Goal: Communication & Community: Answer question/provide support

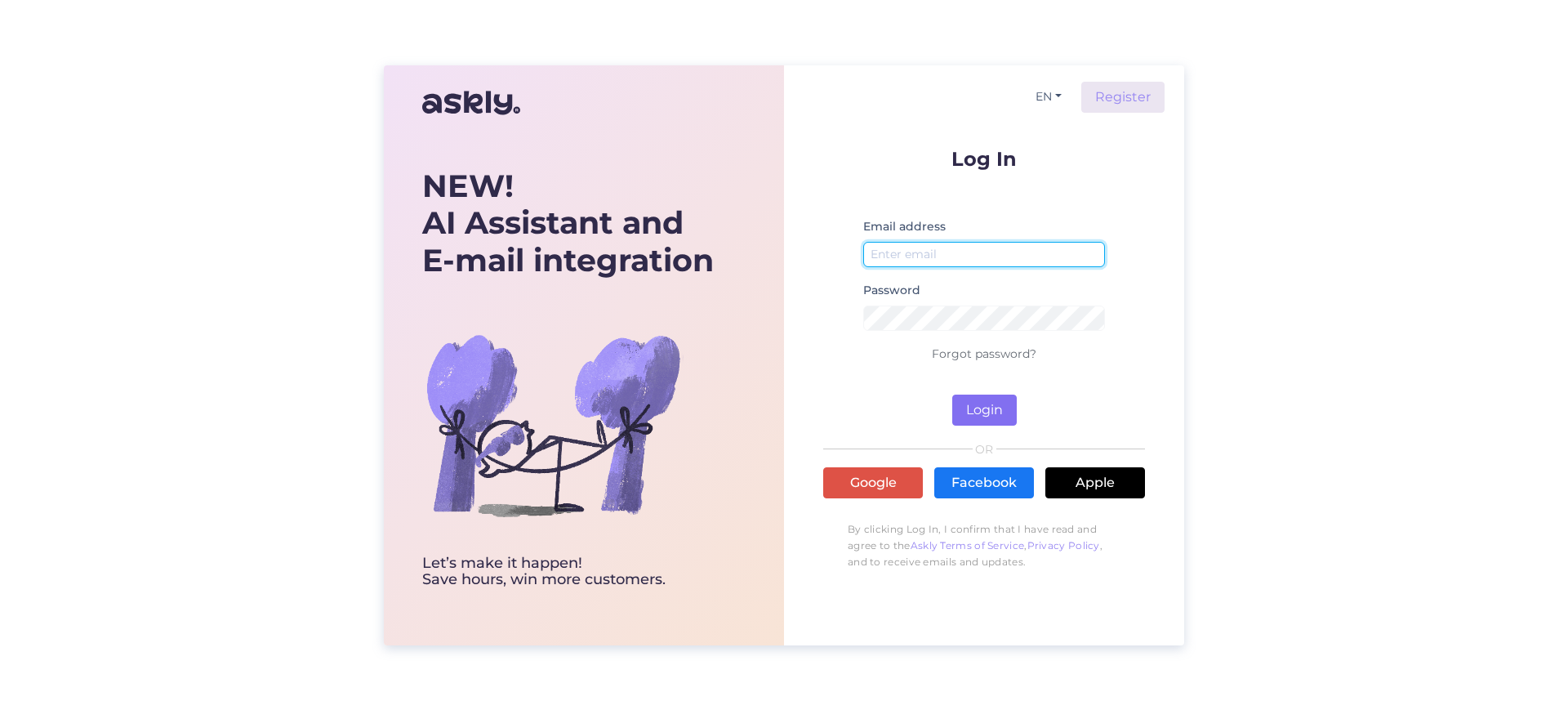
type input "aarne@light24.ee"
click at [994, 404] on button "Login" at bounding box center [984, 410] width 65 height 31
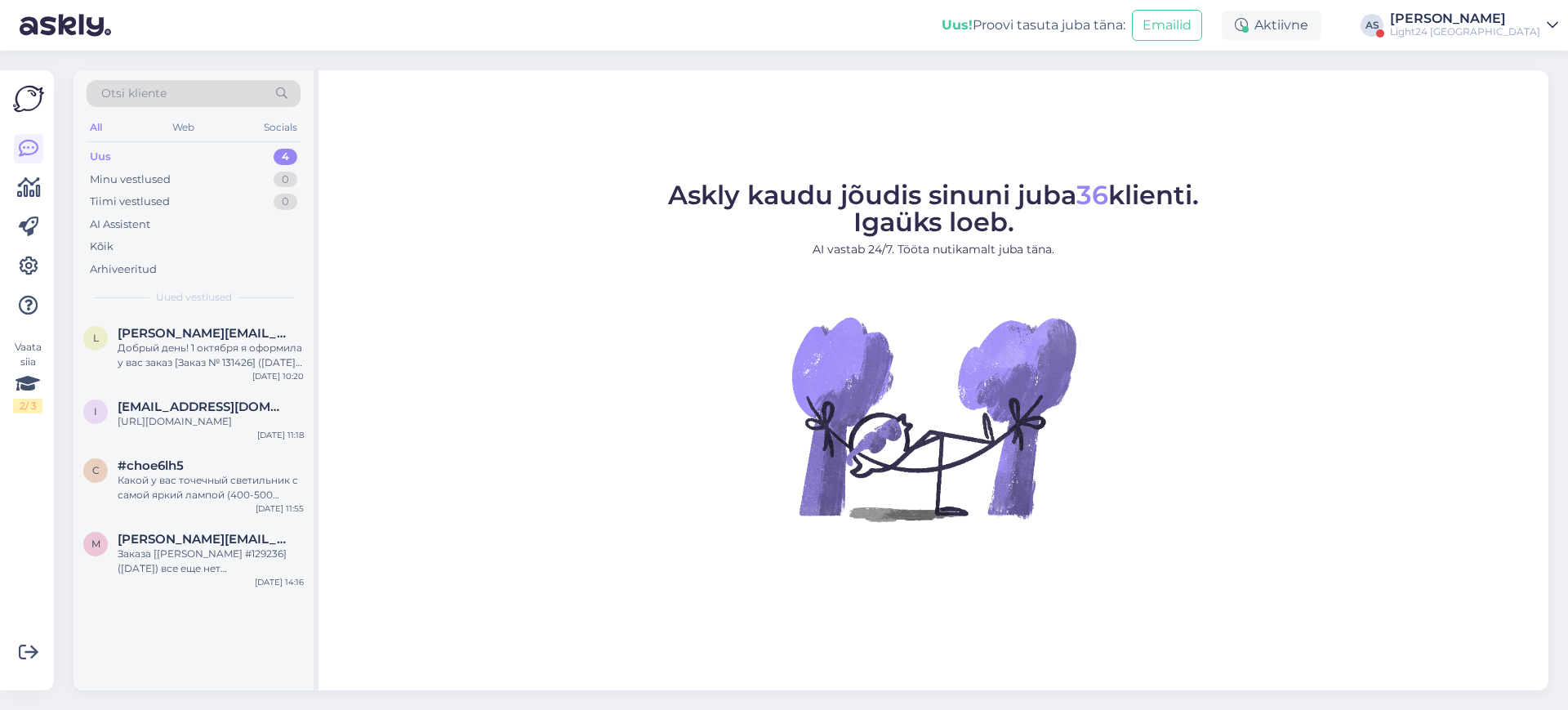
click at [1512, 15] on div "[PERSON_NAME]" at bounding box center [1465, 19] width 150 height 13
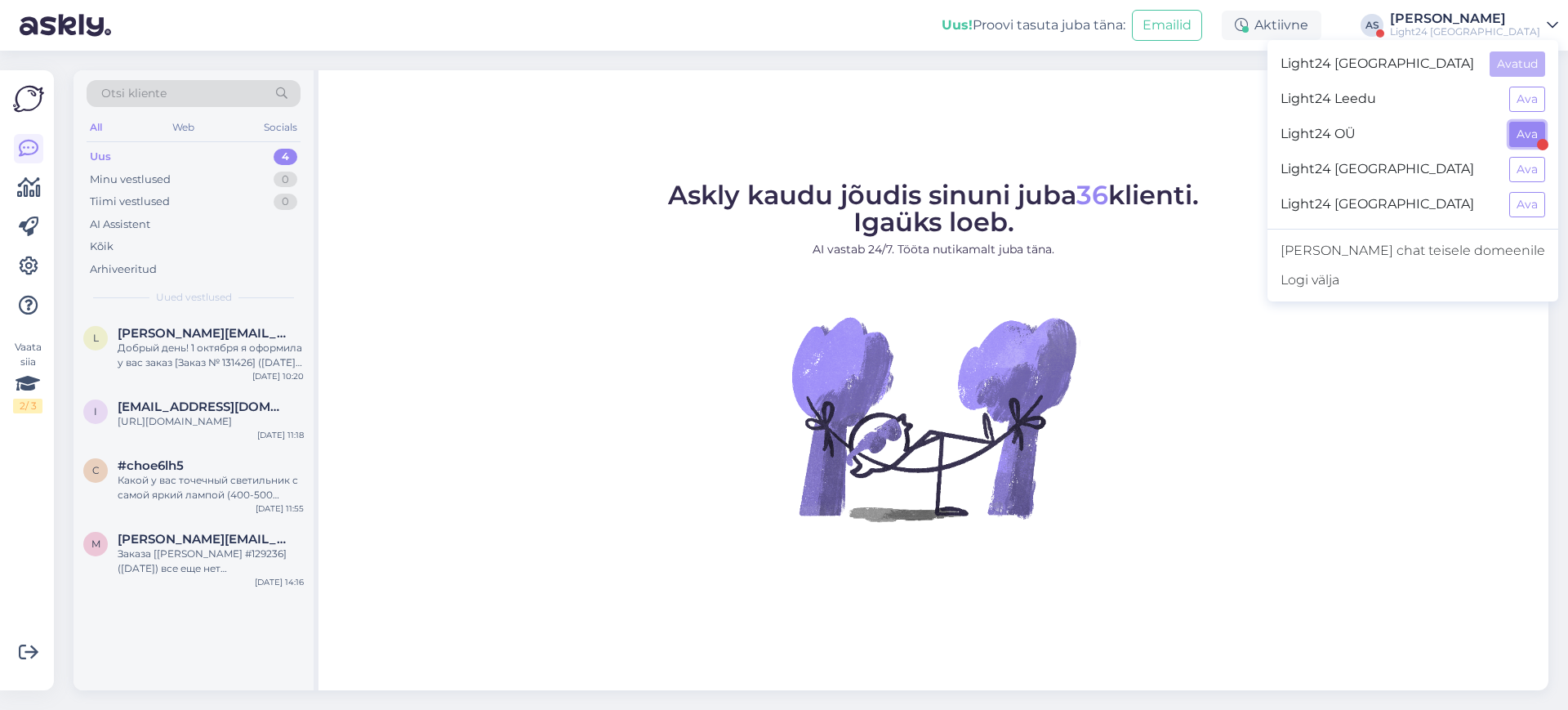
click at [1526, 141] on button "Ava" at bounding box center [1527, 134] width 36 height 25
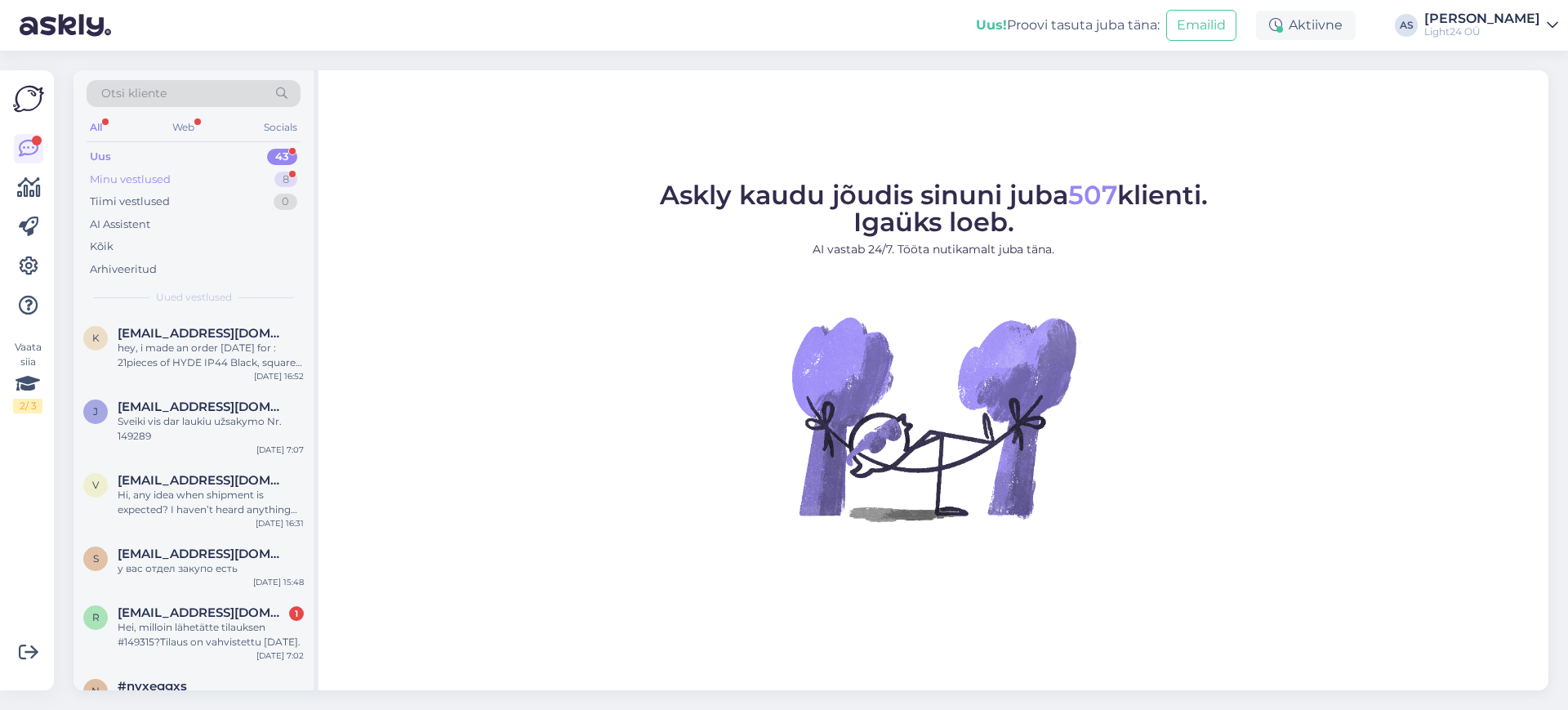
click at [154, 180] on div "Minu vestlused" at bounding box center [130, 180] width 81 height 16
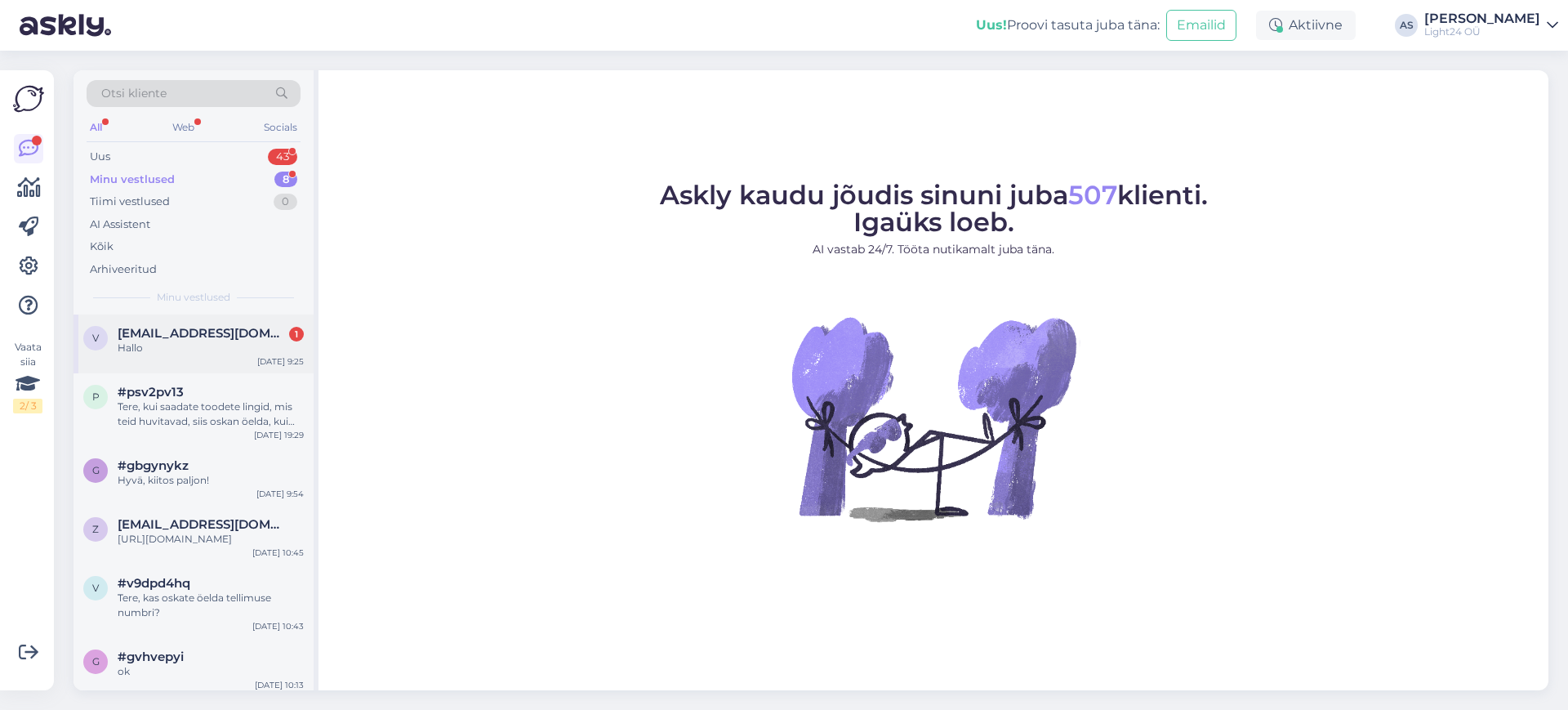
click at [208, 333] on span "[EMAIL_ADDRESS][DOMAIN_NAME]" at bounding box center [203, 333] width 170 height 15
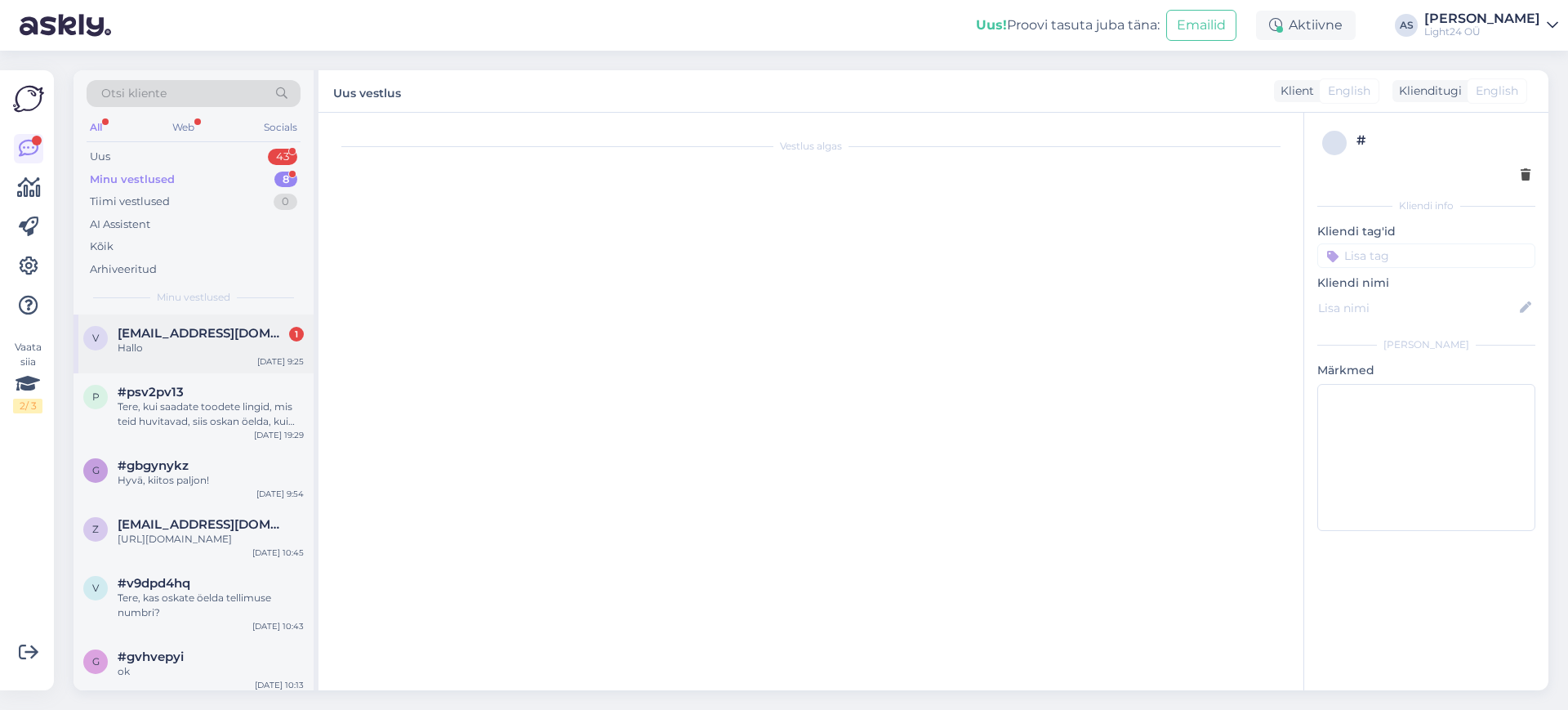
scroll to position [2716, 0]
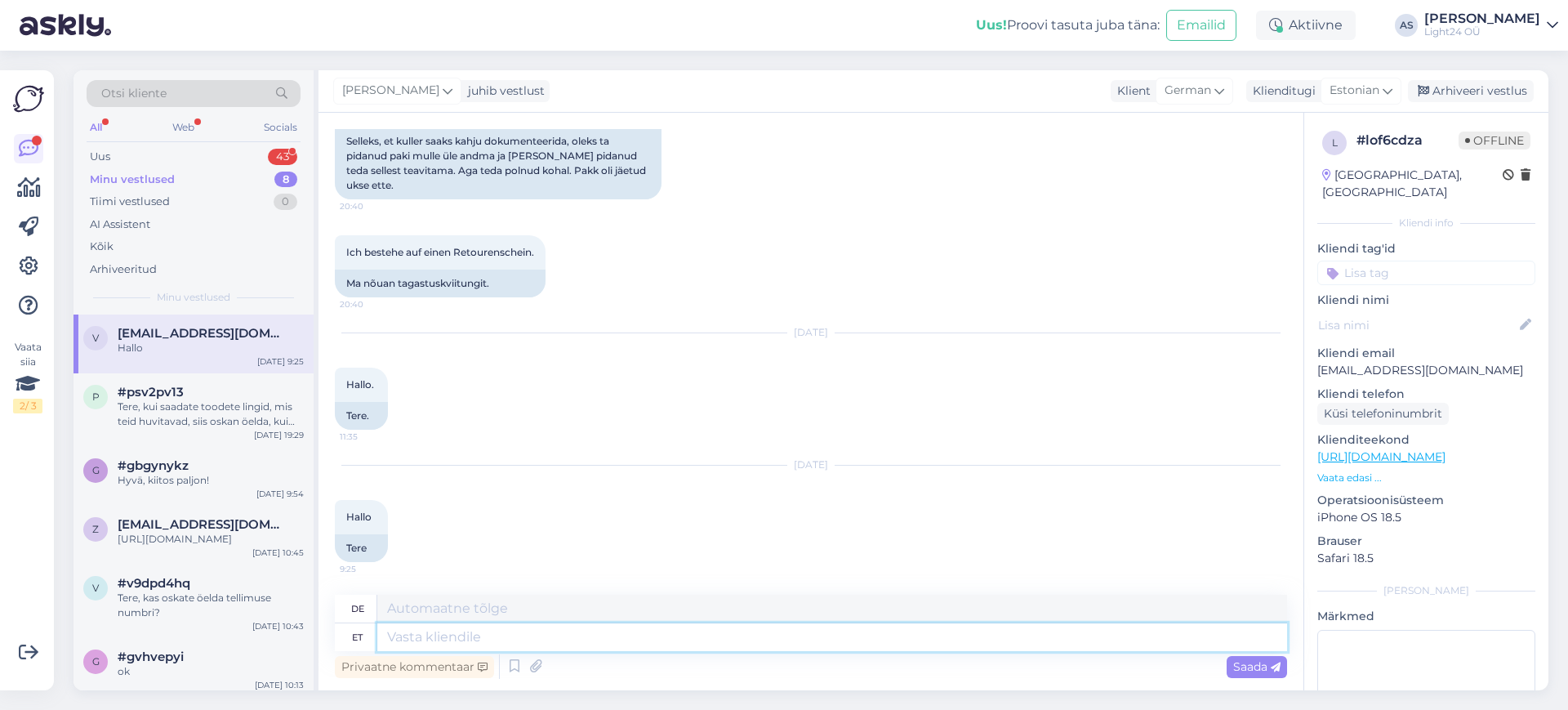
click at [533, 636] on textarea at bounding box center [832, 637] width 910 height 28
type textarea "Tere"
type textarea "Hallo"
type textarea "Tere"
click at [1243, 666] on span "Saada" at bounding box center [1257, 667] width 47 height 15
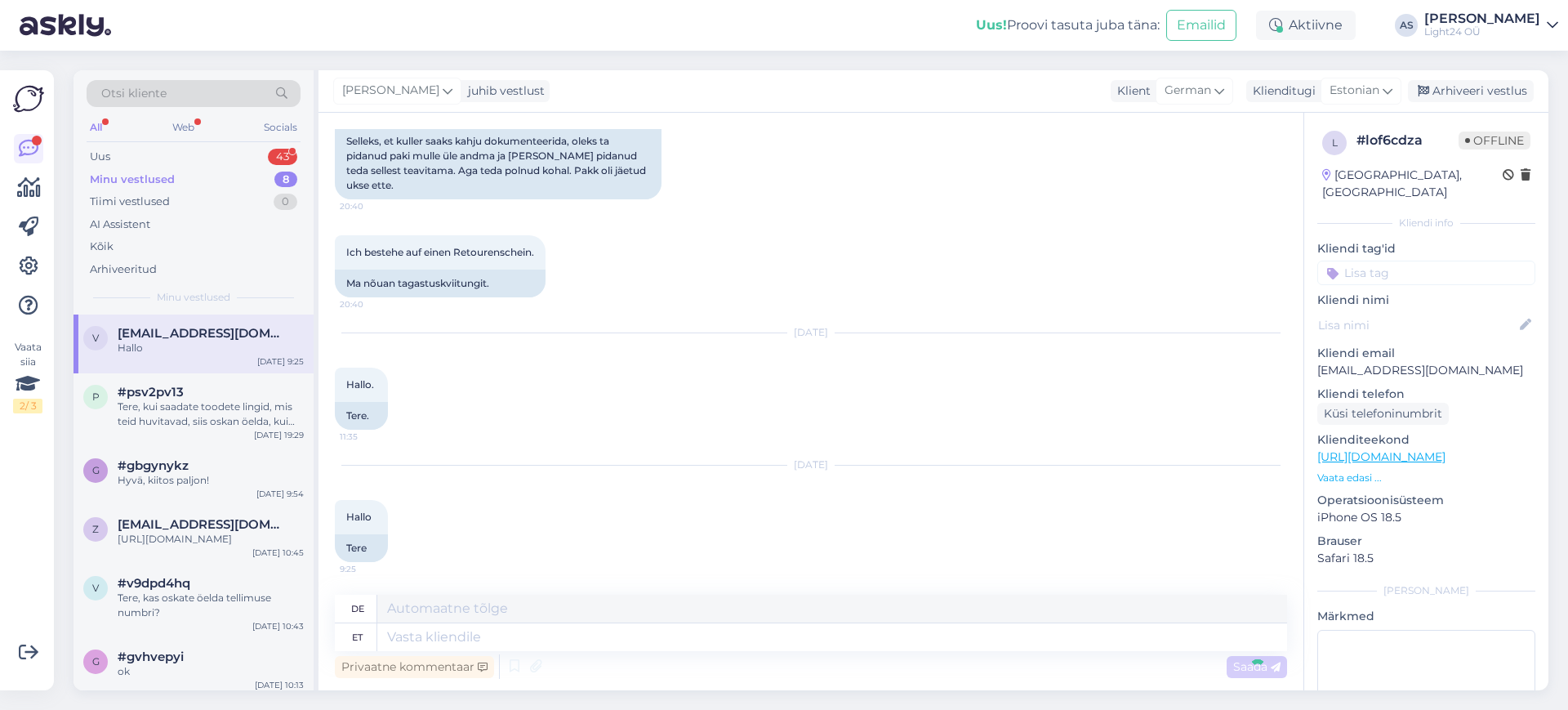
scroll to position [2814, 0]
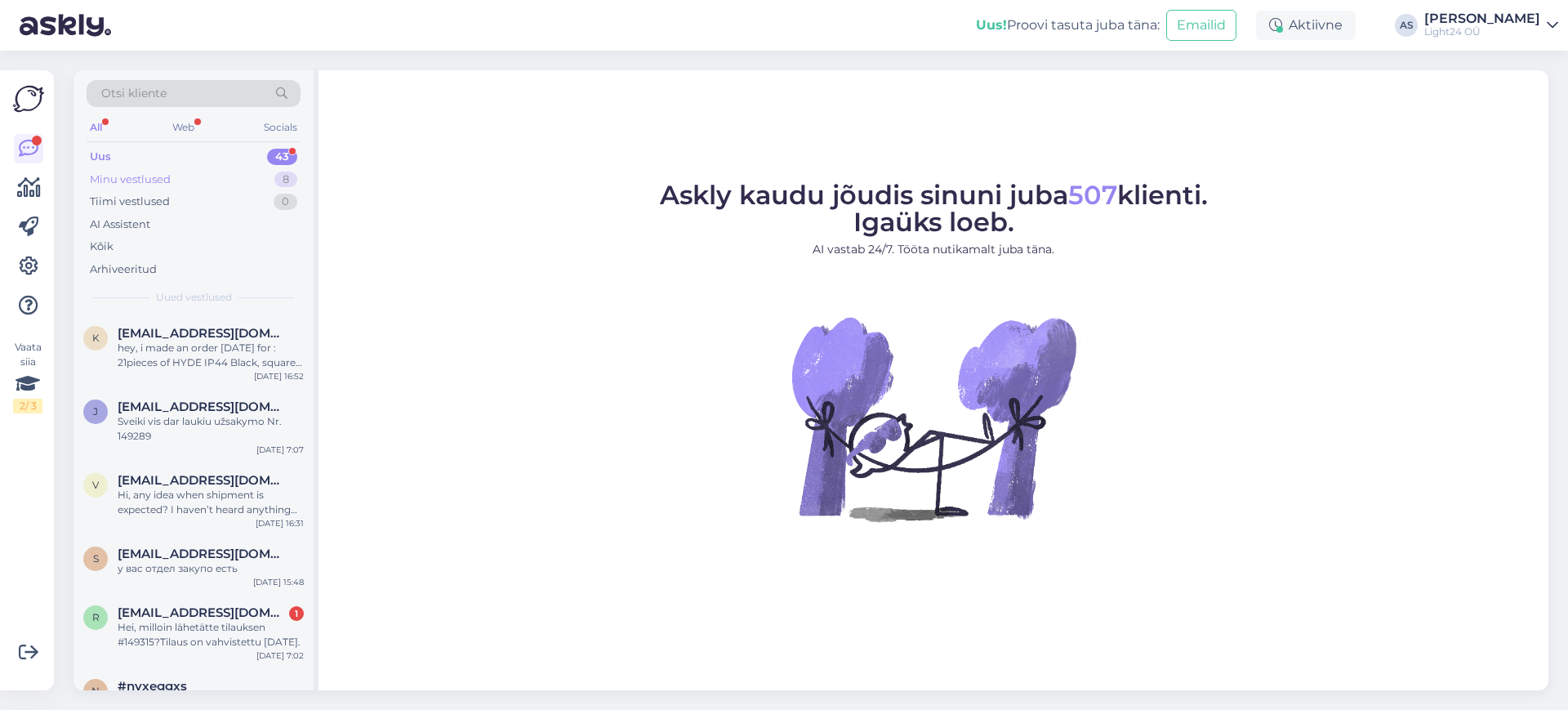
click at [147, 176] on div "Minu vestlused" at bounding box center [130, 180] width 81 height 16
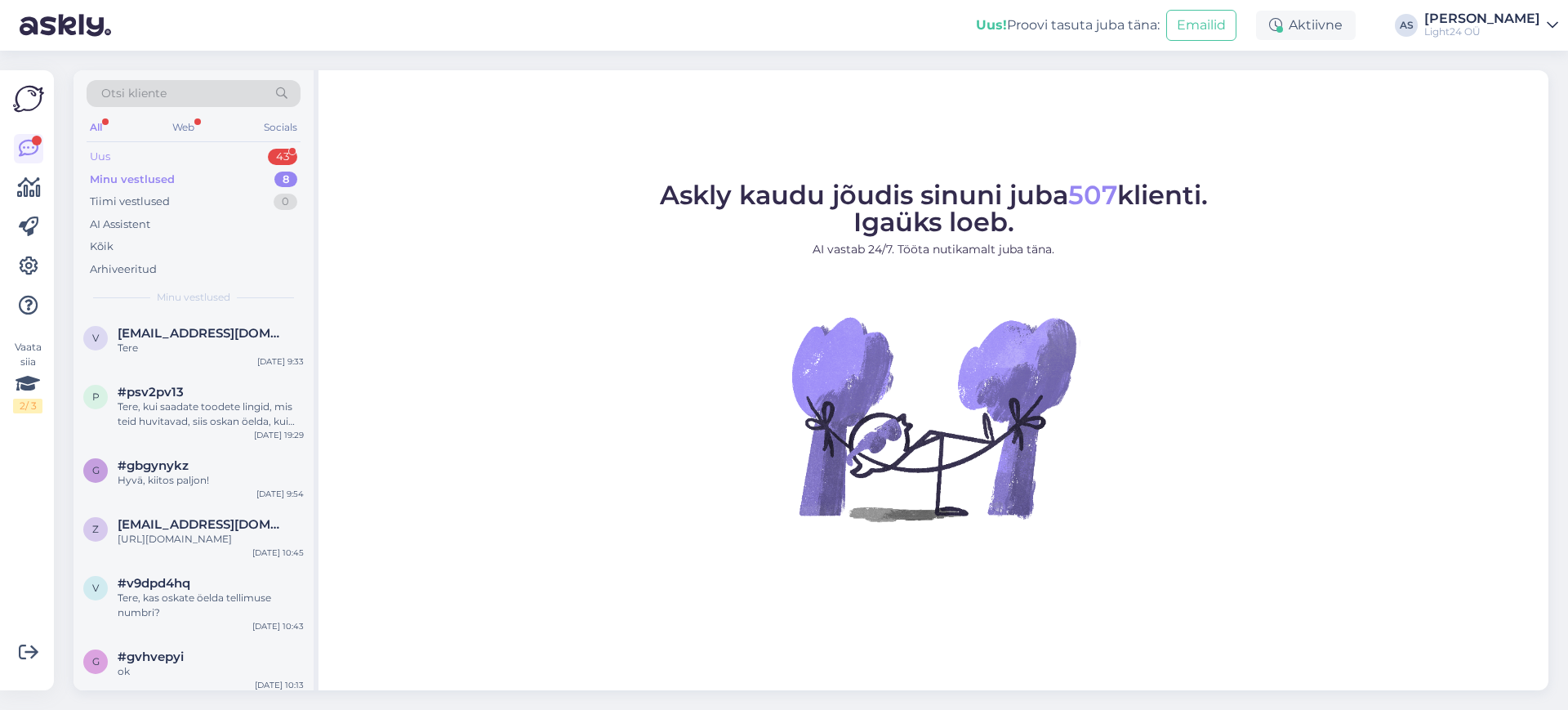
click at [100, 155] on div "Uus" at bounding box center [100, 157] width 20 height 16
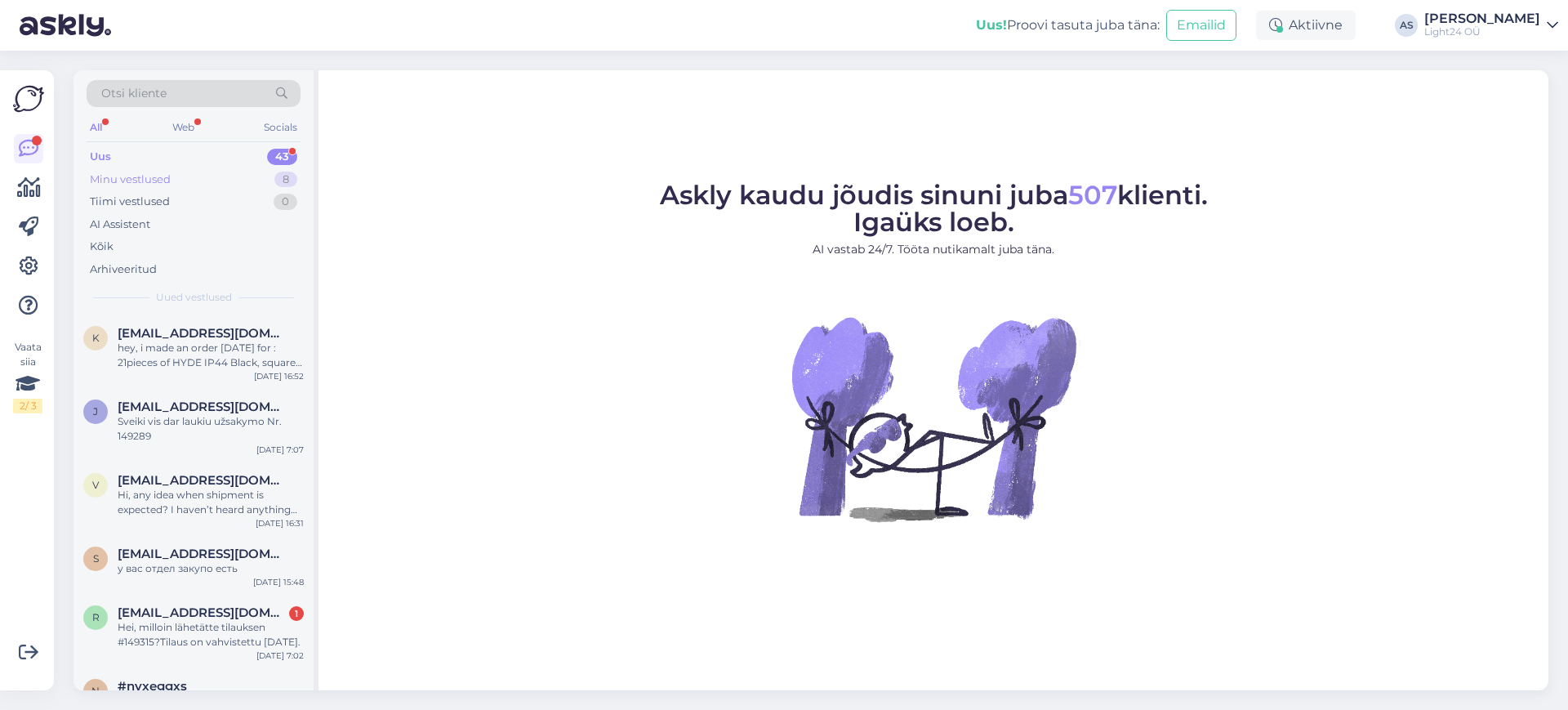
click at [119, 177] on div "Minu vestlused" at bounding box center [130, 180] width 81 height 16
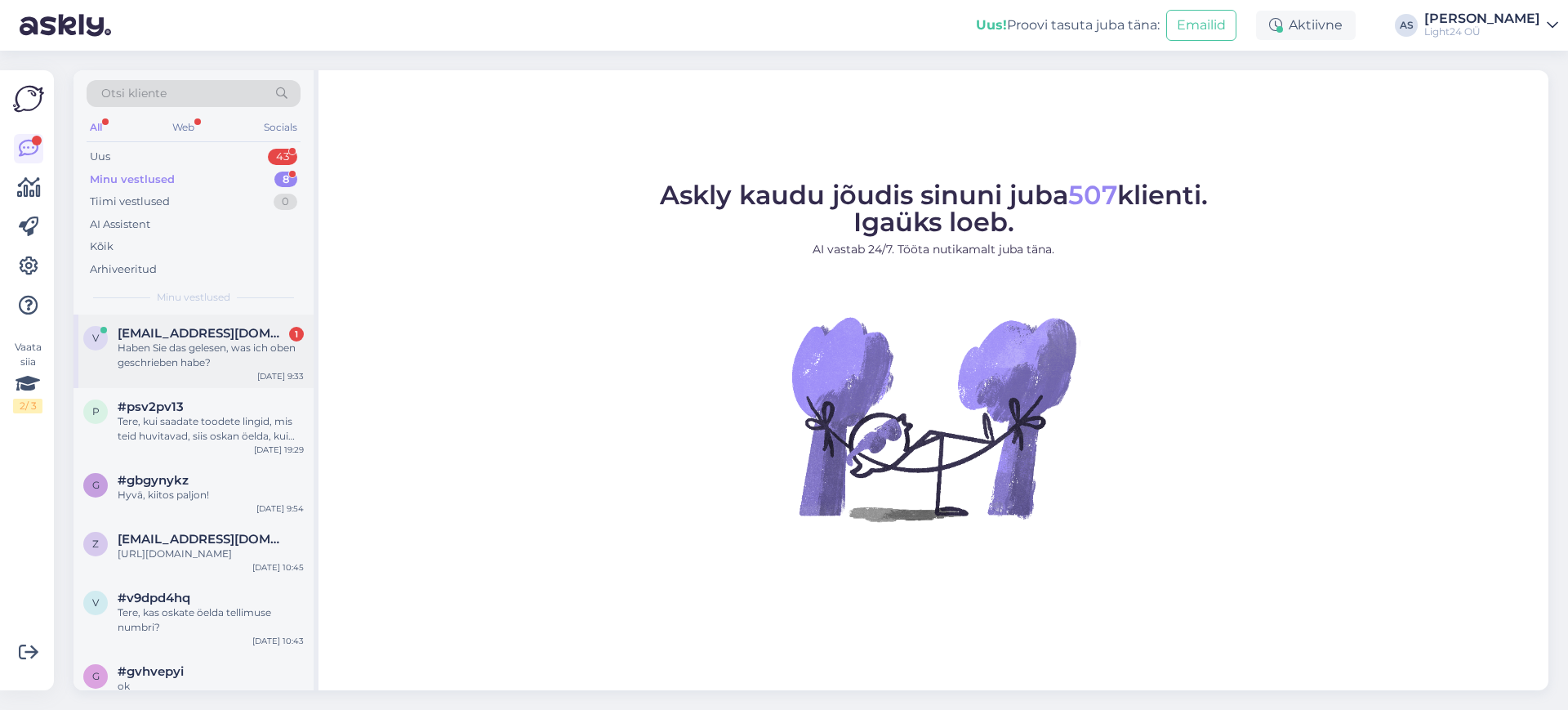
click at [189, 346] on div "Haben Sie das gelesen, was ich oben geschrieben habe?" at bounding box center [211, 355] width 186 height 29
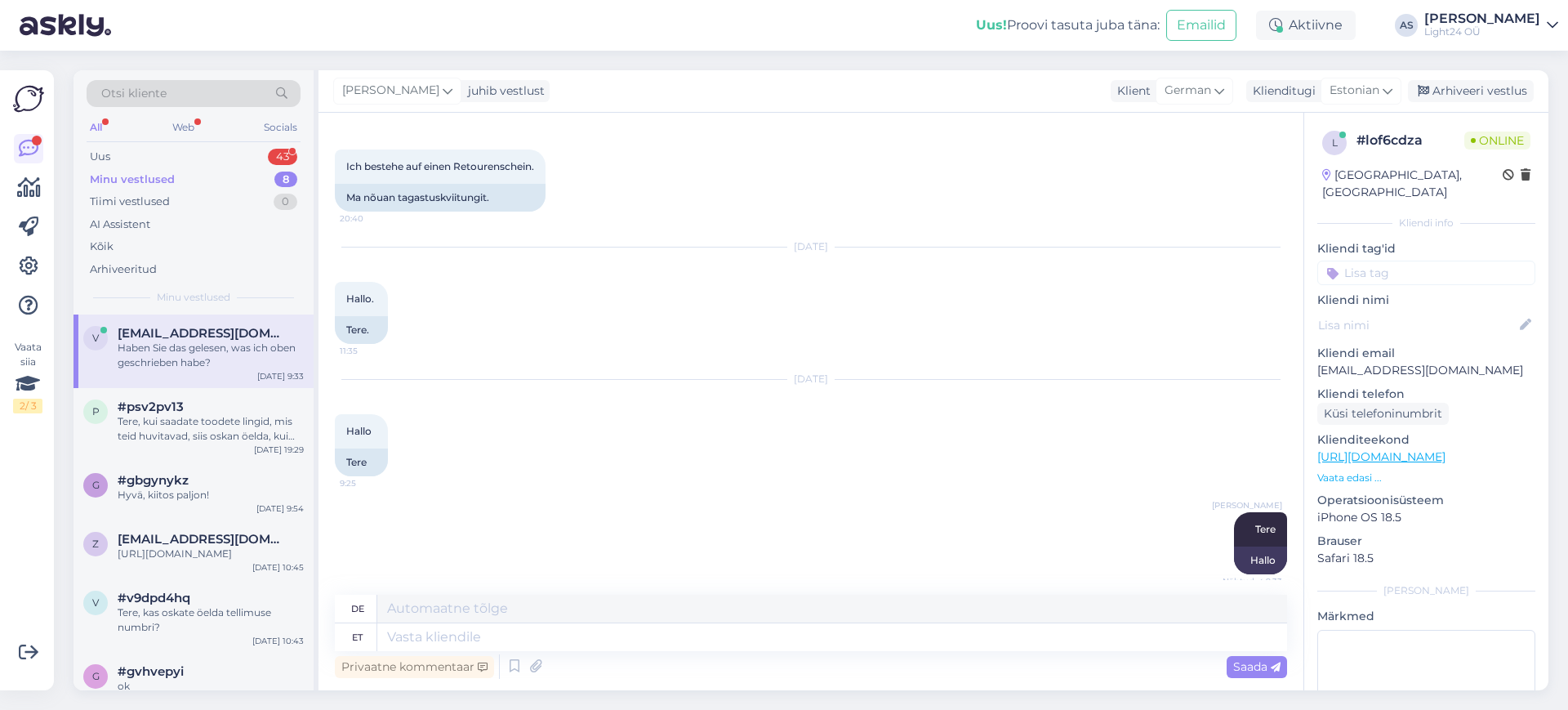
scroll to position [2912, 0]
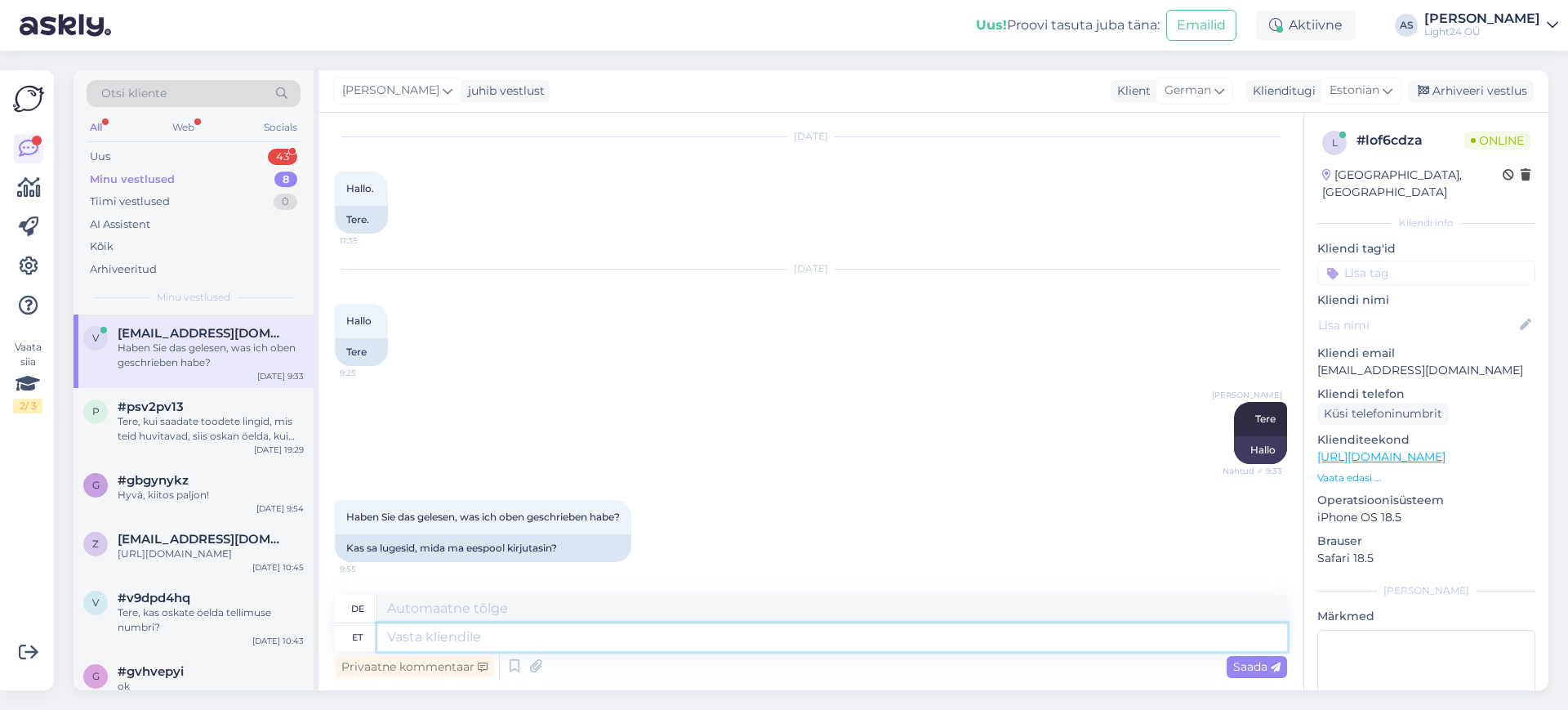
click at [577, 636] on textarea at bounding box center [832, 637] width 910 height 28
type textarea "Jsh,"
type textarea "Ja,"
type textarea "Jsh, [PERSON_NAME]. ag"
type textarea "Ja, ich habe es gelesen."
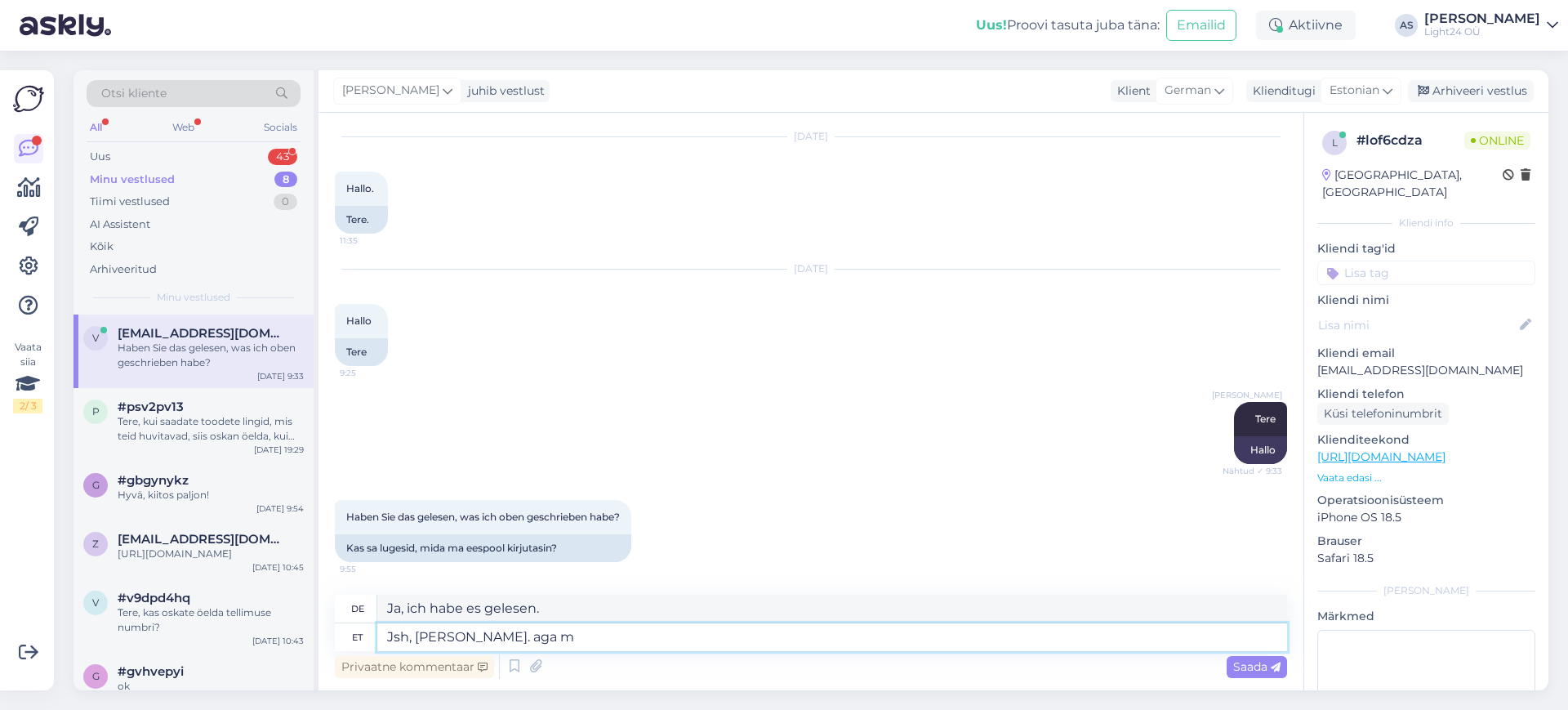
type textarea "Jsh, [PERSON_NAME]. aga ma"
type textarea "Ja, ich habe es gelesen. Aber"
type textarea "Jsh, [PERSON_NAME]. aga ma ei"
type textarea "Ja, ich habe es gelesen. Aber ich"
type textarea "Jsh, [PERSON_NAME]. aga ma ei s"
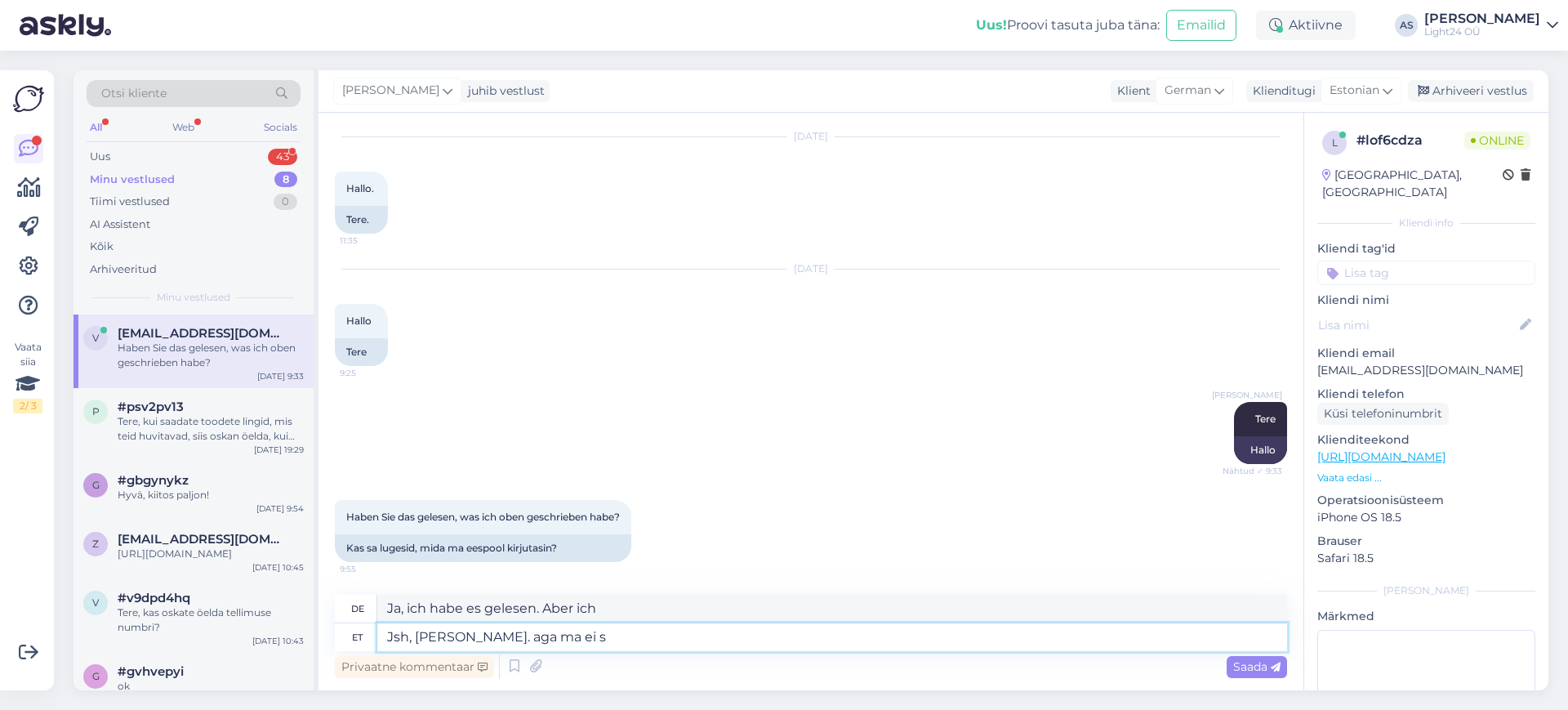
type textarea "Ja, ich habe es gelesen. Aber ich [PERSON_NAME] nicht"
type textarea "Jsh, [PERSON_NAME]. aga ma ei saa s"
type textarea "Ja, ich habe es gelesen. Aber ich kann nicht."
type textarea "Jsh, [PERSON_NAME]. aga ma ei saa sellest ar"
type textarea "Ja, ich habe es gelesen. Aber ich verstehe es nicht."
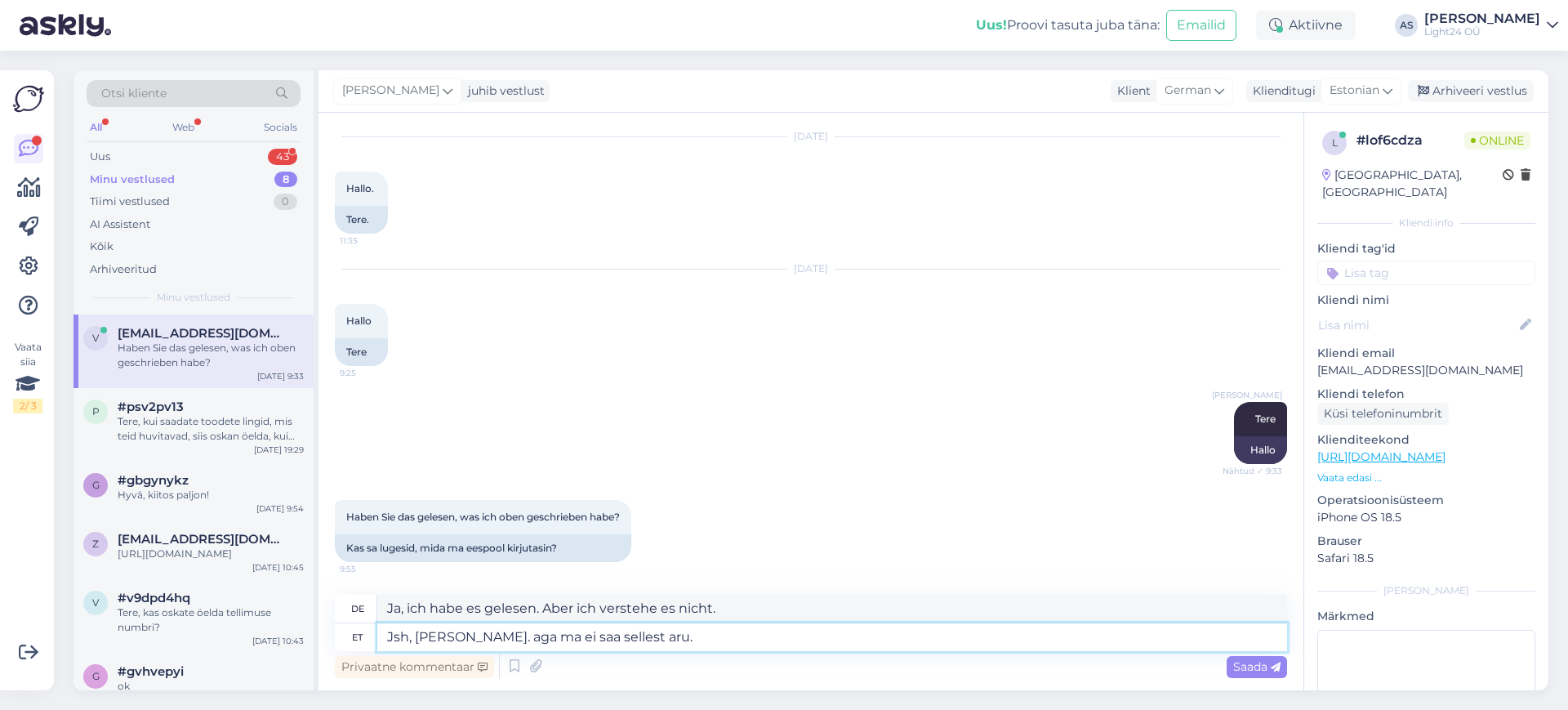
type textarea "Jsh, [PERSON_NAME]. aga ma ei saa sellest aru."
type textarea "Ja, ich habe es gelesen, aber ich verstehe es nicht."
type textarea "Jsh, [PERSON_NAME]. aga ma ei saa sellest aru. Kreeditarve sa"
type textarea "Ja, ich habe es gelesen, aber ich verstehe es nicht. Gutschrift"
type textarea "Jsh, [PERSON_NAME]. aga ma ei saa sellest aru. Kreeditarve [PERSON_NAME]"
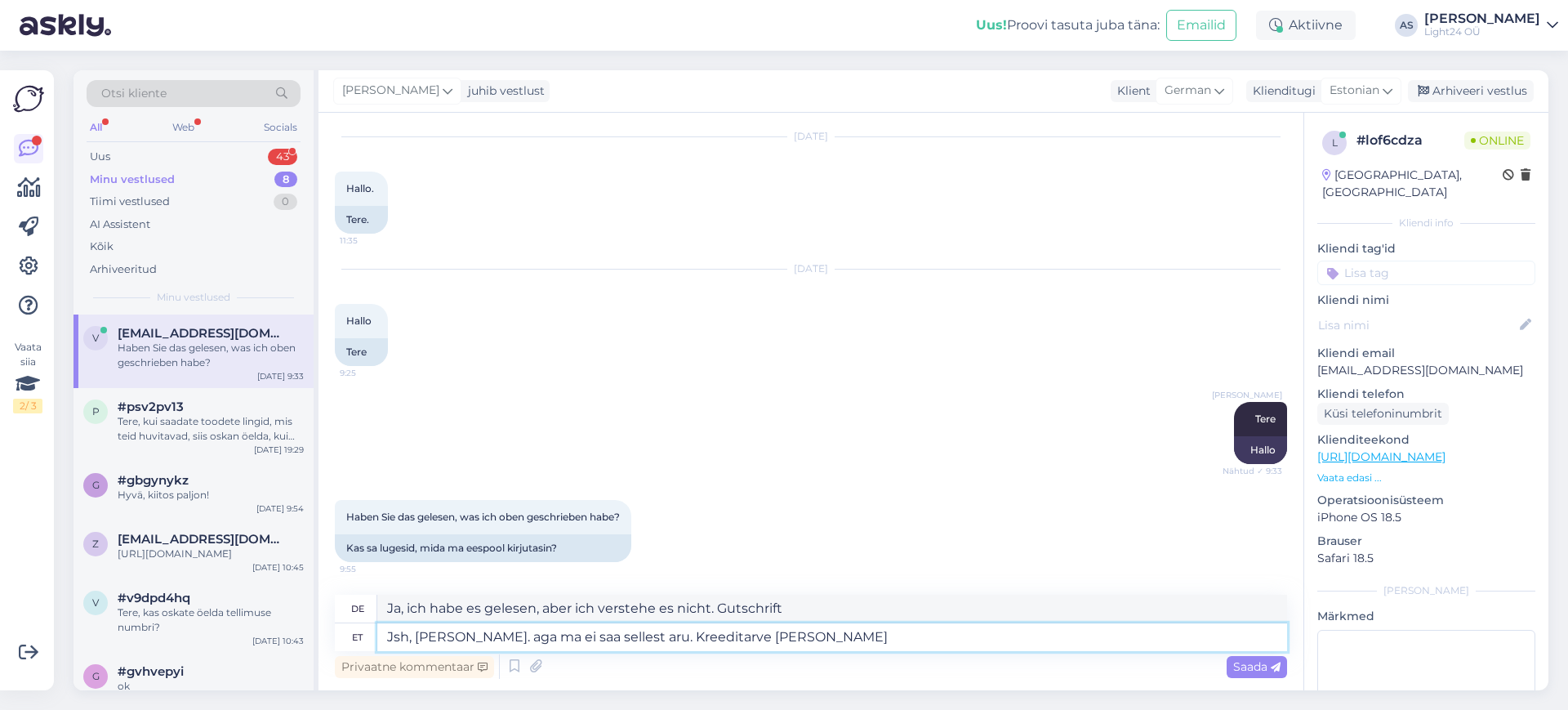
type textarea "Ja, ich habe es gelesen. Aber ich verstehe es nicht. Wir bekommen eine Gutschri…"
type textarea "Jsh, [PERSON_NAME]. aga ma ei saa sellest aru. Kreeditarve saame saata"
type textarea "Ja, ich habe es gelesen, aber ich verstehe es nicht. Wir können eine Gutschrift…"
type textarea "Jsh, [PERSON_NAME]. aga ma ei saa sellest aru. Kreeditarve saame saata [PERSON_…"
type textarea "Ja, ich habe es gelesen. Aber ich verstehe es nicht. Wir können eine Gutschrift…"
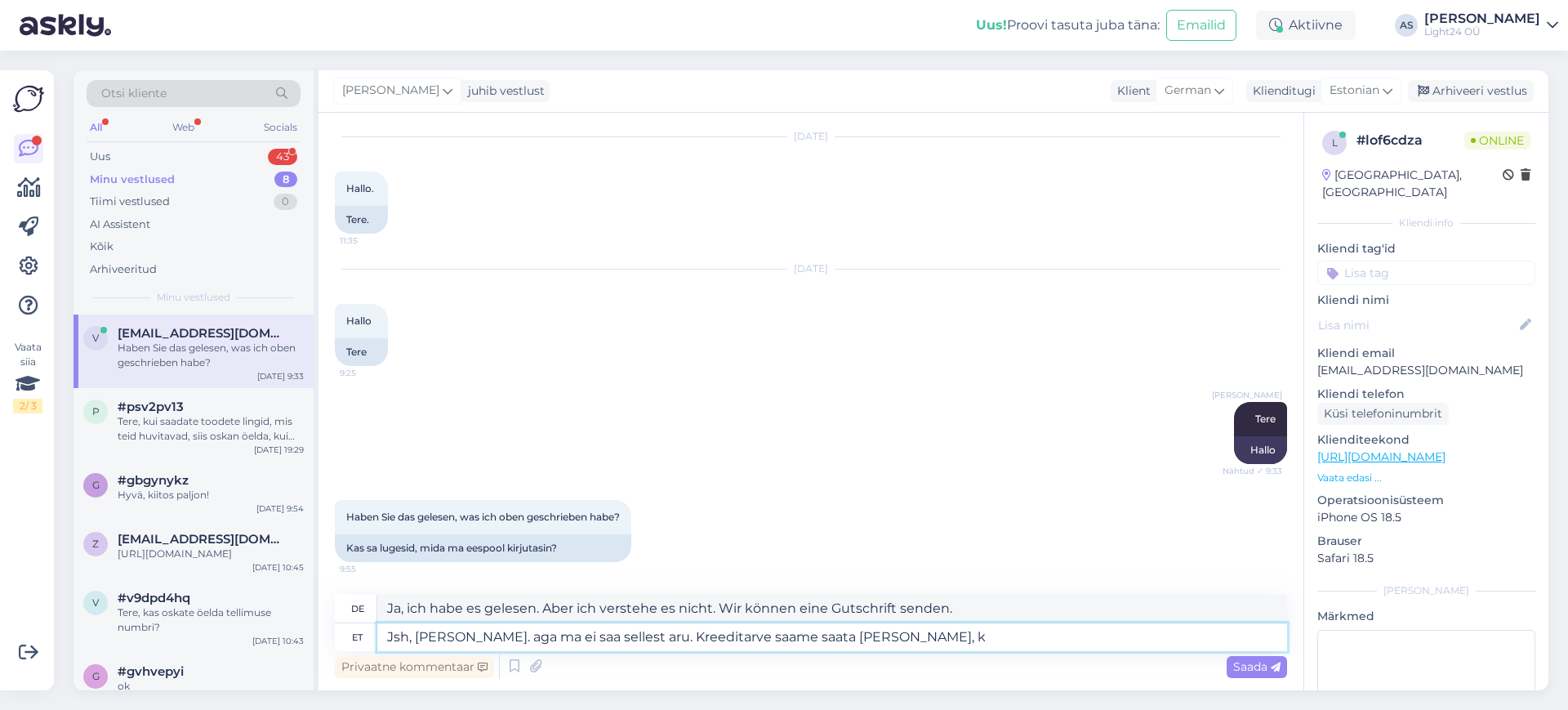
type textarea "Jsh, [PERSON_NAME]. aga ma ei saa sellest aru. Kreeditarve saame saata [PERSON_…"
type textarea "Ja, ich habe es gelesen. Aber ich verstehe es nicht. Wir können die Gutschrift …"
type textarea "Jsh, [PERSON_NAME]. aga ma ei saa sellest aru. Kreeditarve saame saata [PERSON_…"
type textarea "Ja, ich habe es gelesen. Aber ich verstehe es nicht. Wir können die Gutschrift …"
type textarea "Jsh, [PERSON_NAME]. aga ma ei saa sellest aru. Kreeditarve saame saata [PERSON_…"
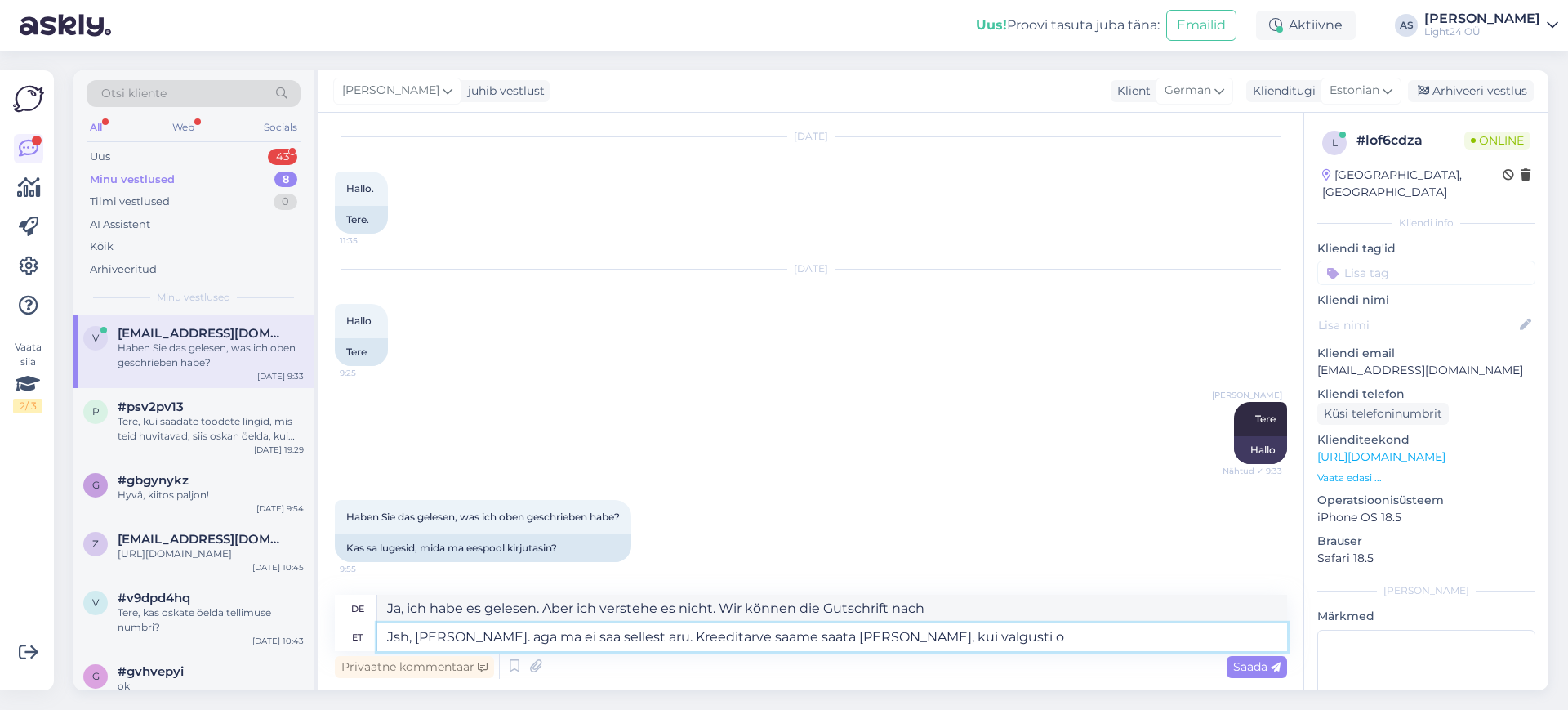
type textarea "Ja, ich habe es gelesen. Aber ich verstehe es nicht. Wir können die Gutschrift …"
type textarea "Jsh, [PERSON_NAME]. aga ma ei saa sellest aru. Kreeditarve saame saata [PERSON_…"
type textarea "Ja, ich habe es gelesen. Aber ich verstehe es nicht. Wir können die Gutschrift …"
type textarea "Jsh, [PERSON_NAME]. aga ma ei saa sellest aru. Kreeditarve saame saata [PERSON_…"
type textarea "Ja, ich habe es gelesen. Aber ich verstehe es nicht. Wir können die Gutschrift …"
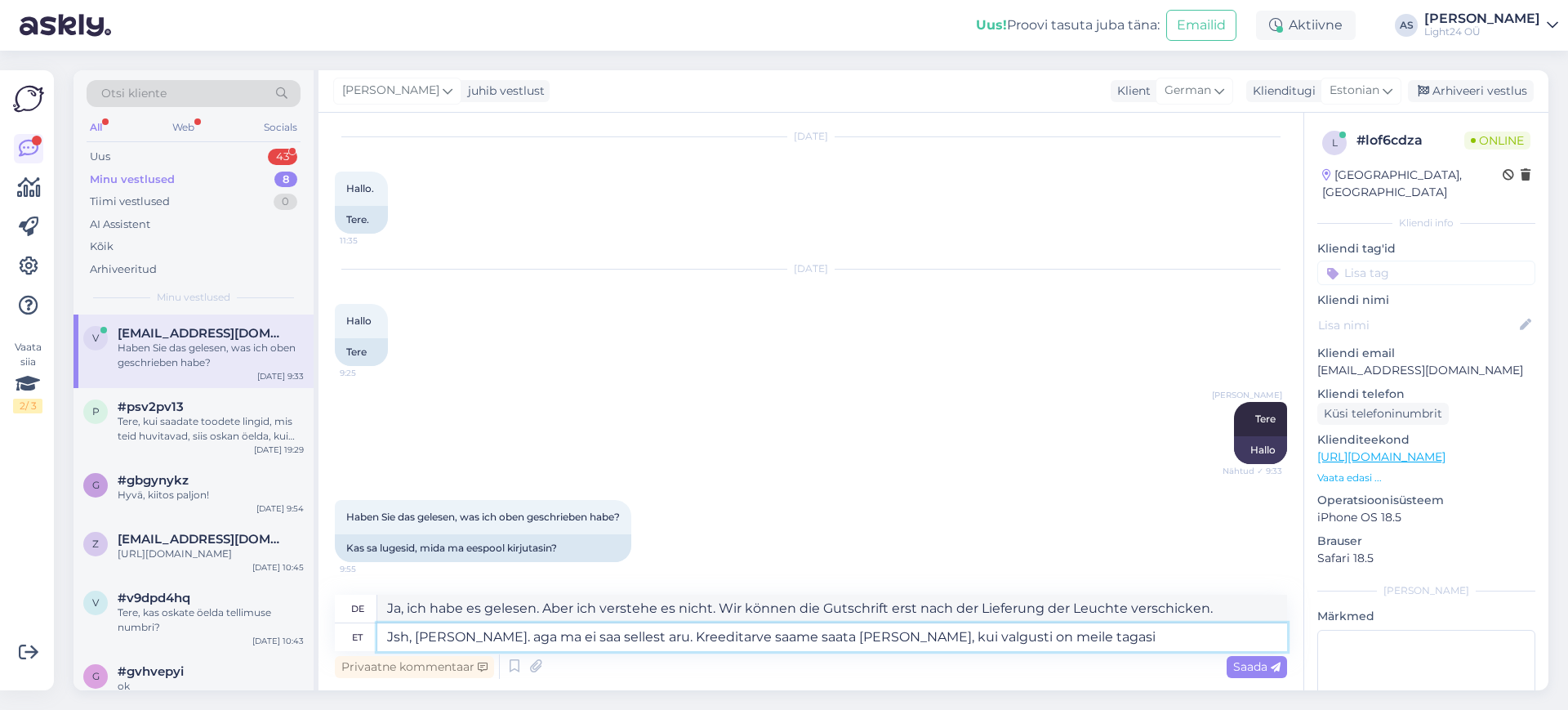
type textarea "Jsh, [PERSON_NAME]. aga ma ei saa sellest aru. Kreeditarve saame saata [PERSON_…"
type textarea "Ja, ich habe es gelesen. Aber ich verstehe es nicht. Wir können Ihnen nach Rück…"
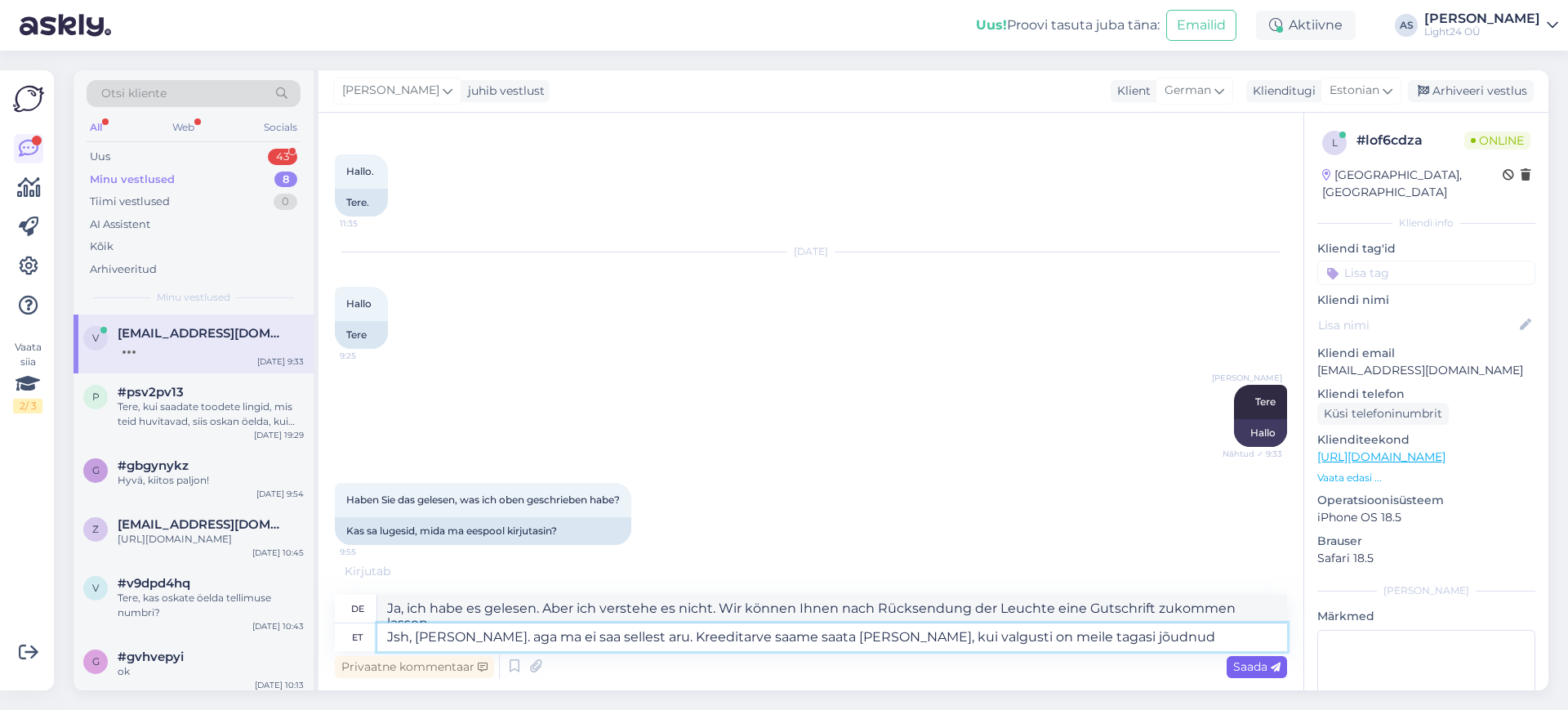
type textarea "Jsh, [PERSON_NAME]. aga ma ei saa sellest aru. Kreeditarve saame saata [PERSON_…"
click at [1255, 670] on span "Saada" at bounding box center [1257, 667] width 47 height 15
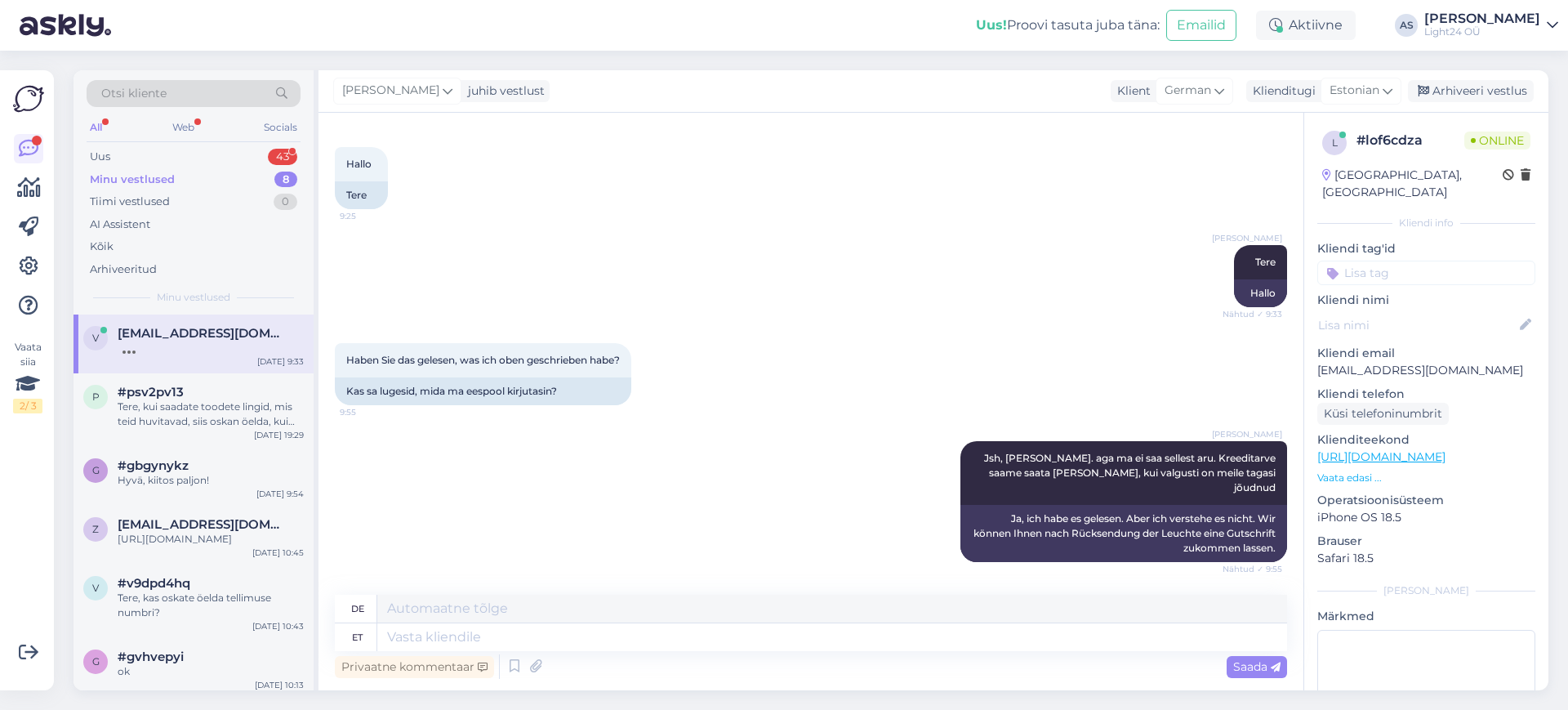
scroll to position [3054, 0]
click at [553, 637] on textarea at bounding box center [832, 637] width 910 height 28
type textarea "Täna"
type textarea "Heute"
type textarea "[PERSON_NAME]"
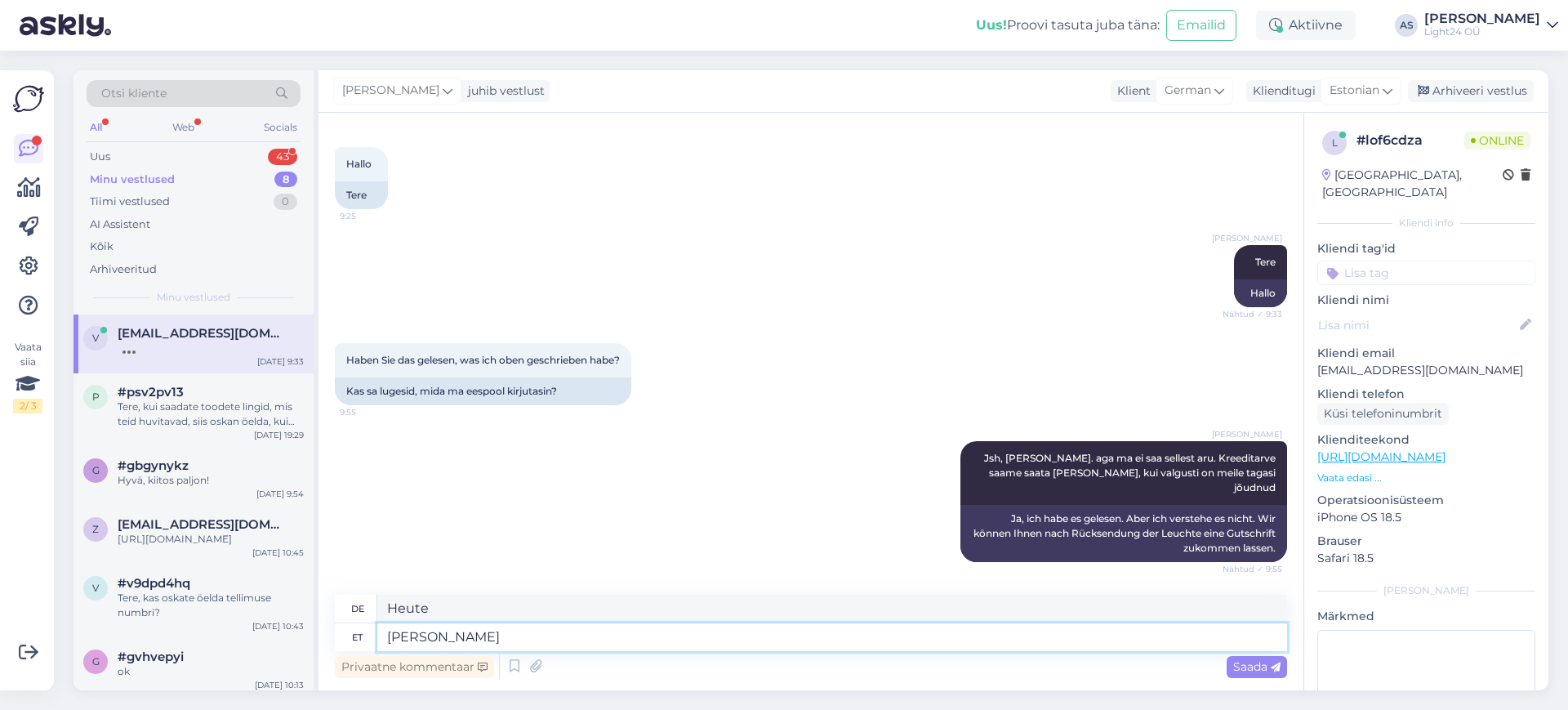
type textarea "Kommen Sie noch heute an"
type textarea "[PERSON_NAME] jõuab va"
type textarea "Kommt heute an"
type textarea "[PERSON_NAME] jõuab valgustile s"
type textarea "Heute erreicht es das Licht"
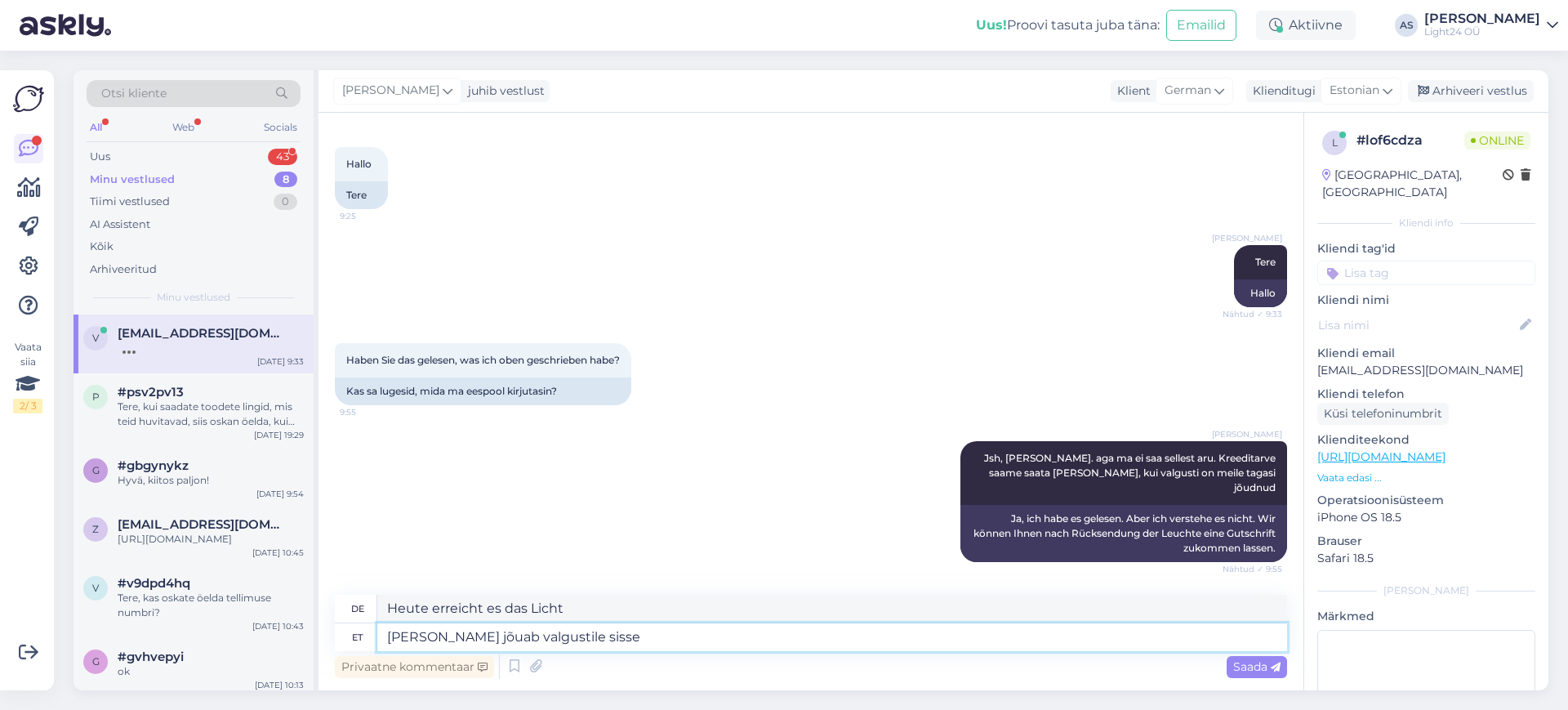
type textarea "[PERSON_NAME] jõuab valgustile sisse u"
type textarea "Heute geht das Licht an"
type textarea "[PERSON_NAME] jõuab valgustile sisse uus k"
type textarea "Eine neue Leuchte ist heute angekommen"
type textarea "[PERSON_NAME] jõuab valgustile sisse uus klaas, ag"
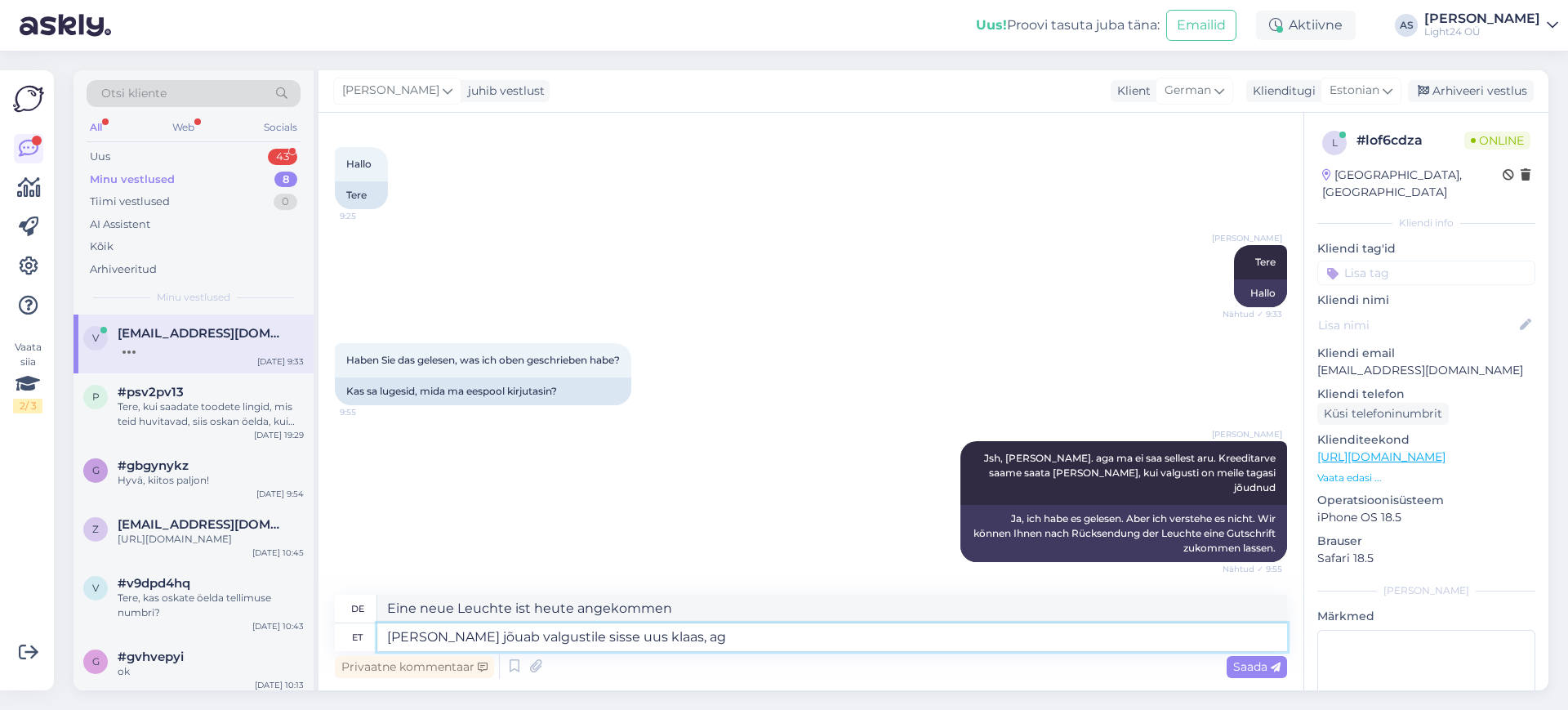
type textarea "Heute kommt das neue Glas für das Licht,"
type textarea "[PERSON_NAME] jõuab valgustile sisse uus klaas, aga"
type textarea "Heute kommt das neue Glas für das Licht, aber"
type textarea "[PERSON_NAME] jõuab valgustile sisse uus klaas, aga"
type textarea "Heute wird das neue Glas im Licht ankommen, aber die"
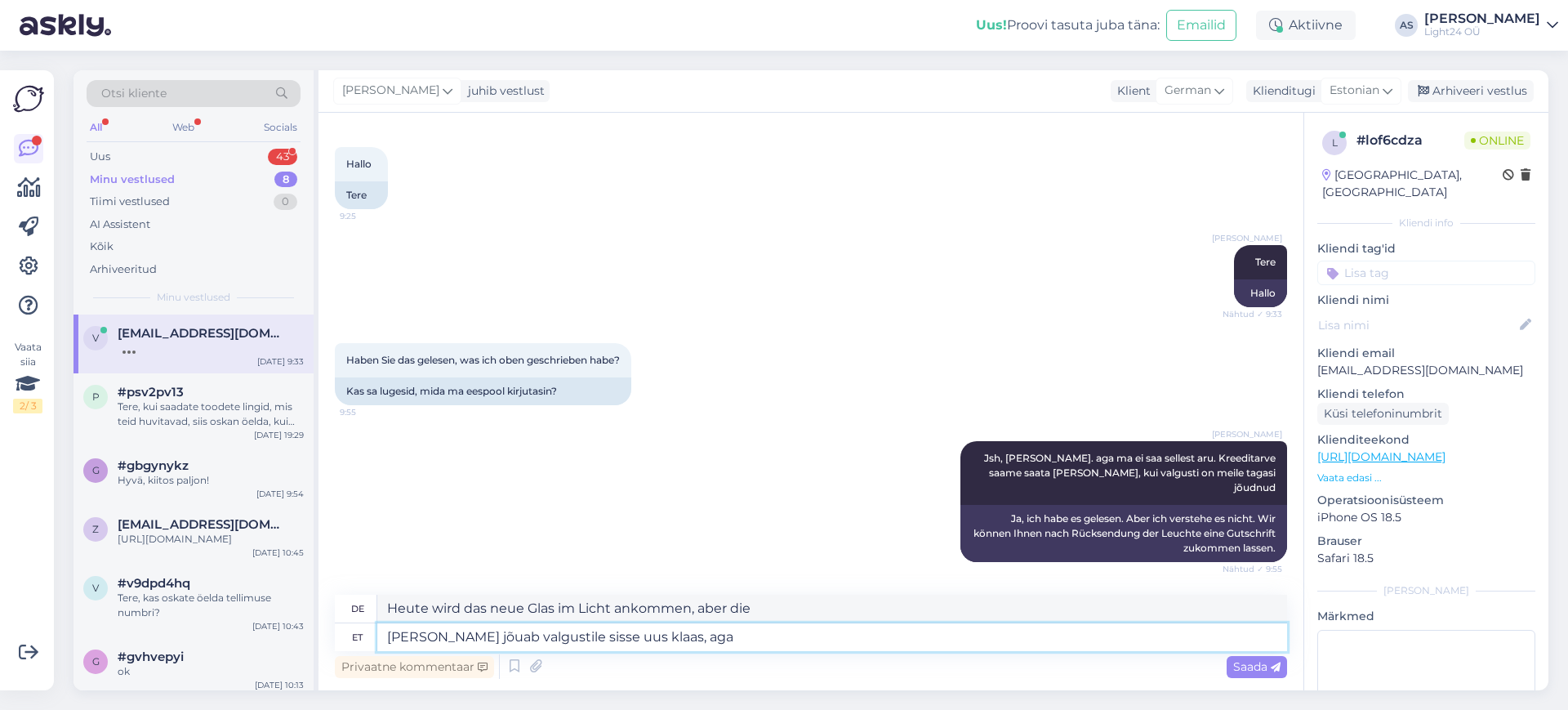
type textarea "[PERSON_NAME] jõuab valgustile sisse uus klaas, [PERSON_NAME]"
type textarea "Heute kommt das neue Glas für das Licht, aber"
type textarea "[PERSON_NAME] jõuab valgustile sisse uus klaas, aga me e"
type textarea "Heute kommt das neue Glas für das Licht, aber wir"
type textarea "[PERSON_NAME] jõuab valgustile sisse uus klaas, aga me ei ha"
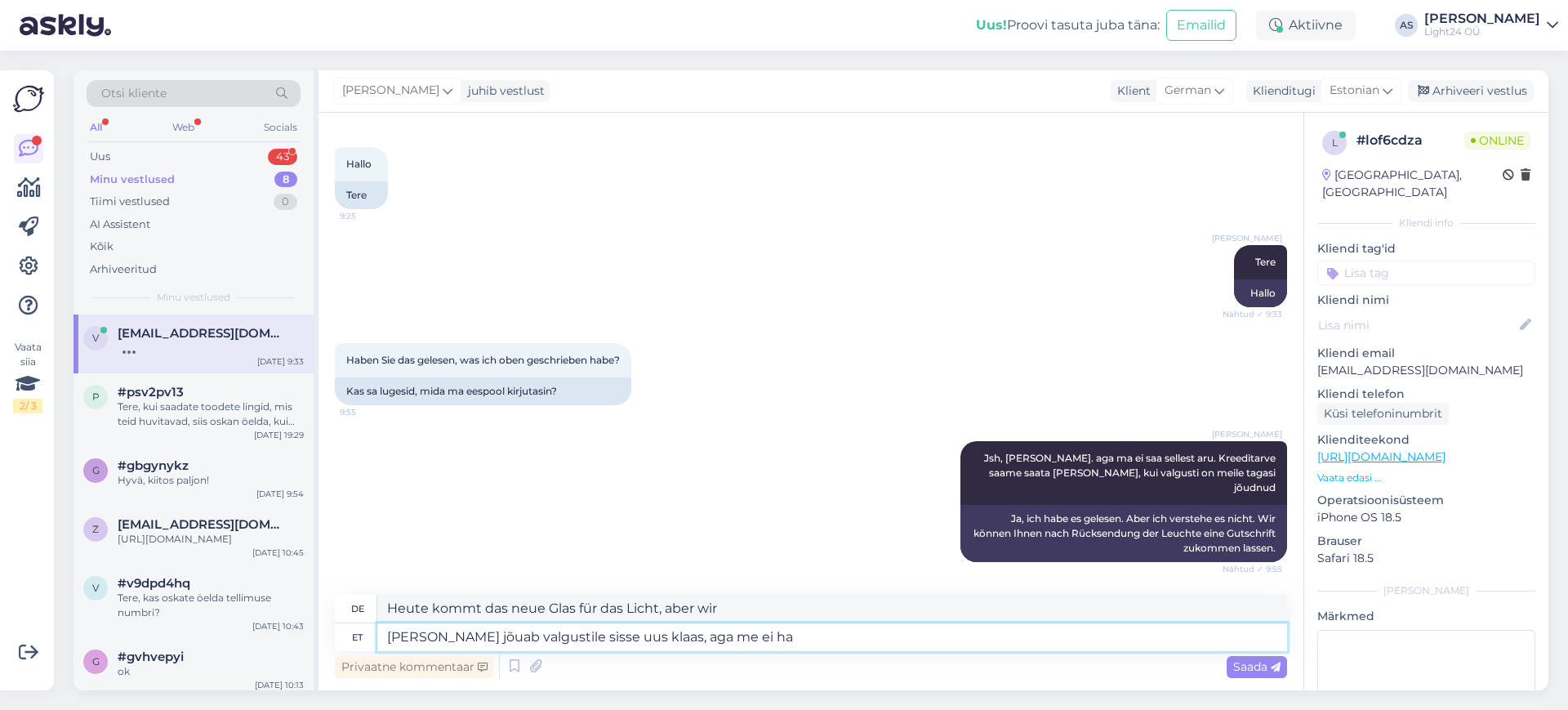
type textarea "Heute kommt neues Glas für die Leuchte an, aber wir"
type textarea "[PERSON_NAME] jõuab valgustile sisse uus klaas, aga me ei hakka se"
type textarea "Heute wird neues Glas für die Leuchte geliefert, aber wir werden nicht"
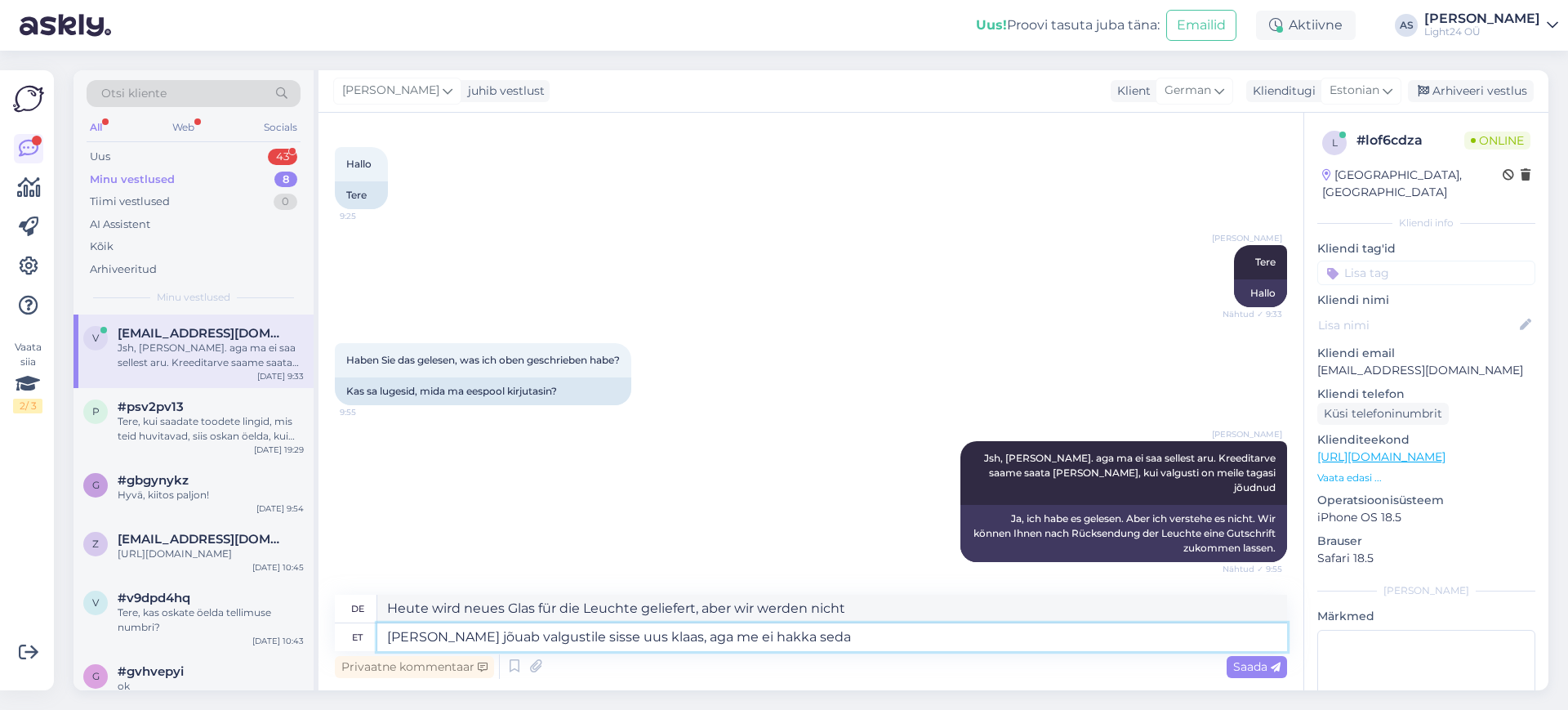
type textarea "[PERSON_NAME] jõuab valgustile sisse uus klaas, aga me ei hakka seda s"
type textarea "Für die Leuchte wird heute ein neues Glas geliefert, das wir aber nicht verwend…"
type textarea "[PERSON_NAME] jõuab valgustile sisse uus klaas, aga me ei hakka seda saatma, ku"
type textarea "Heute kommt das neue Glas für die Leuchte an, wir versenden es aber nicht,"
type textarea "[PERSON_NAME] jõuab valgustile sisse uus klaas, aga me ei hakka seda saatma, ku…"
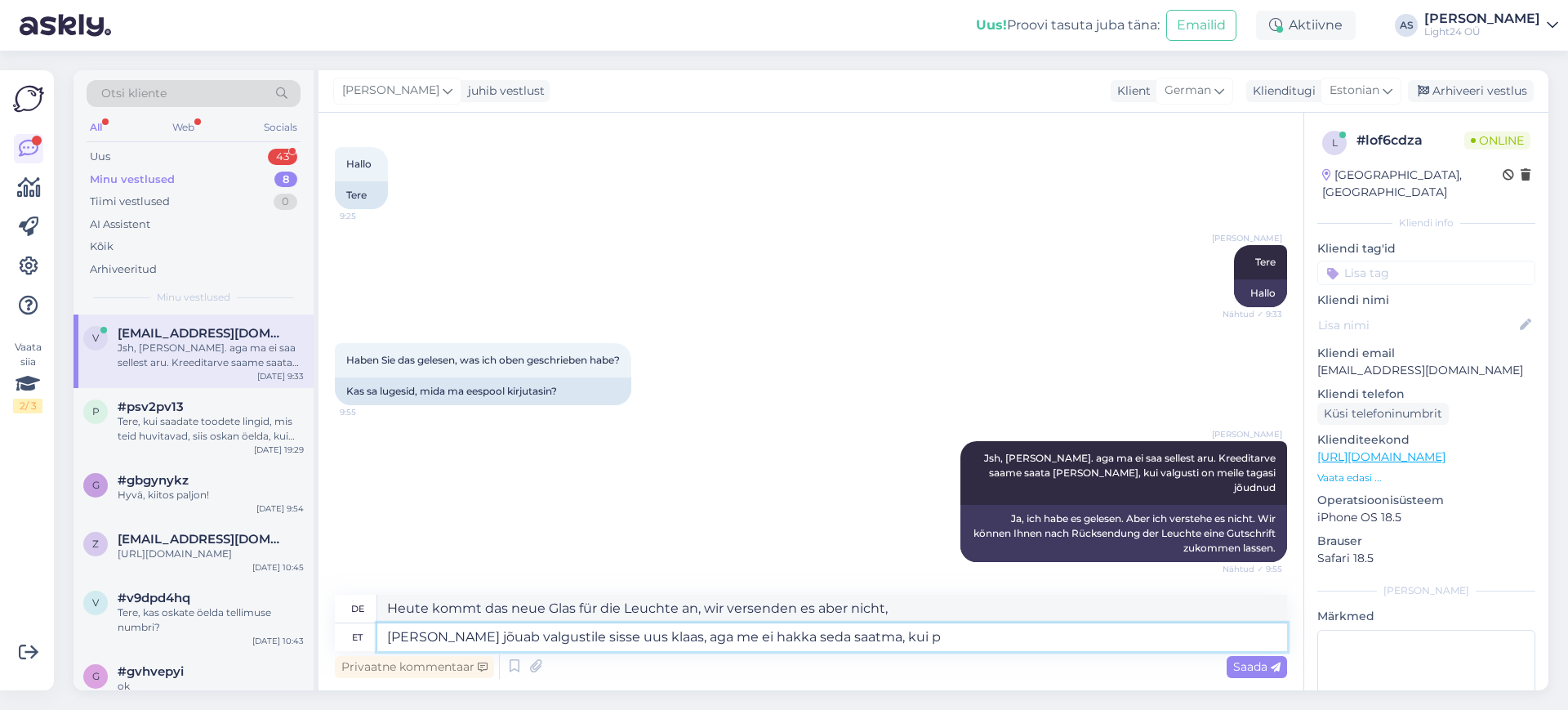
type textarea "Neues Glas für die Leuchte kommt heute an, wir versenden es aber erst"
type textarea "[PERSON_NAME] jõuab valgustile sisse uus klaas, aga me ei hakka seda saatma, ku…"
type textarea "Heute kommt neues Glas für die Leuchte an, wir werden es jedoch nicht versenden…"
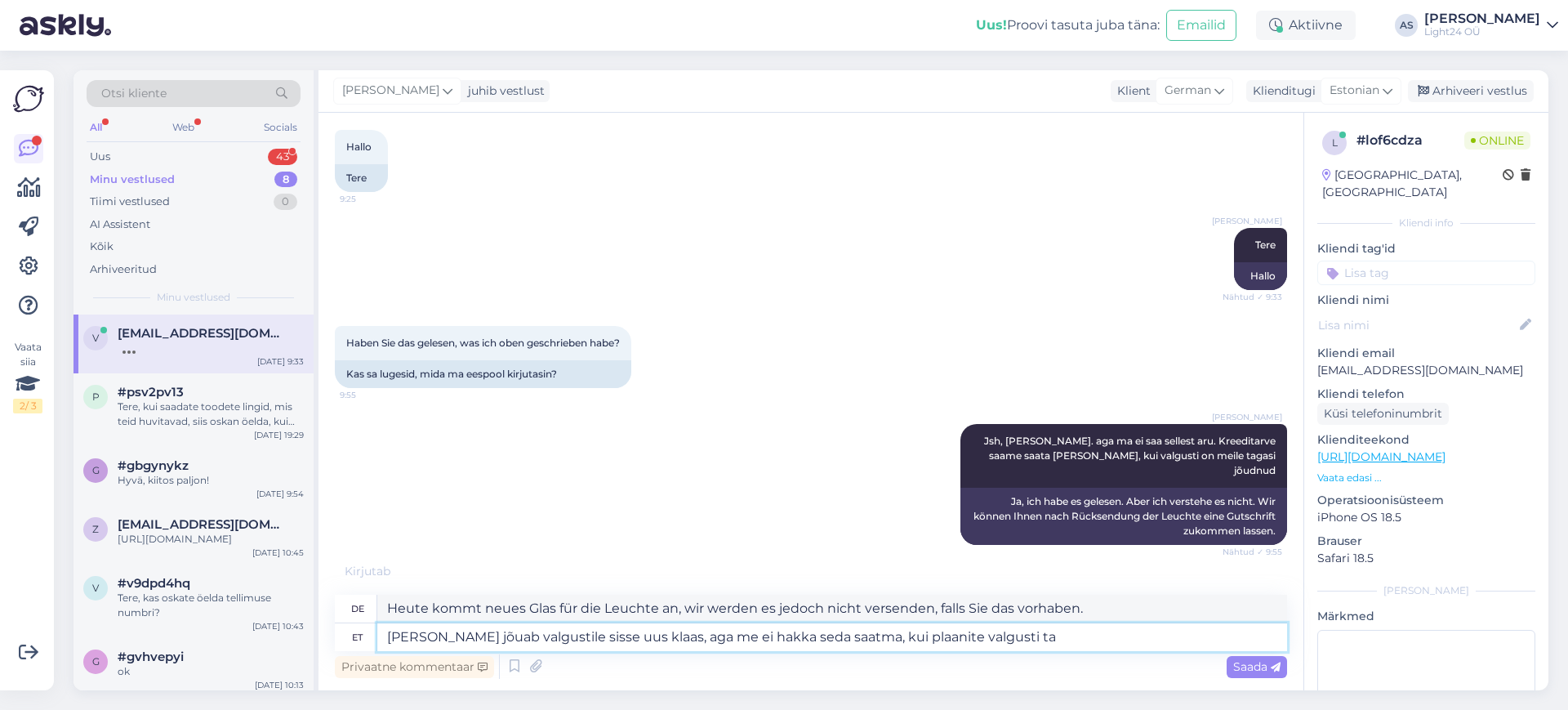
type textarea "[PERSON_NAME] jõuab valgustile sisse uus klaas, aga me ei hakka seda saatma, ku…"
type textarea "Heute ist neues Glas für die Leuchte eingetroffen, wir werden es jedoch nicht v…"
type textarea "[PERSON_NAME] jõuab valgustile sisse uus klaas, aga me ei hakka seda saatma, ku…"
type textarea "Ein neues Glas für die Leuchte wird heute eintreffen, wir versenden es jedoch n…"
type textarea "[PERSON_NAME] jõuab valgustile sisse uus klaas, aga me ei hakka seda saatma, ku…"
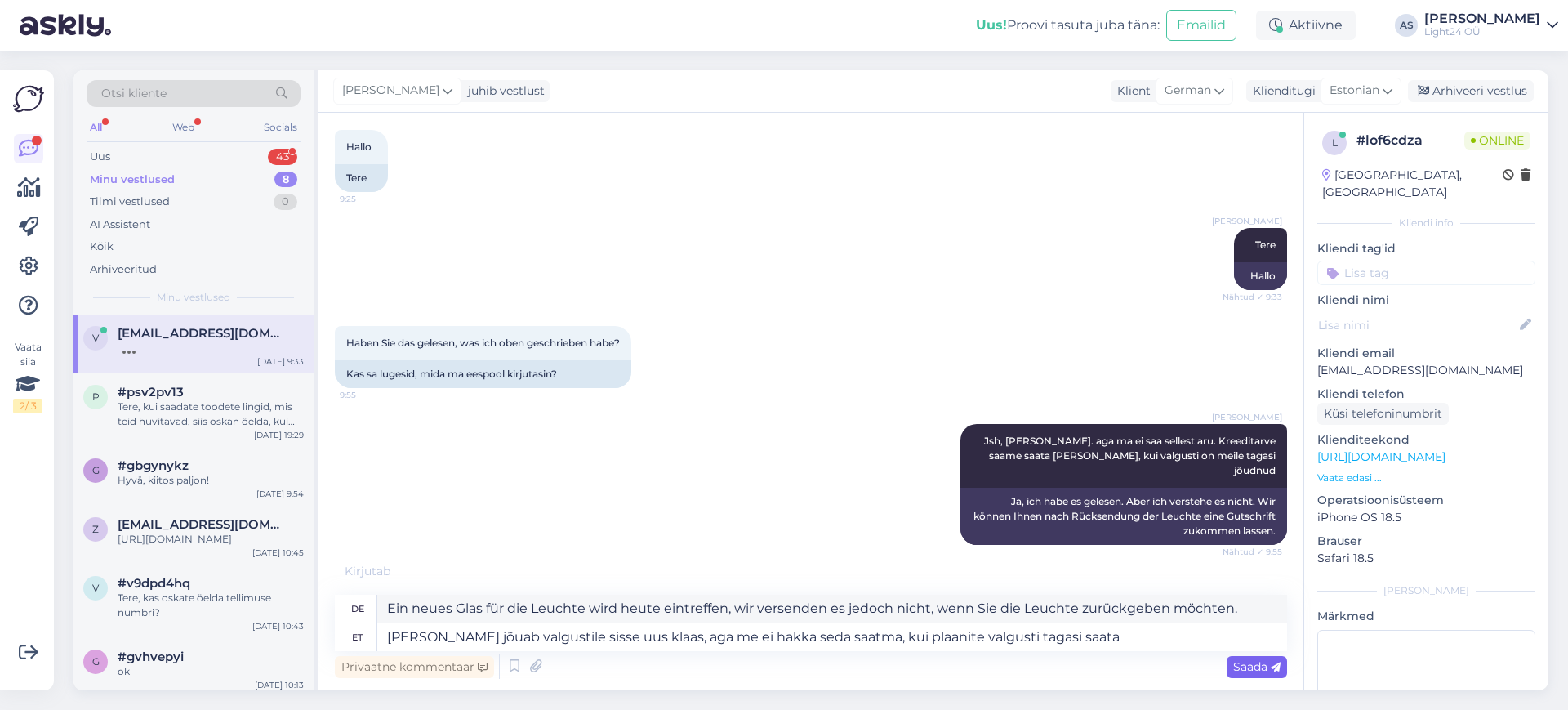
click at [1248, 660] on span "Saada" at bounding box center [1257, 667] width 47 height 15
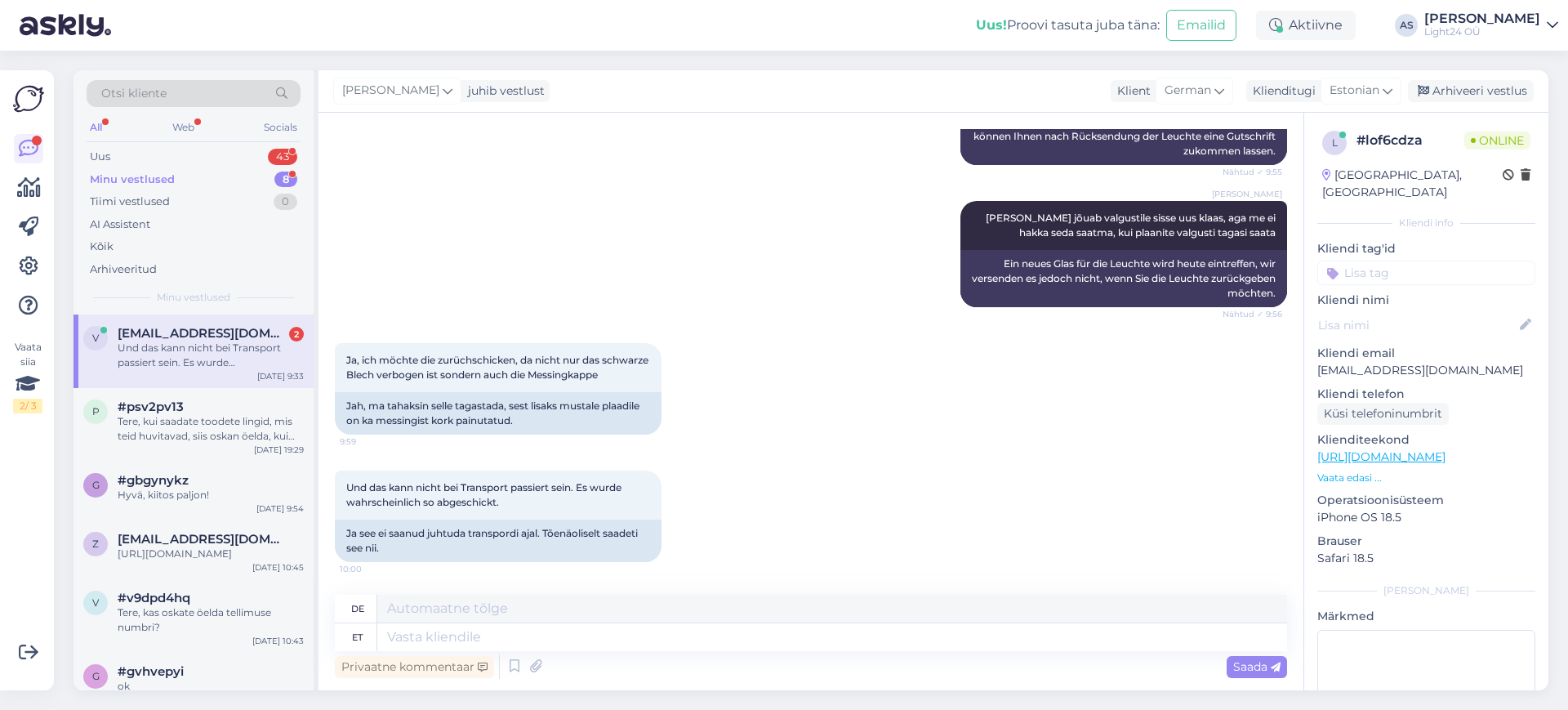
scroll to position [3466, 0]
click at [460, 640] on textarea at bounding box center [832, 637] width 910 height 28
type textarea "Kindlasti"
type textarea "Sicherlich"
type textarea "Kindlasti mitte, m"
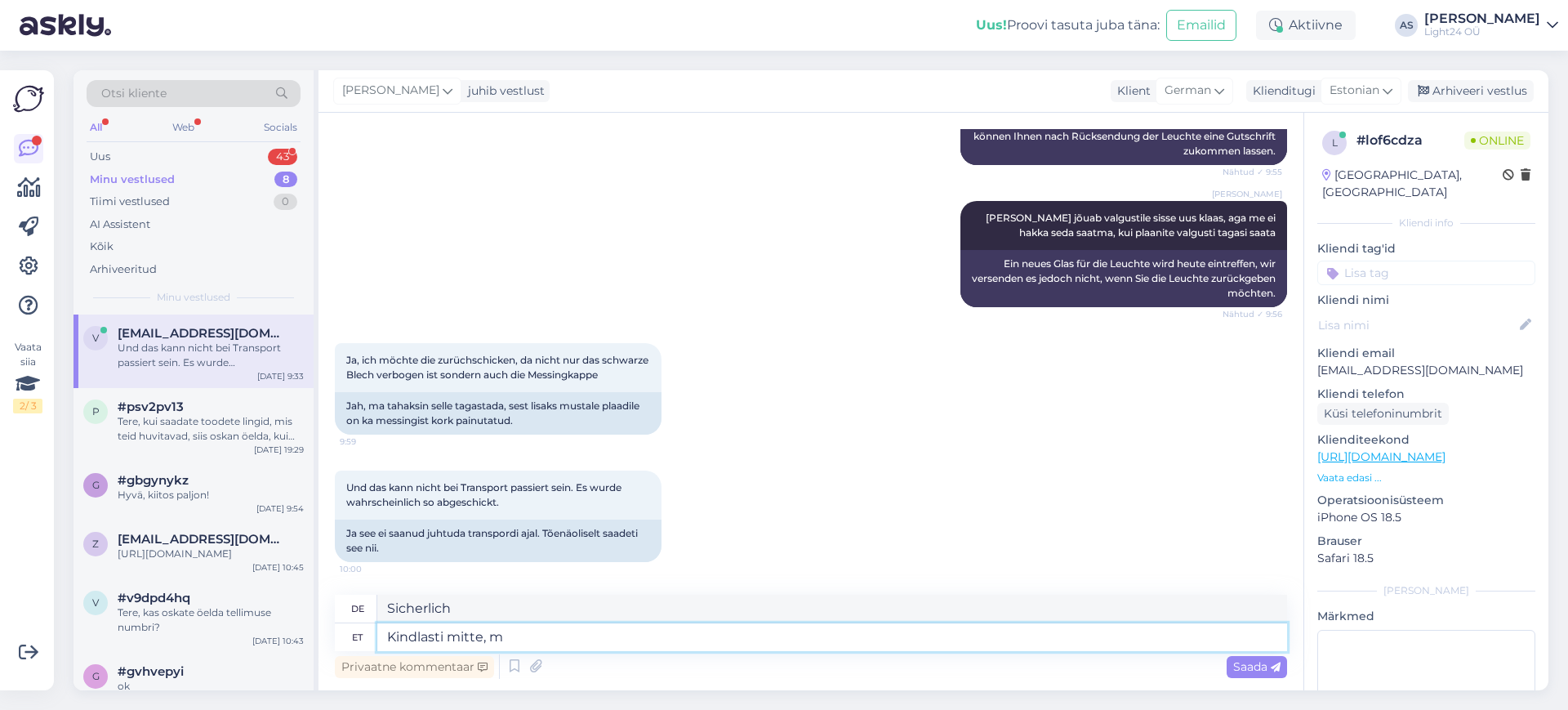
type textarea "Sicherlich nicht,"
type textarea "Kindlasti mitte, me"
type textarea "Sicherlich nicht, wir"
type textarea "Kindlasti mitte, me kontrollime a"
type textarea "Auf keinen Fall, wir werden es prüfen."
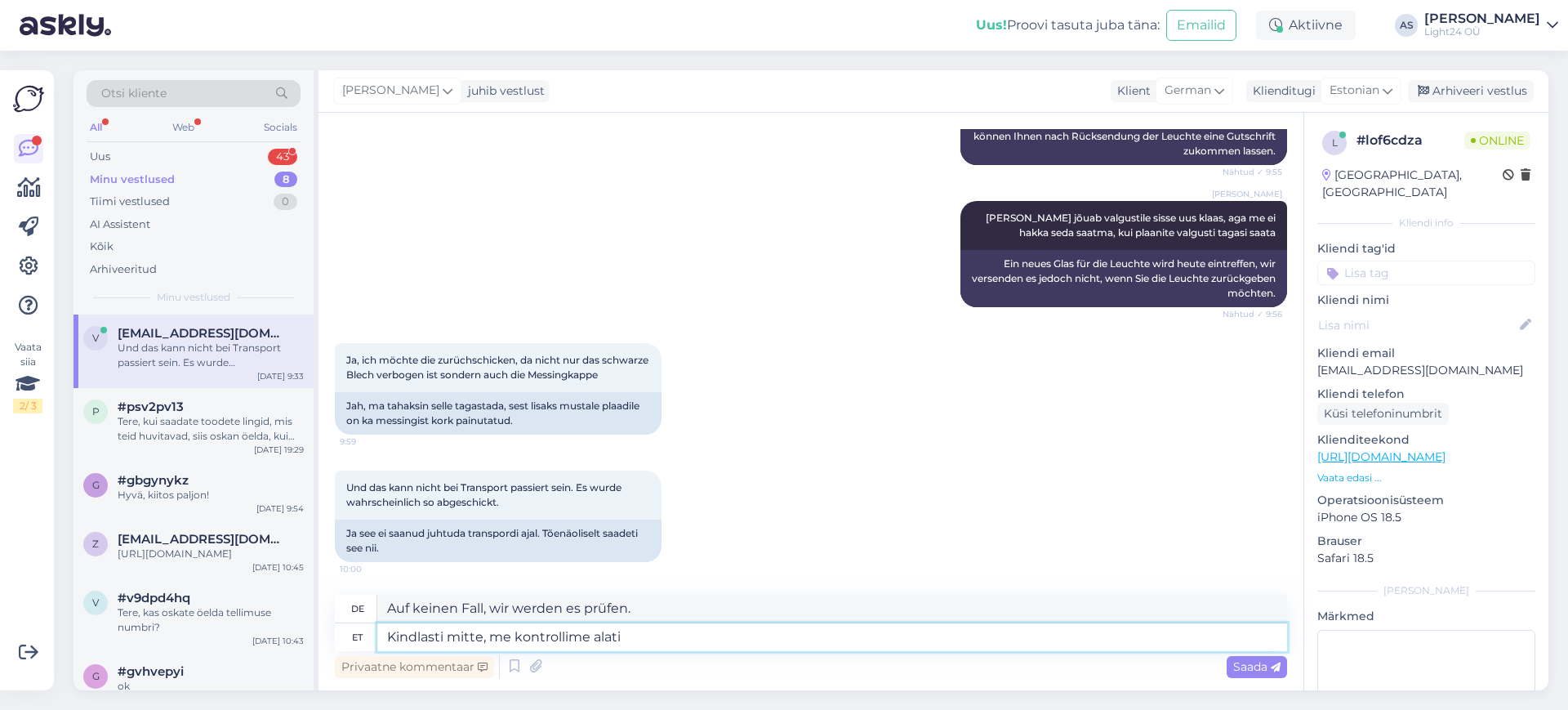
type textarea "Kindlasti mitte, me kontrollime alati"
type textarea "Sicher nicht, wir prüfen das immer."
type textarea "Kindlasti mitte, me kontrollime alati kõik"
type textarea "Sicher nicht, wir prüfen immer alles"
type textarea "Kindlasti mitte, me kontrollime alati kõik kaubad ü"
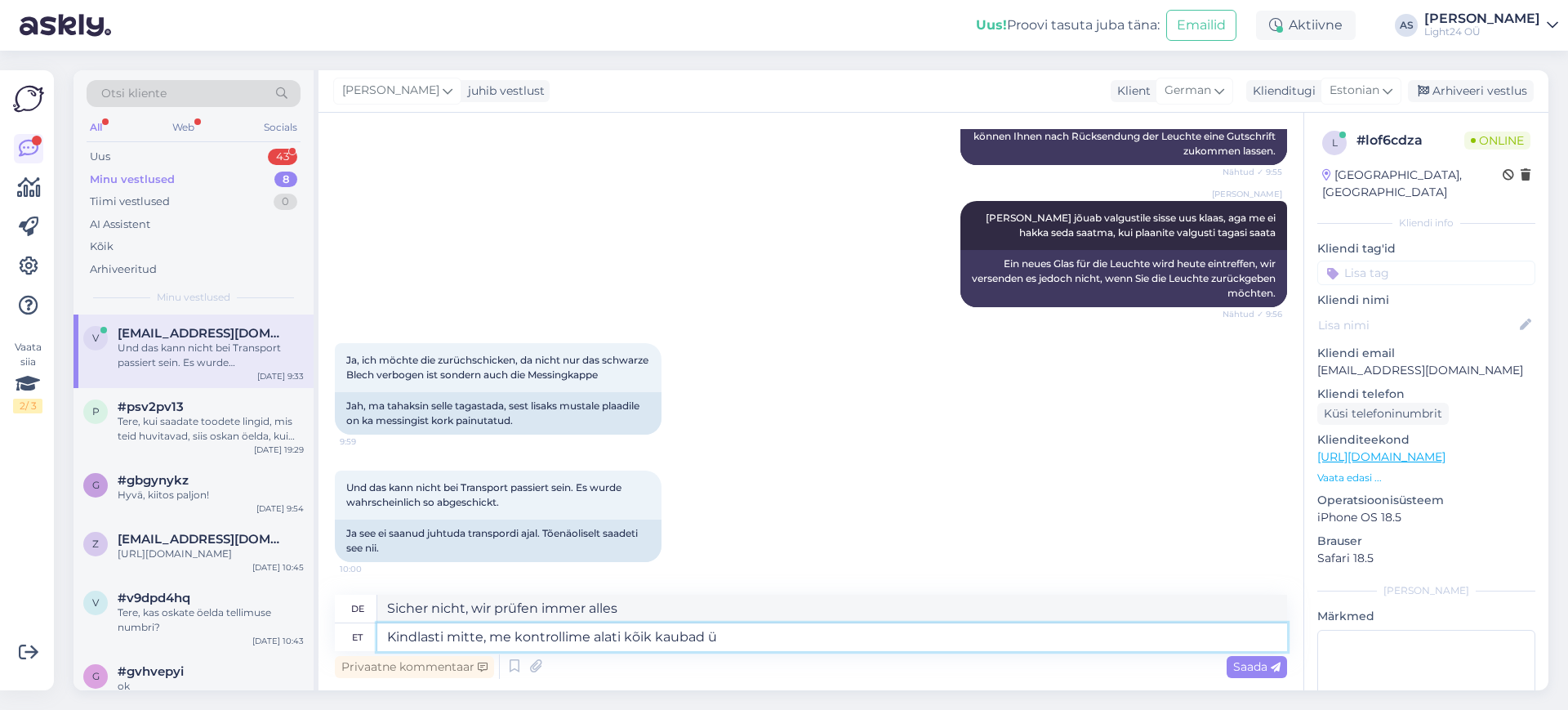
type textarea "Sicher nicht, wir prüfen immer alle Waren"
type textarea "Kindlasti mitte, me kontrollime alati kõik kaubad üle e"
type textarea "Sicher nicht, wir prüfen alle Waren immer."
type textarea "Kindlasti mitte, me kontrollime alati kõik kaubad üle enne vä"
type textarea "Sicher nicht, wir prüfen immer alle Waren vor"
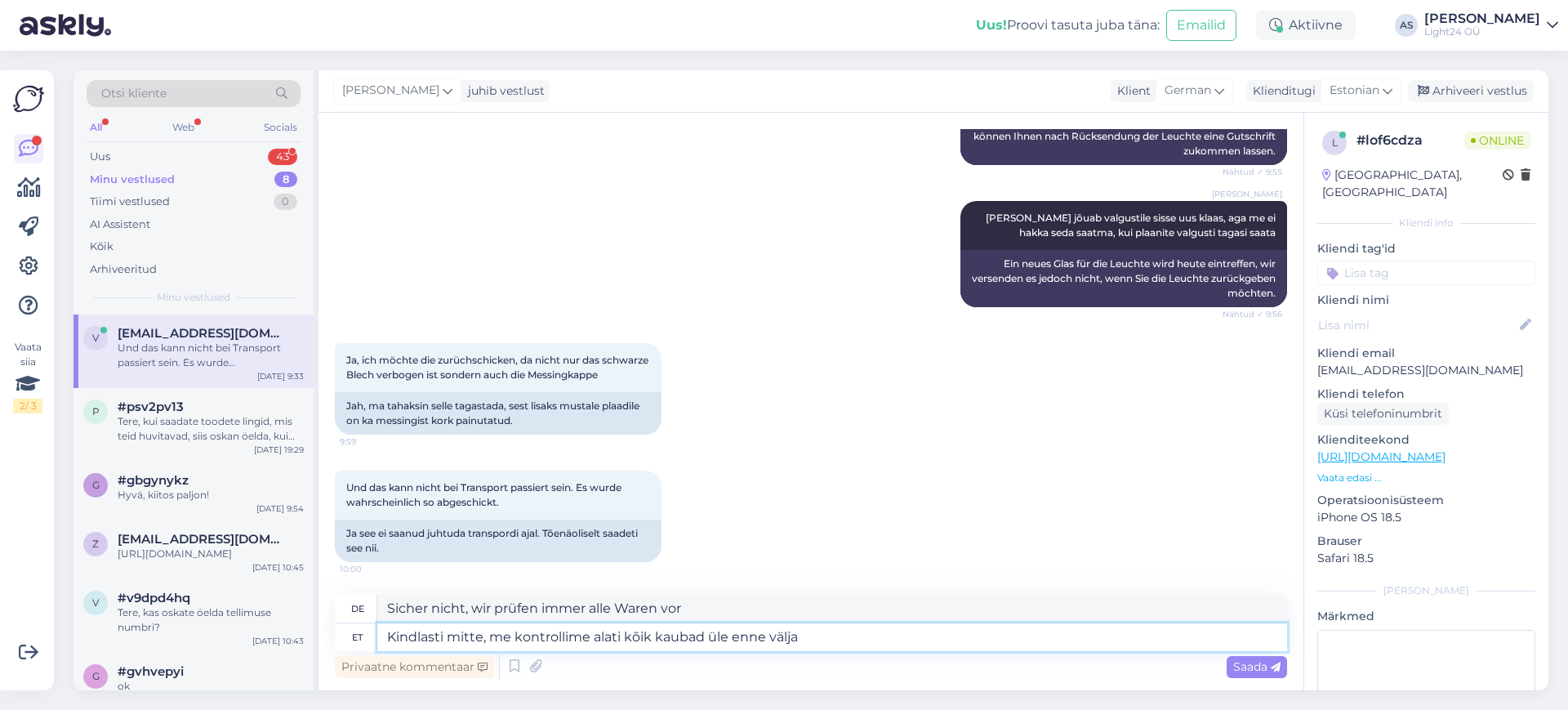
type textarea "Kindlasti mitte, me kontrollime alati kõik kaubad üle enne välja s"
type textarea "Auf keinen Fall, wir prüfen alle Artikel vor dem Versand."
type textarea "Kindlasti mitte, me kontrollime alati kõik kaubad üle enne välja saatmist."
click at [1254, 667] on span "Saada" at bounding box center [1257, 667] width 47 height 15
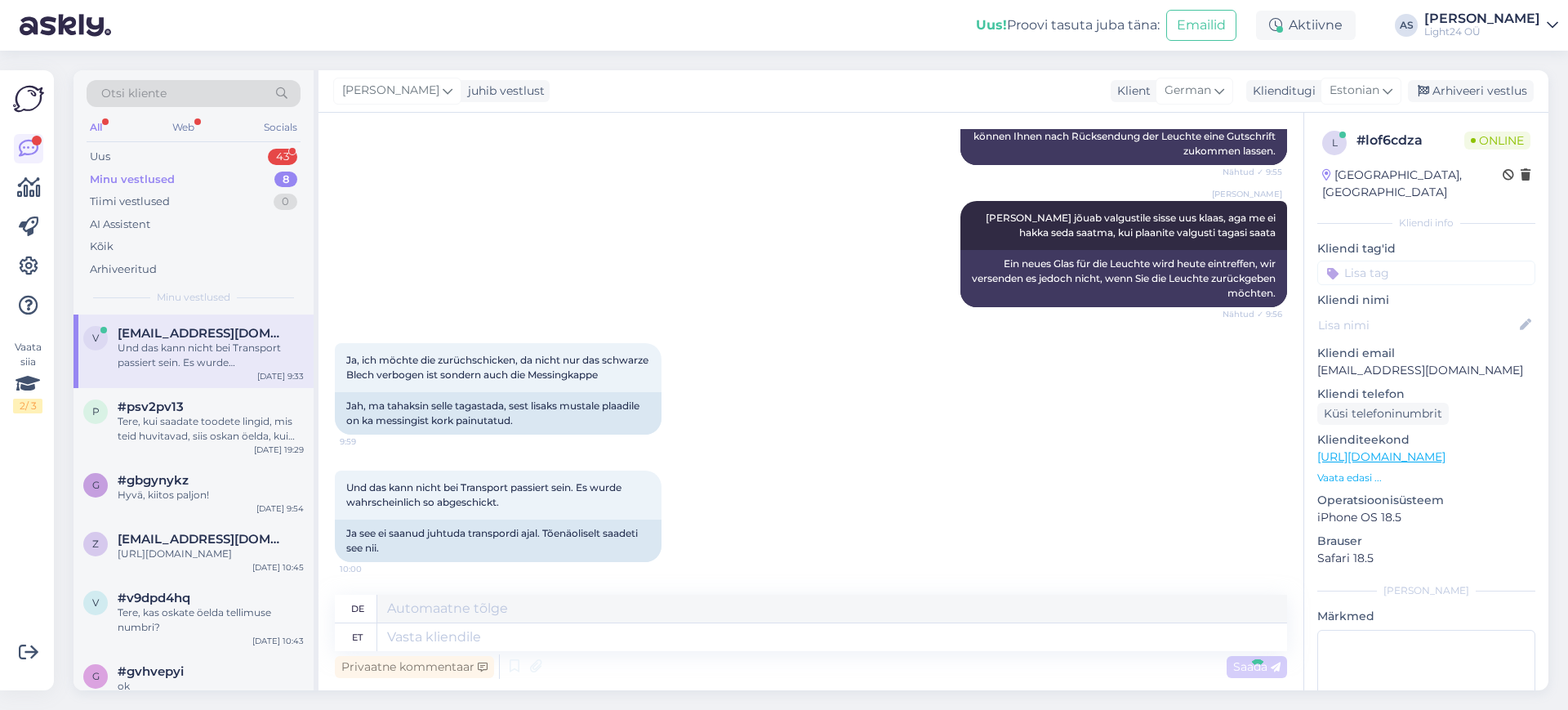
scroll to position [3579, 0]
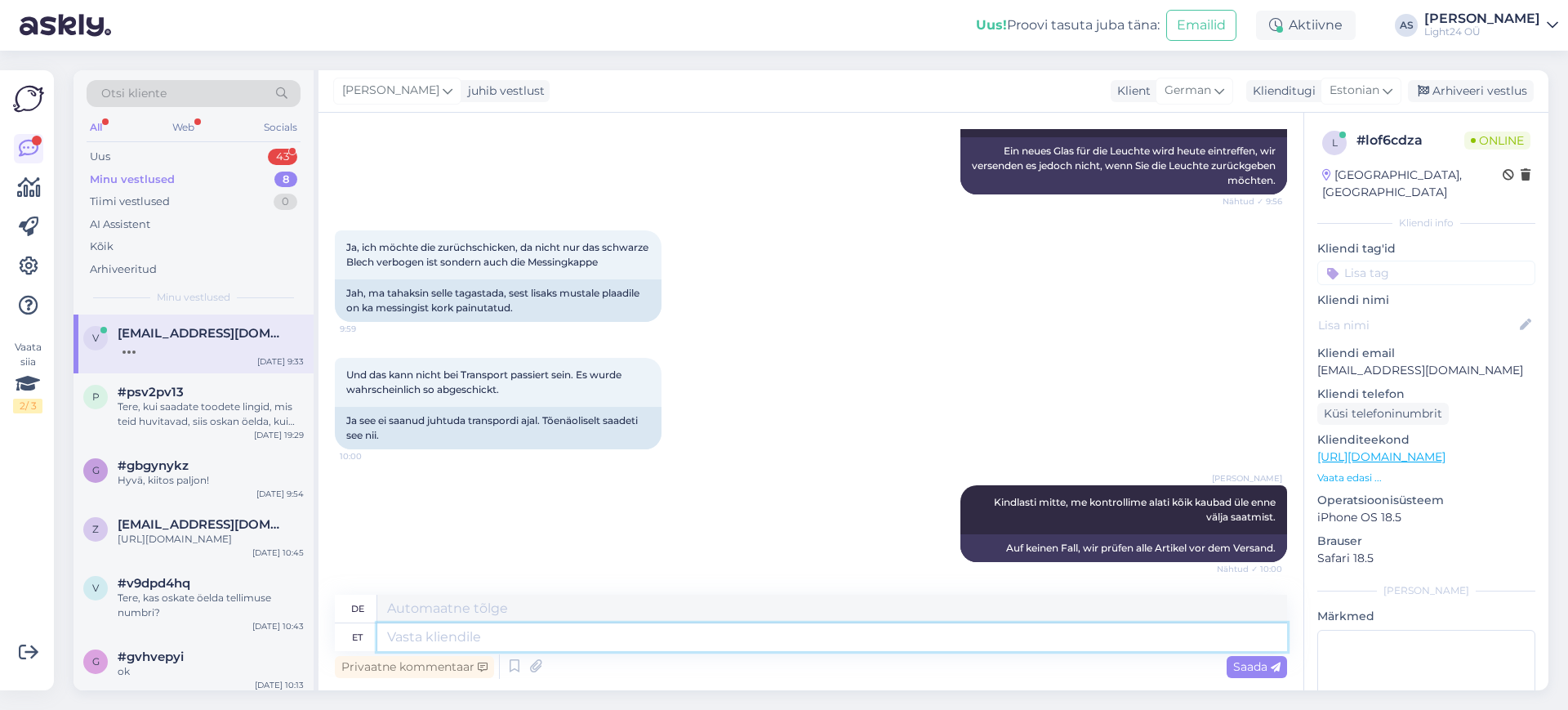
click at [427, 637] on textarea at bounding box center [832, 637] width 910 height 28
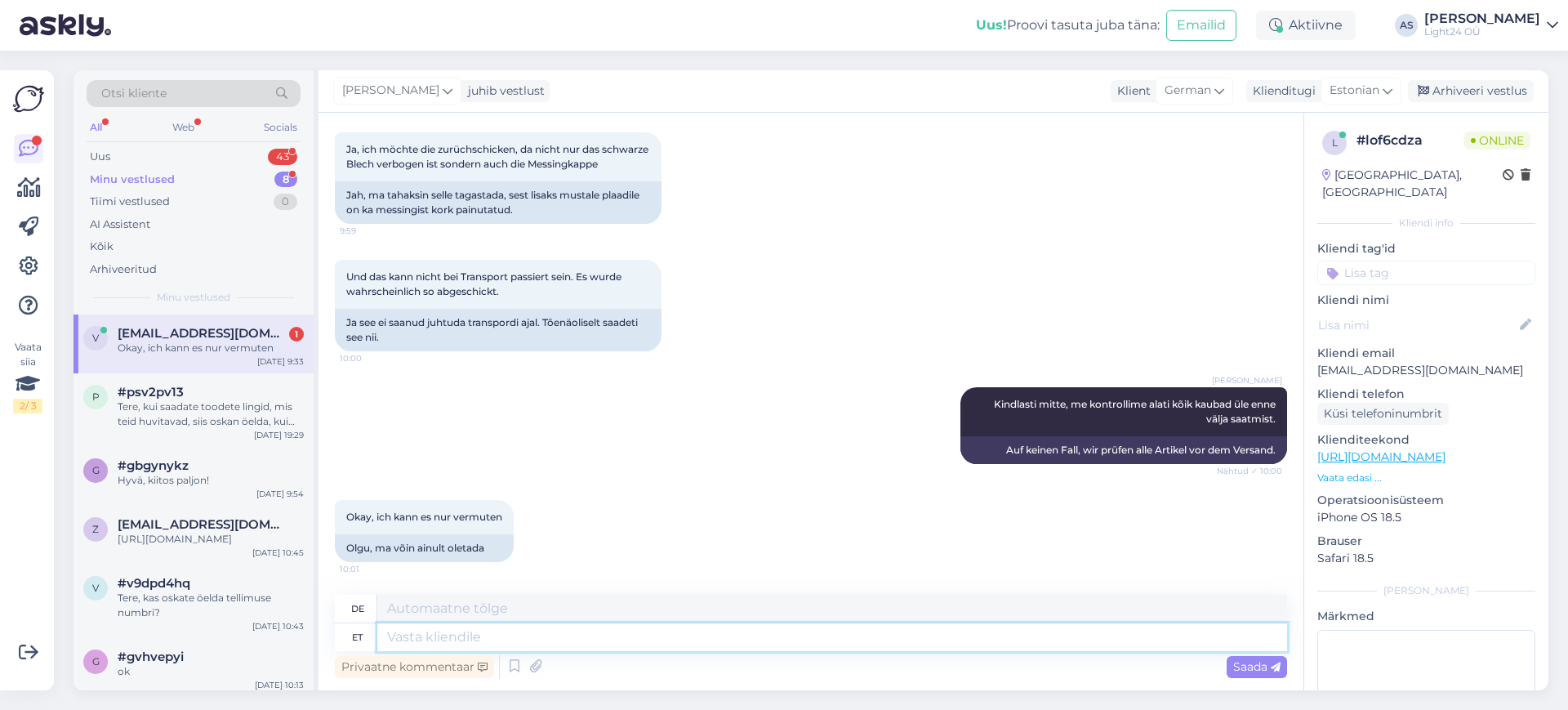
scroll to position [3677, 0]
click at [427, 637] on textarea at bounding box center [832, 637] width 910 height 28
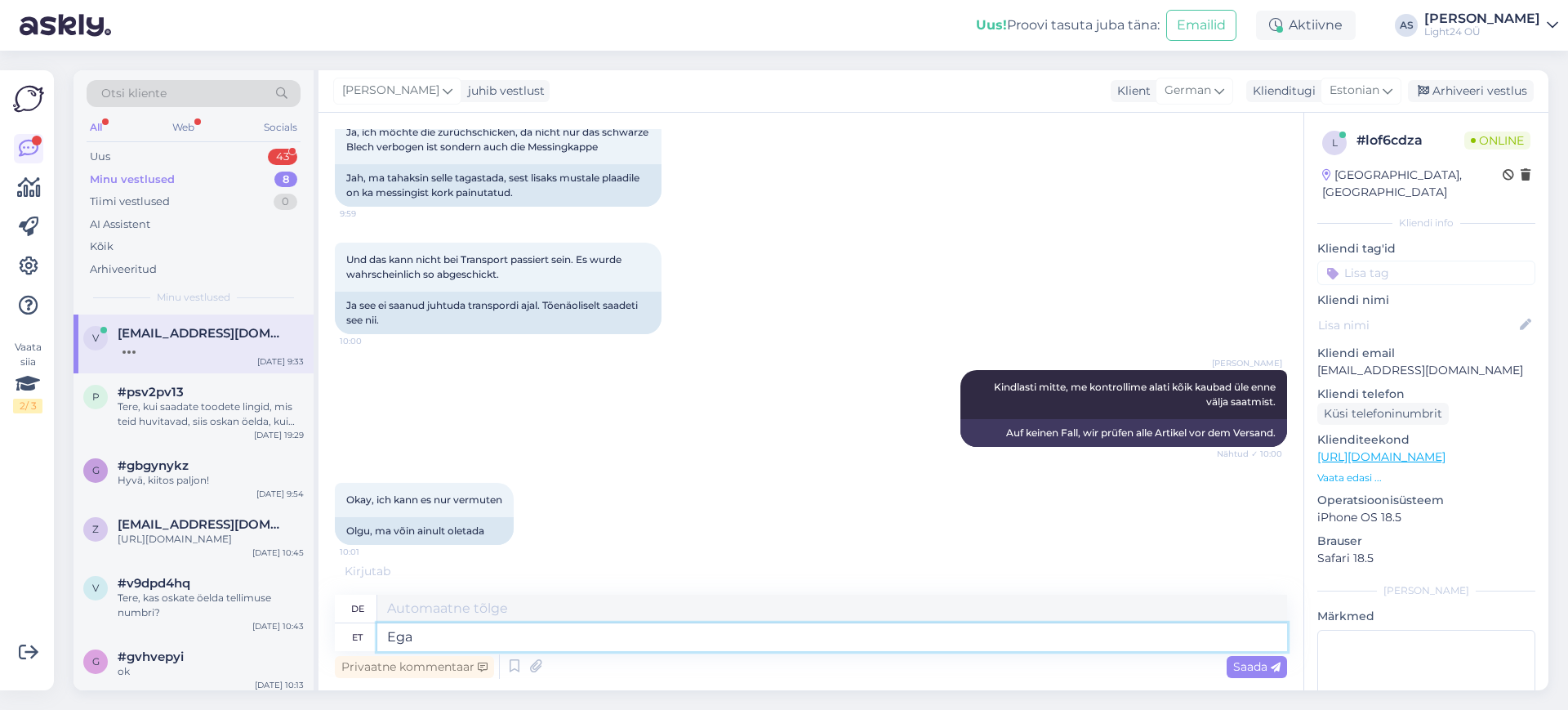
type textarea "Ega s"
type textarea "NEIN"
type textarea "Ega selle"
type textarea "Weder dies"
type textarea "Ega sellel ei"
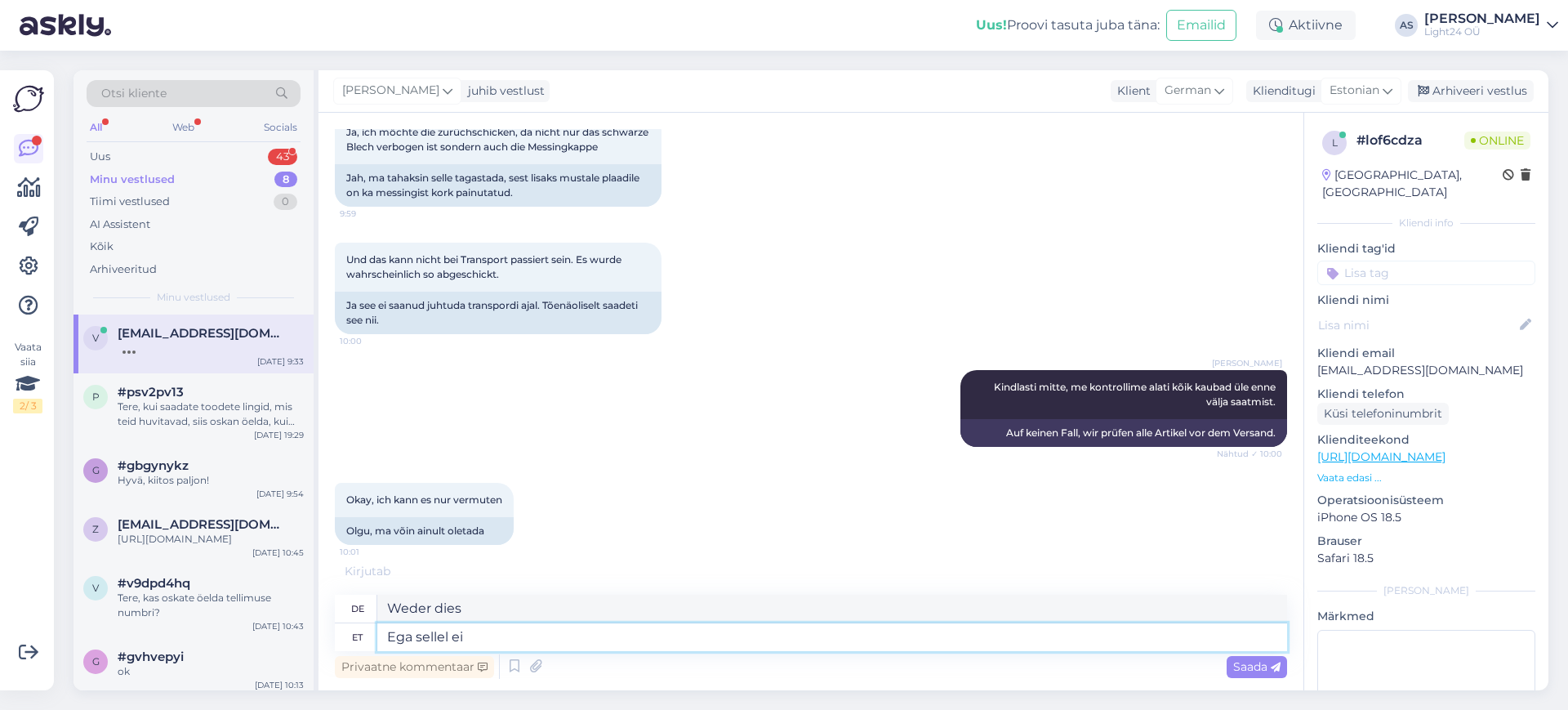
type textarea "Weder auf diesem"
type textarea "Ega sellel ei o"
type textarea "Das hat es auch nicht."
type textarea "Ega sellel ei [PERSON_NAME] h"
type textarea "Es spielt keine [PERSON_NAME]."
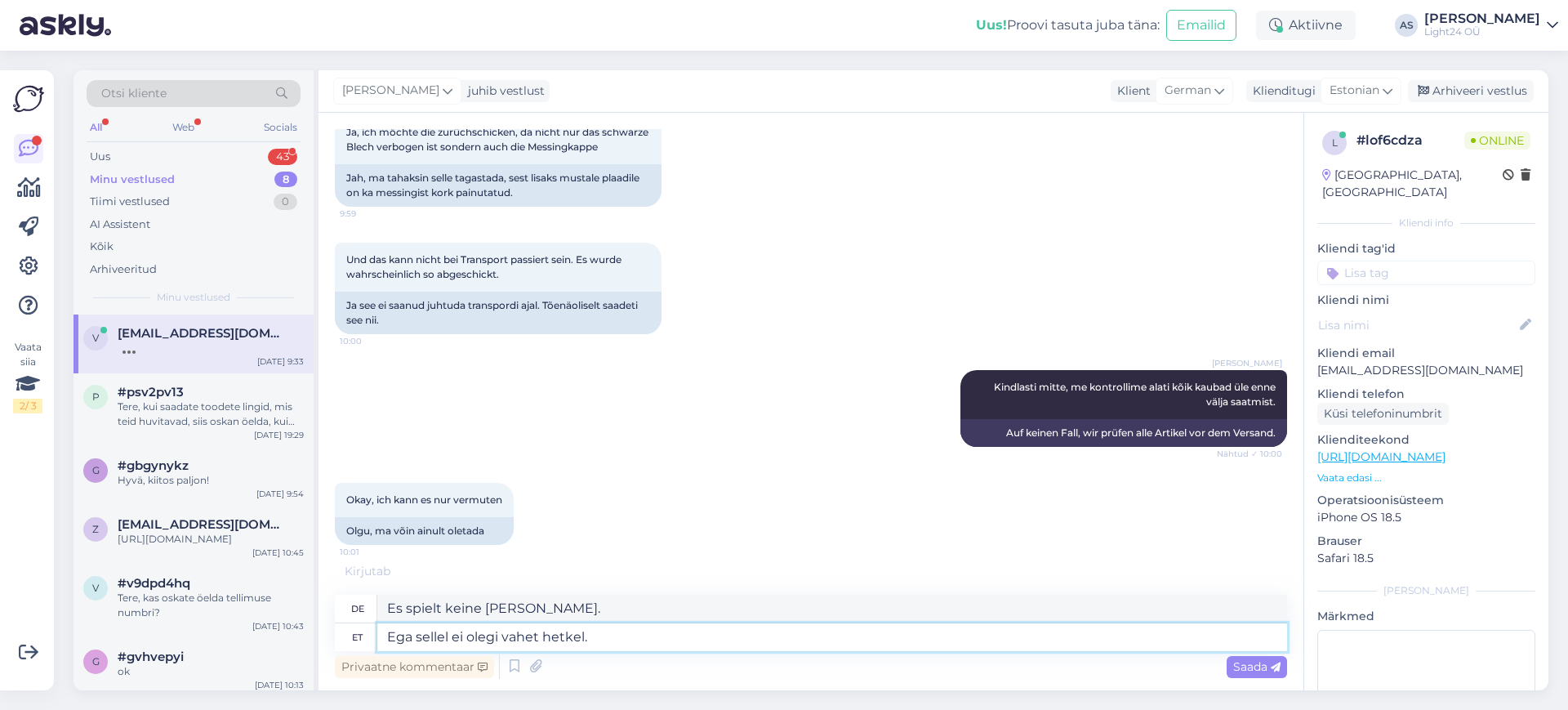
type textarea "Ega sellel ei olegi vahet hetkel."
type textarea "Im Moment ist das egal."
type textarea "Ega sellel ei olegi vahet hetkel. Kohe, ku"
type textarea "Im Moment ist [PERSON_NAME]. Im Moment,"
type textarea "Ega sellel ei olegi vahet hetkel. Kohe, kui va"
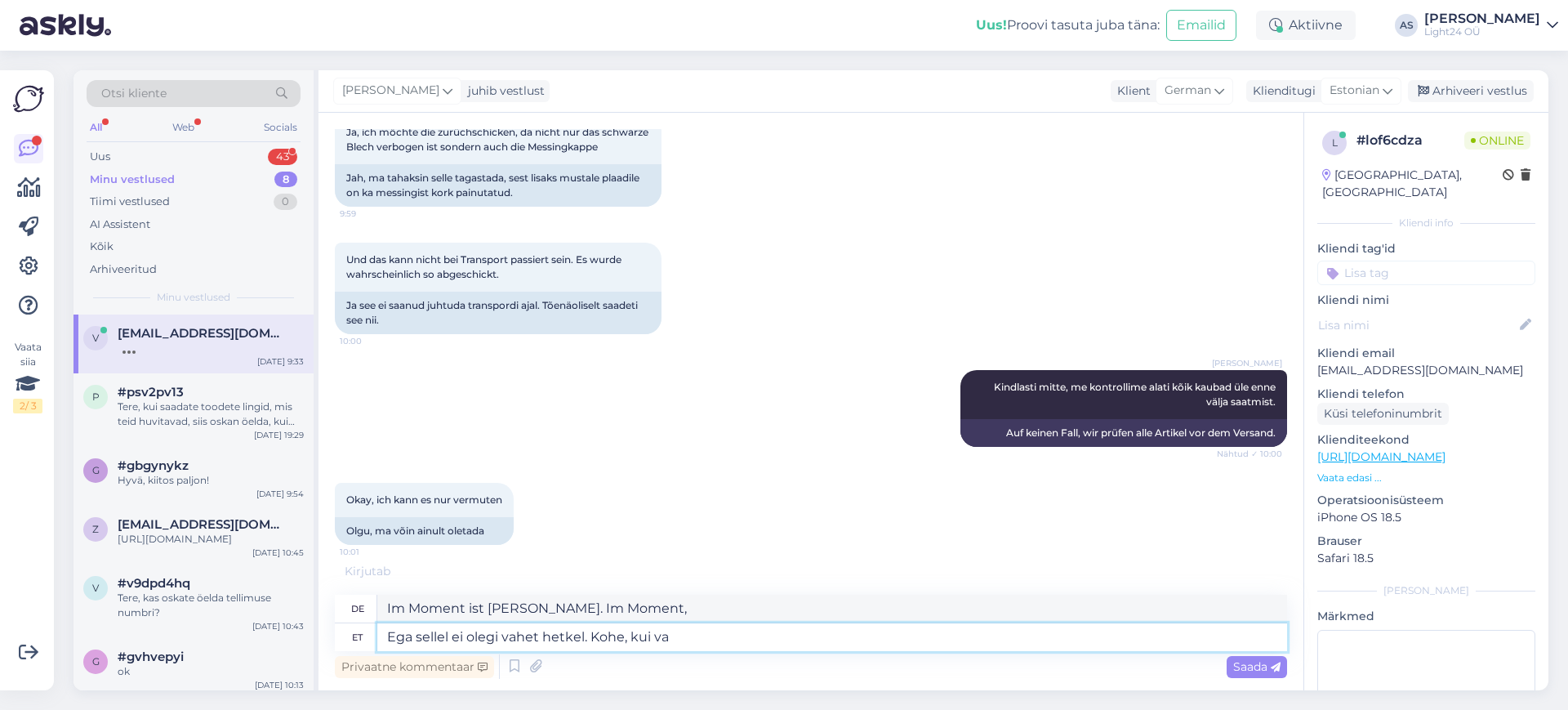
type textarea "Im Moment ist [PERSON_NAME]. Sobald"
type textarea "Ega sellel ei olegi vahet hetkel. Kohe, kui valgust"
type textarea "Im Moment ist [PERSON_NAME]. Sobald klar ist"
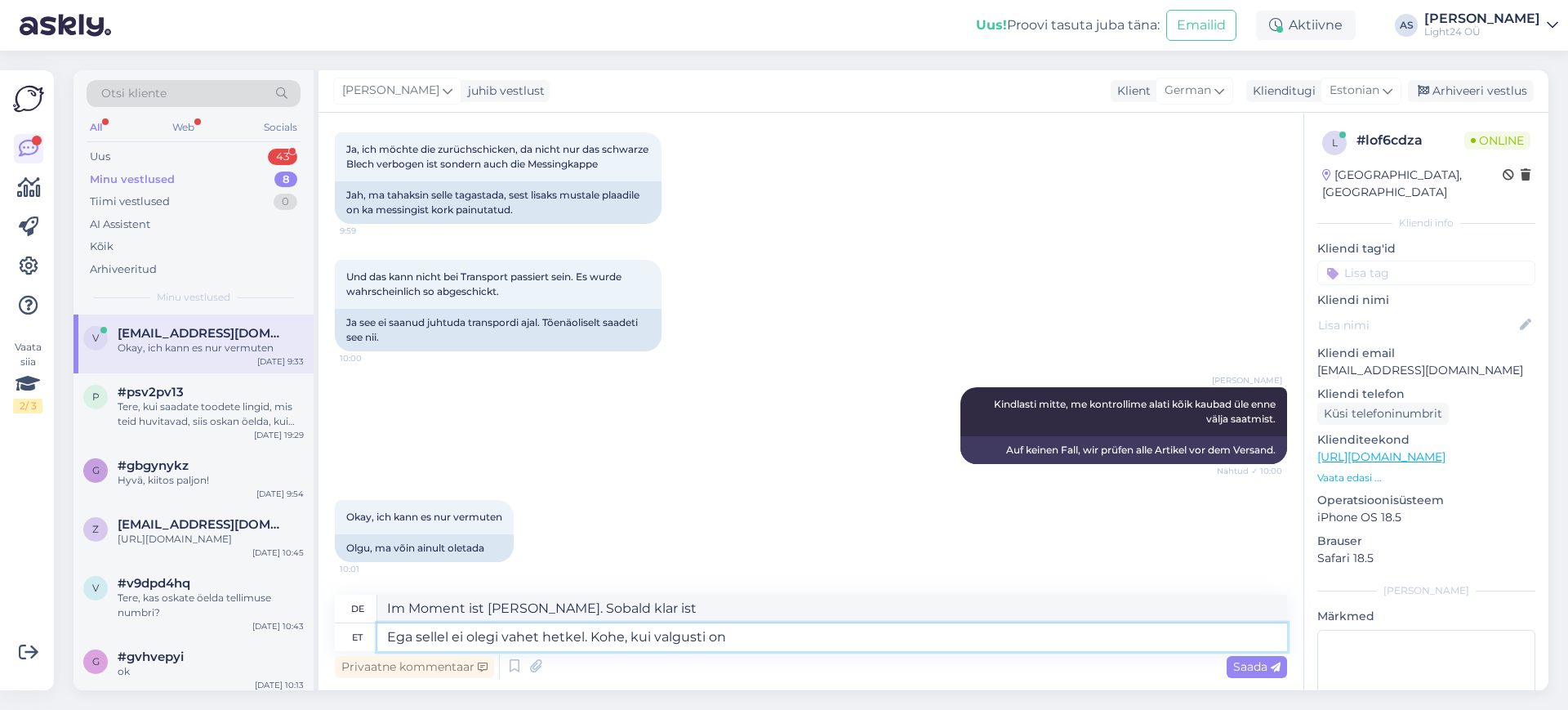
type textarea "Ega sellel ei olegi vahet hetkel. Kohe, kui valgusti on"
type textarea "Im Moment ist [PERSON_NAME]. Sobald das Licht"
type textarea "Ega sellel ei olegi vahet hetkel. Kohe, kui valgusti on jõudnud me"
type textarea "Im Moment ist [PERSON_NAME]. Sobald das Licht angekommen ist"
type textarea "Ega sellel ei olegi vahet hetkel. Kohe, kui valgusti on jõudnud meie"
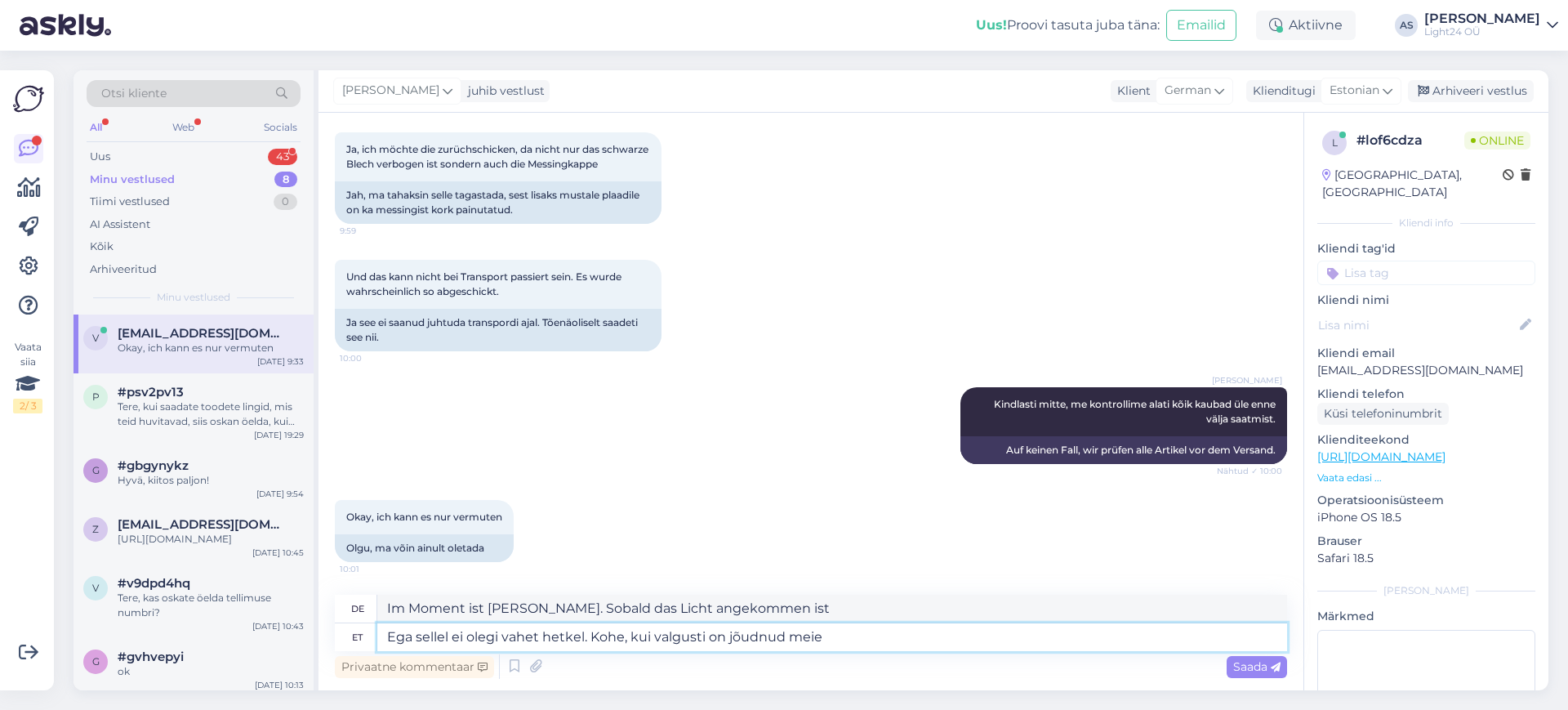
type textarea "Es ist im Moment egal. Sobald das Licht unsere"
type textarea "Ega sellel ei olegi vahet hetkel. Kohe, kui valgusti on jõudnud meie kontorisse"
type textarea "Im Moment ist [PERSON_NAME]. Sobald das Licht in unserem Büro angekommen ist"
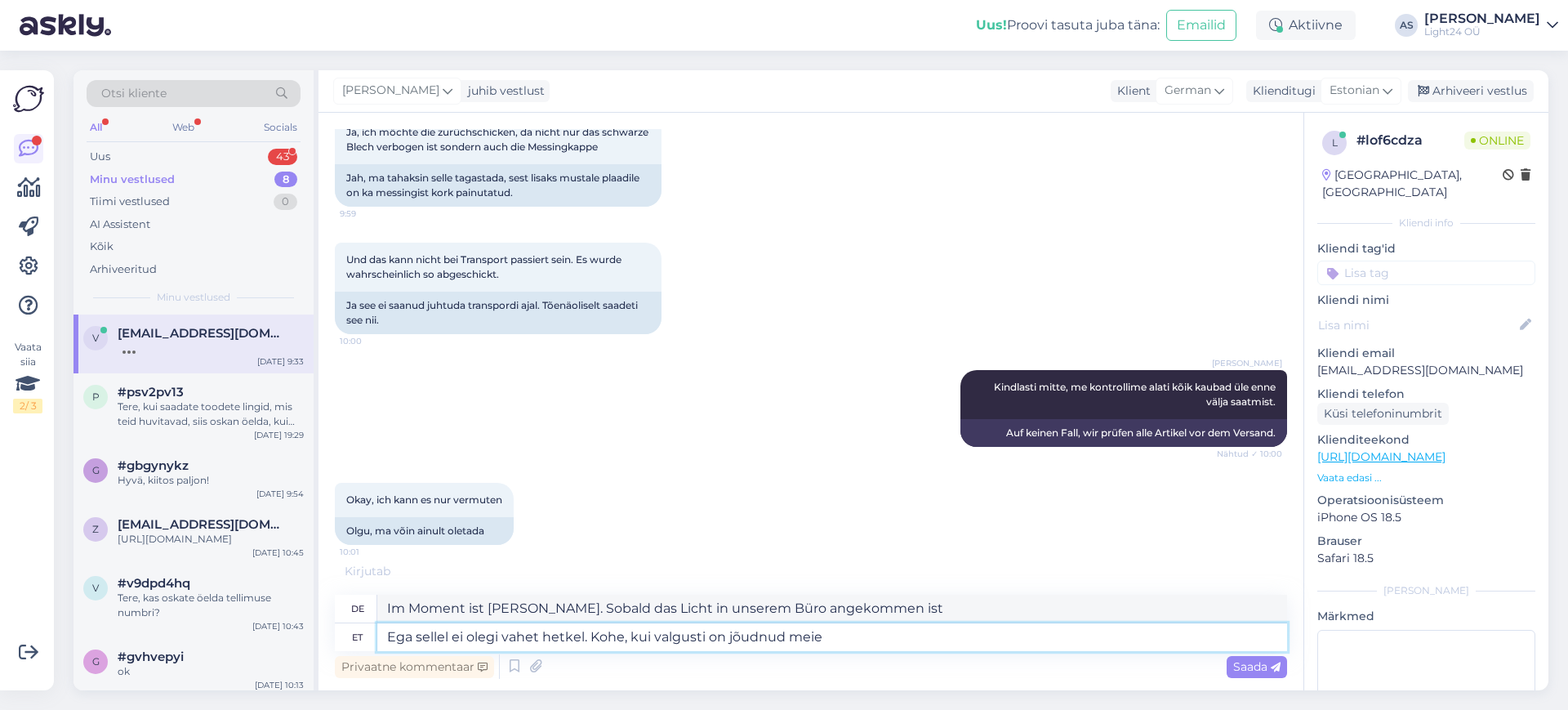
type textarea "Ega sellel ei olegi vahet hetkel. Kohe, kui valgusti on jõudnud meie"
type textarea "Es ist im Moment egal. Sobald das Licht unsere"
type textarea "Ega sellel ei olegi vahet hetkel. Kohe, kui valgusti on jõudnud [PERSON_NAME]"
type textarea "Im Moment ist [PERSON_NAME]. Sobald das Licht uns erreicht hat"
type textarea "Ega sellel ei olegi vahet hetkel. Kohe, kui valgusti on jõudnud meile tagasi, s"
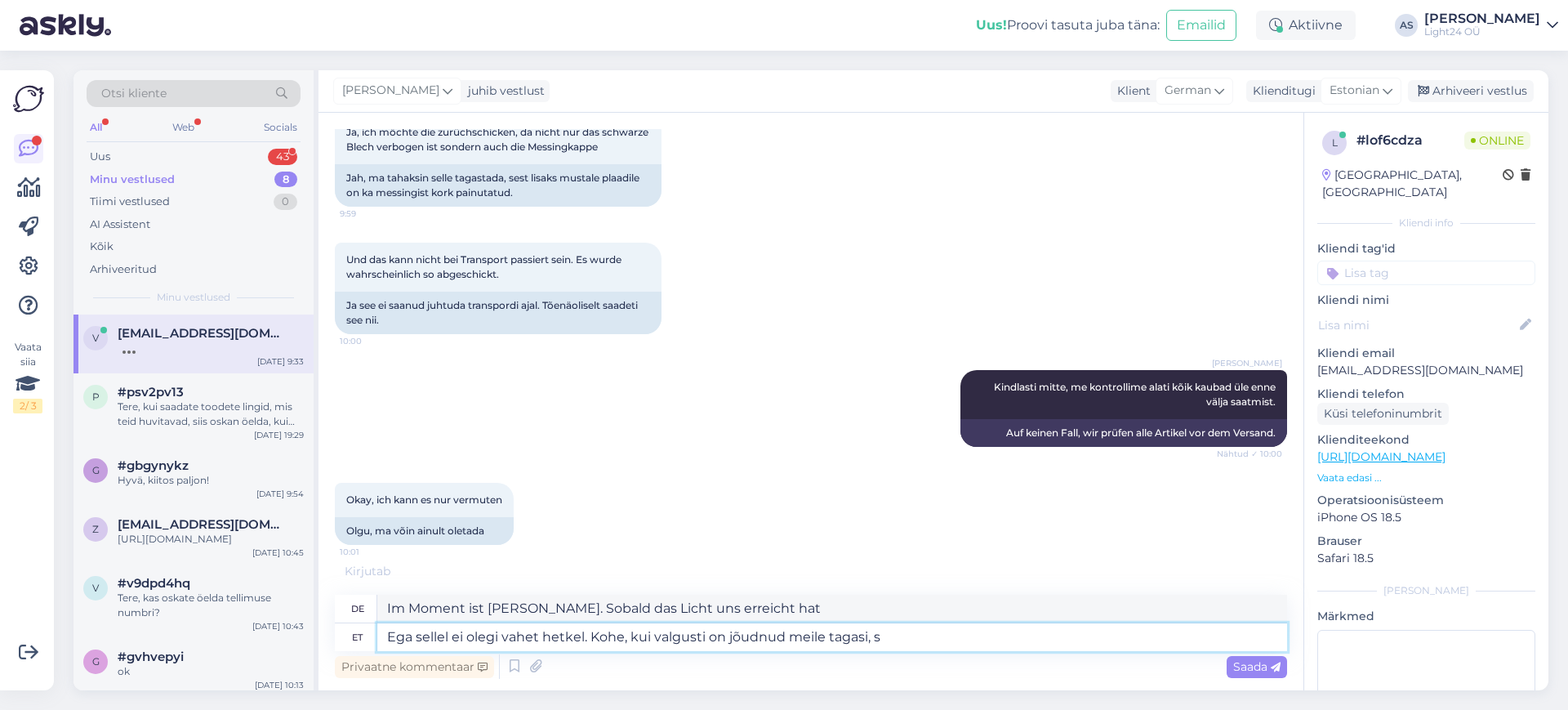
type textarea "Im Moment ist [PERSON_NAME]. Sobald das Licht zu uns zurückgekehrt ist,"
type textarea "Ega sellel ei olegi vahet hetkel. Kohe, kui valgusti on jõudnud meile tagasi, s…"
type textarea "Im Moment ist [PERSON_NAME]. Sobald das Licht zu uns zurückgekehrt ist, können …"
type textarea "Ega sellel ei olegi vahet hetkel. Kohe, kui valgusti on jõudnud meile tagasi, s…"
type textarea "Im Moment ist das egal. Sobald das Licht wieder bei uns ist, können wir"
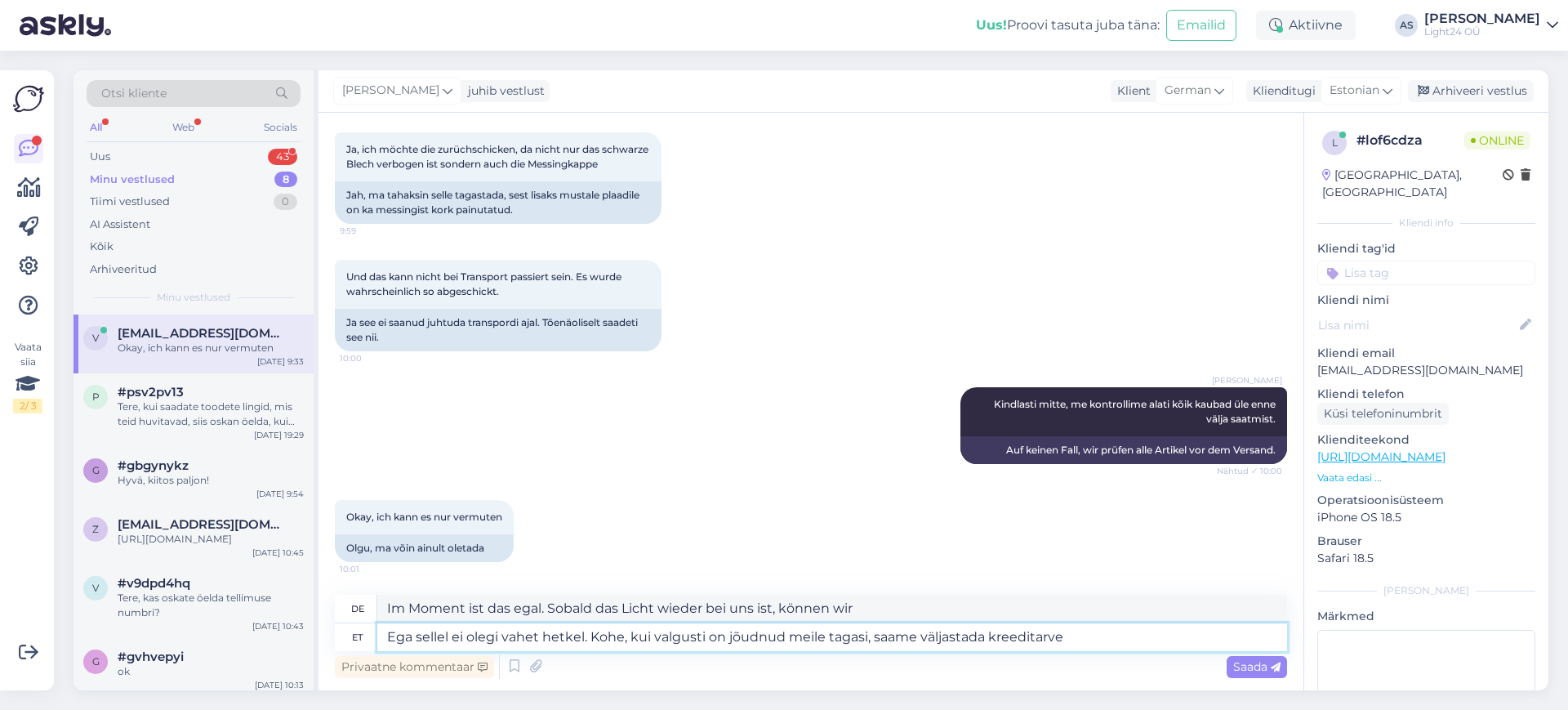
type textarea "Ega sellel ei olegi vahet hetkel. Kohe, kui valgusti on jõudnud meile tagasi, s…"
type textarea "Das ist im Moment noch egal. Sobald die Leuchte bei uns eintrifft, können wir e…"
type textarea "Ega sellel ei olegi vahet hetkel. Kohe, kui valgusti on jõudnud meile tagasi, s…"
type textarea "Im Moment ist das egal. Sobald die Leuchte bei uns eintrifft, können wir eine G…"
type textarea "Ega sellel ei olegi vahet hetkel. Kohe, kui valgusti on jõudnud meile tagasi, s…"
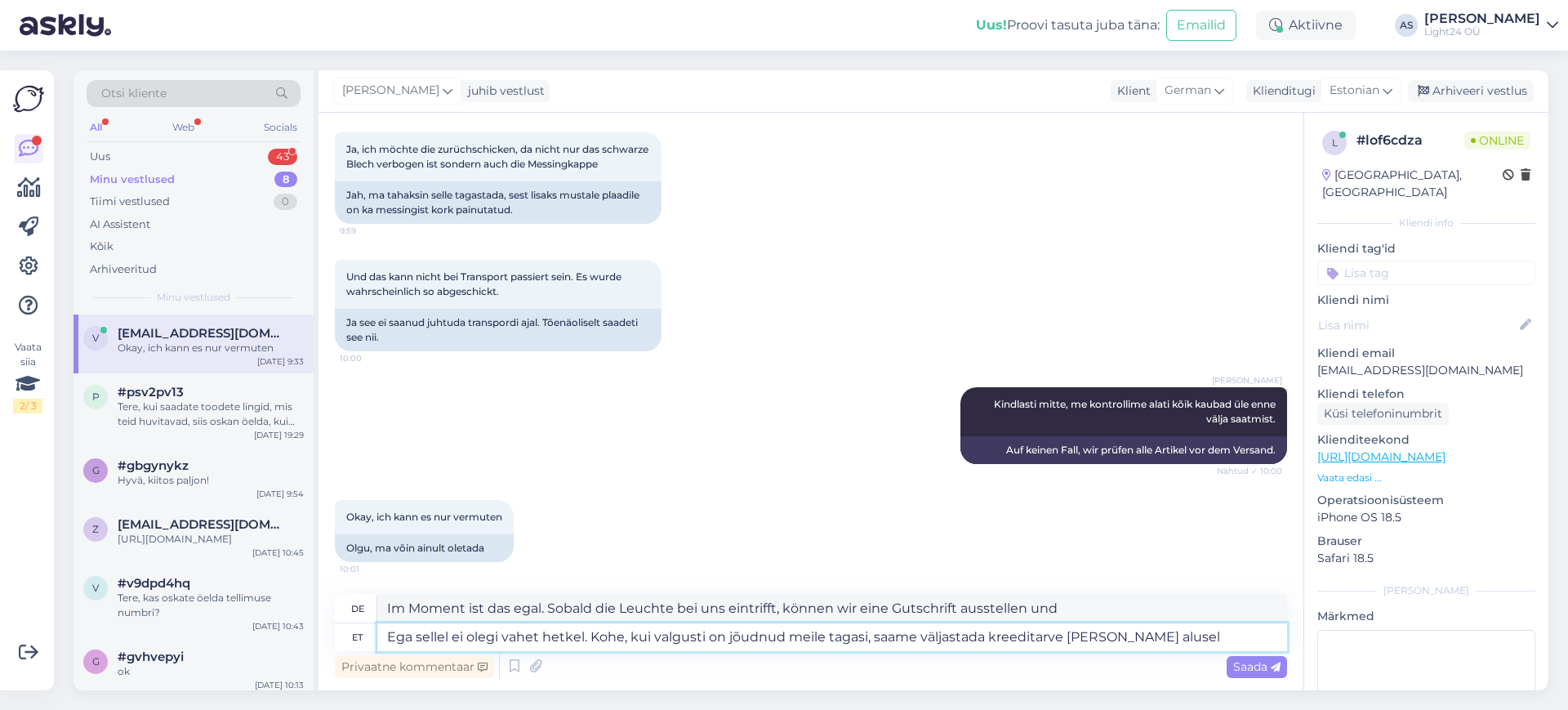
type textarea "Das spielt im Moment keine [PERSON_NAME]. Sobald die Leuchte bei uns eintrifft,…"
type textarea "Ega sellel ei olegi vahet hetkel. Kohe, kui valgusti on jõudnud meile tagasi, s…"
type textarea "Das ist im Moment noch egal. Sobald die Leuchte bei uns eintrifft, können wir e…"
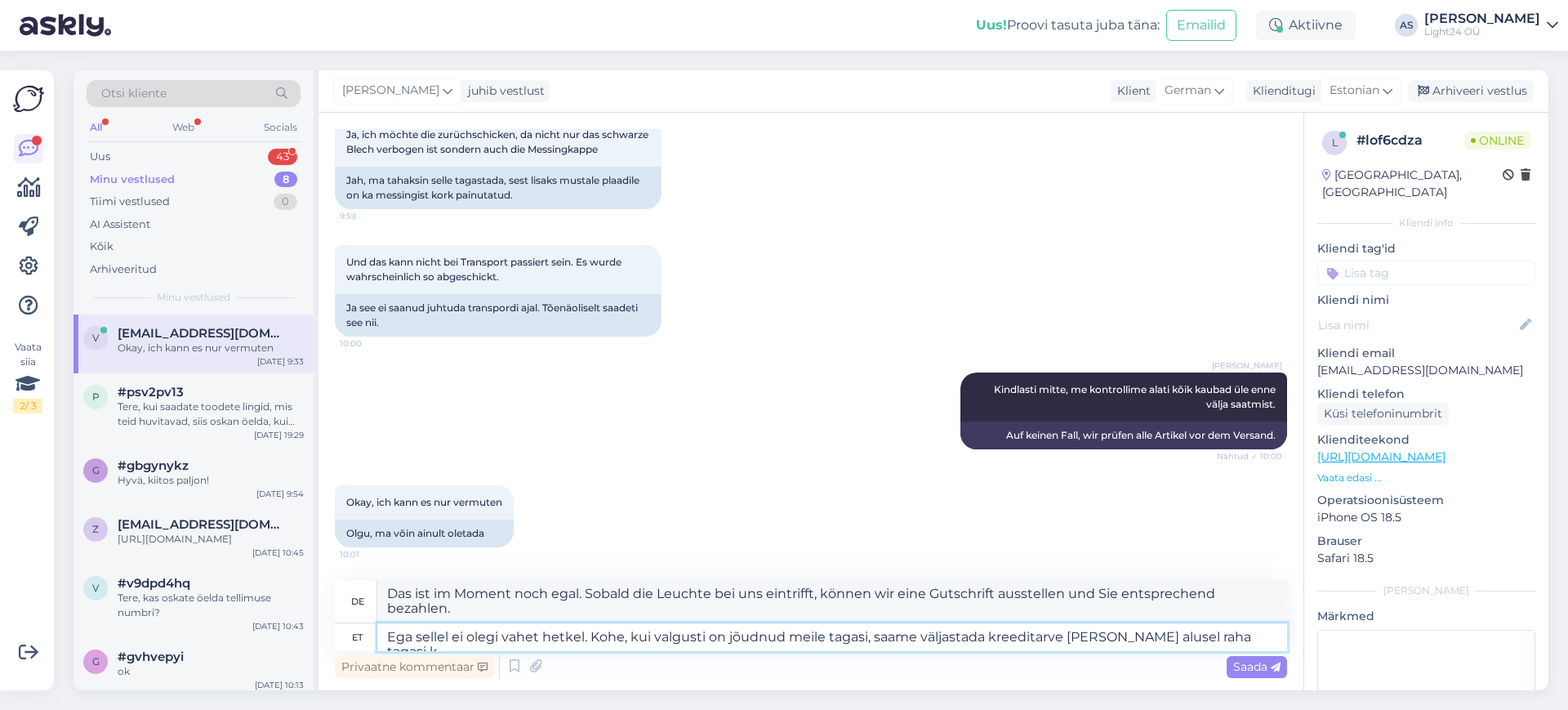
type textarea "Ega sellel ei olegi vahet hetkel. Kohe, kui valgusti on jõudnud meile tagasi, s…"
type textarea "Das ist im Moment noch egal. Sobald die Leuchte bei uns eintrifft, können wir e…"
type textarea "Ega sellel ei olegi vahet hetkel. Kohe, kui valgusti on jõudnud meile tagasi, s…"
type textarea "Dies ist an dieser Stelle noch nicht wichtig. Sobald die Leuchte bei uns eintri…"
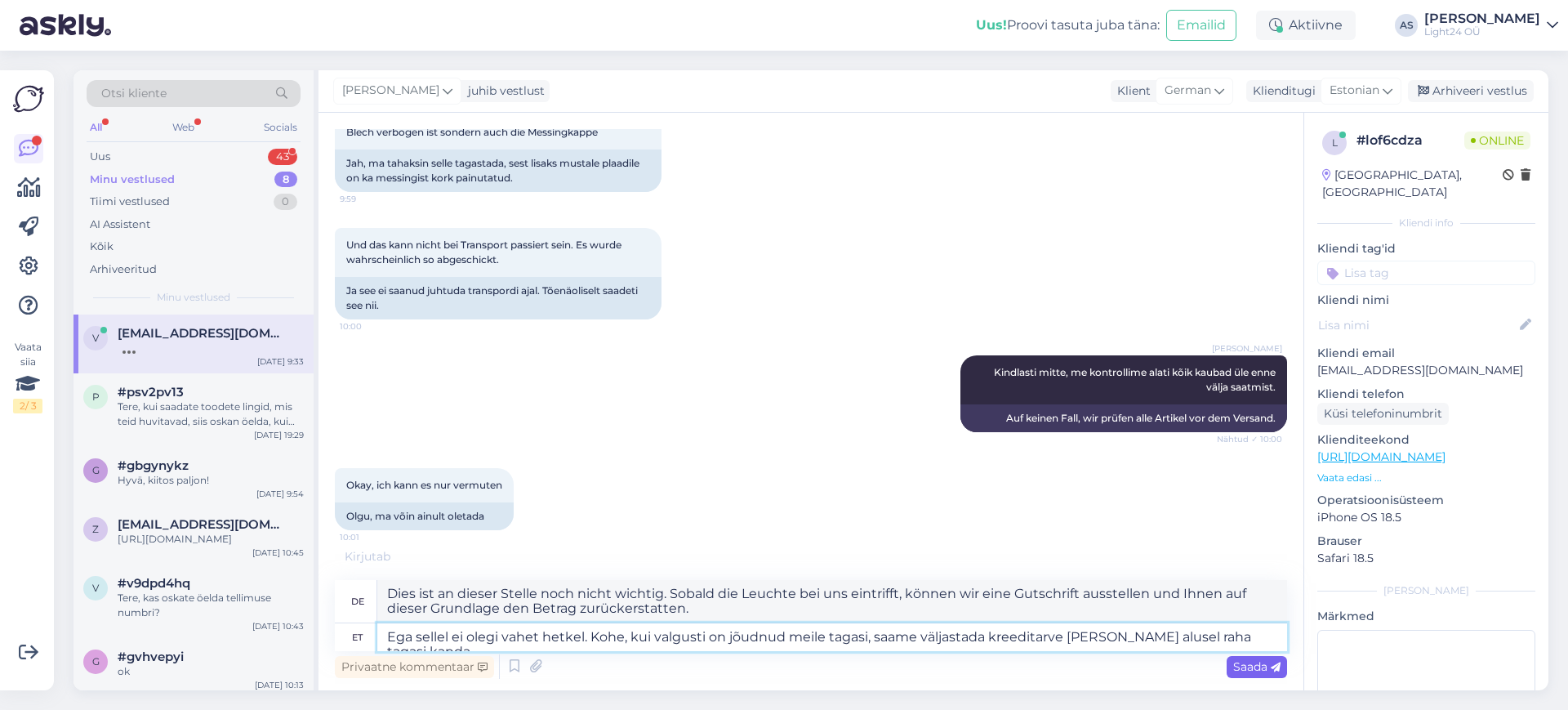
type textarea "Ega sellel ei olegi vahet hetkel. Kohe, kui valgusti on jõudnud meile tagasi, s…"
click at [1254, 663] on span "Saada" at bounding box center [1257, 667] width 47 height 15
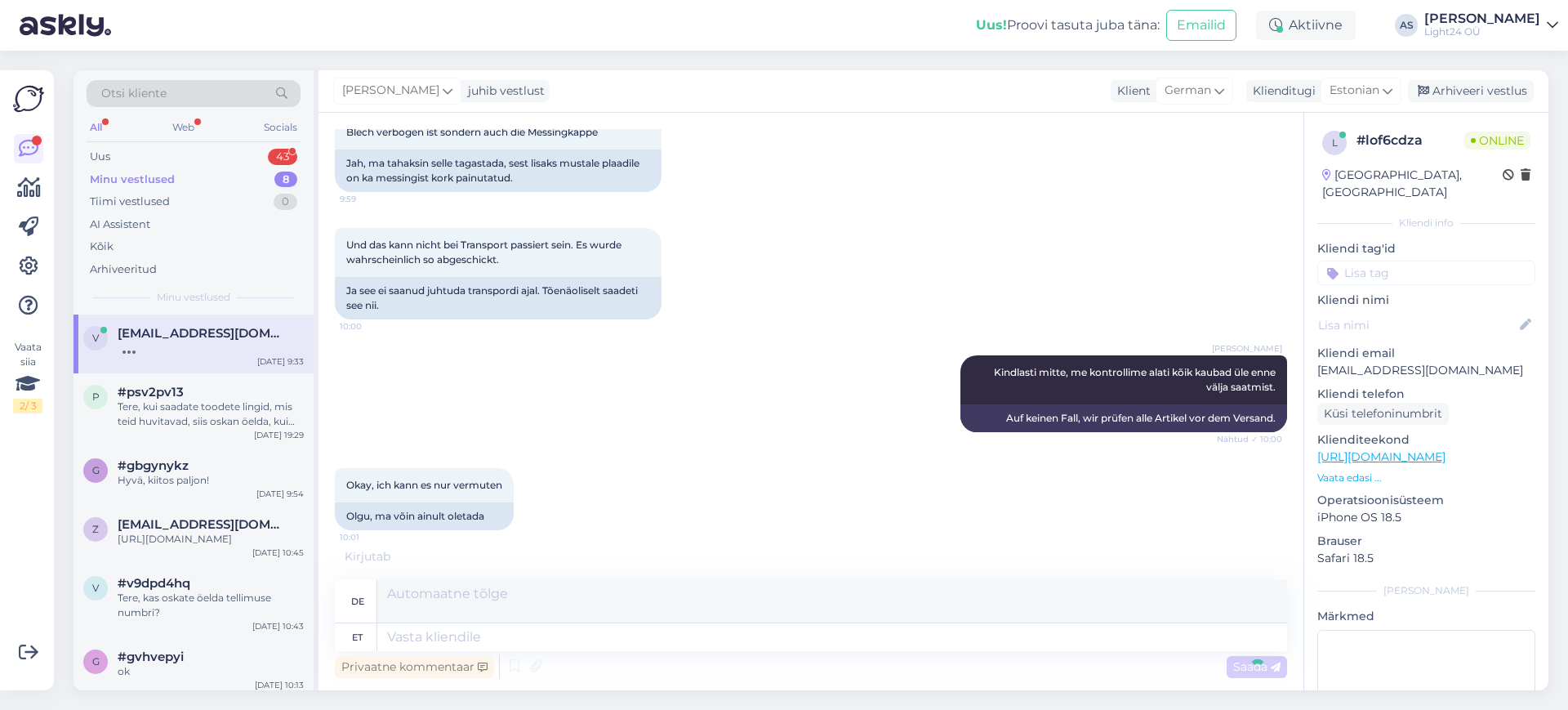
scroll to position [3848, 0]
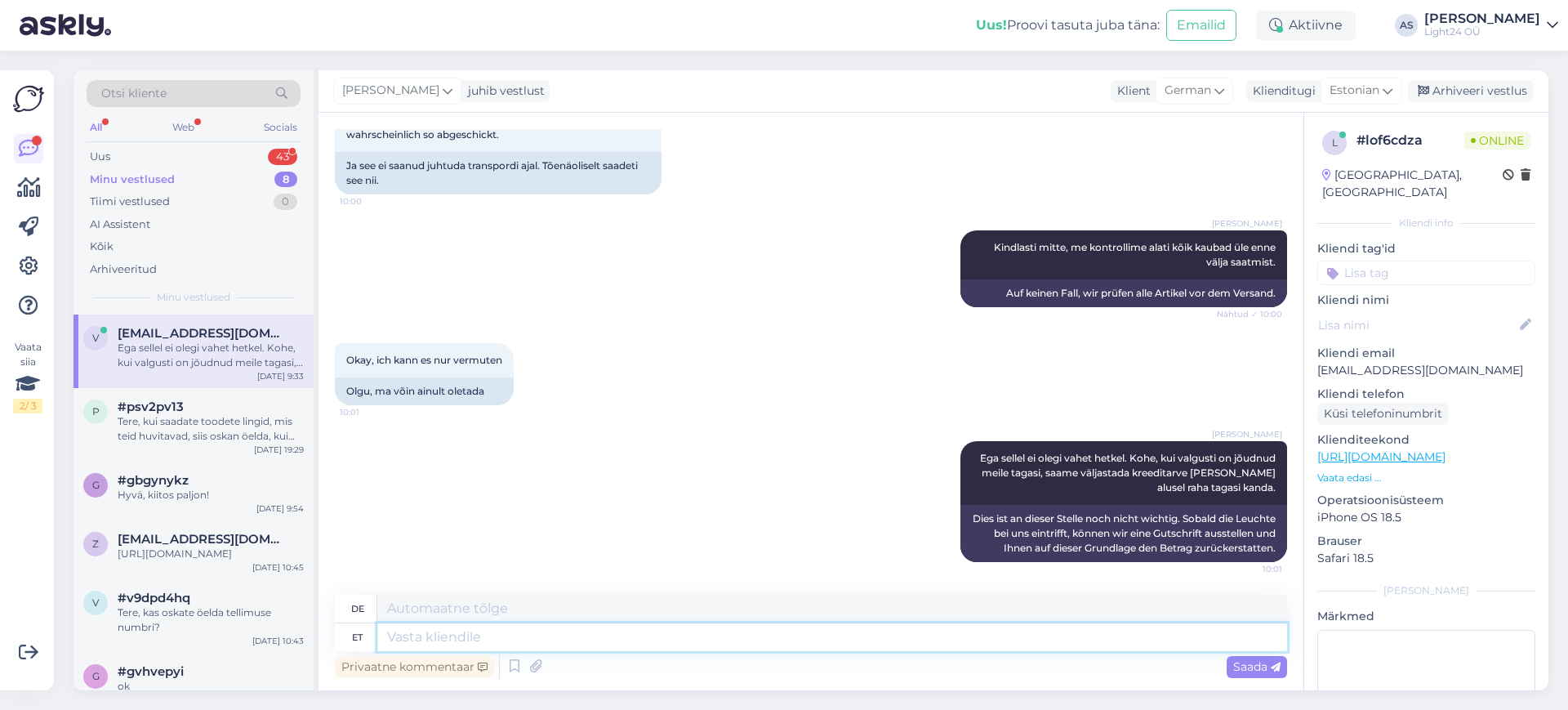
click at [969, 641] on textarea at bounding box center [832, 637] width 910 height 28
type textarea "Aadress o"
type textarea "Adresse"
type textarea "Aadress on:"
type textarea "Die Adresse lautet:"
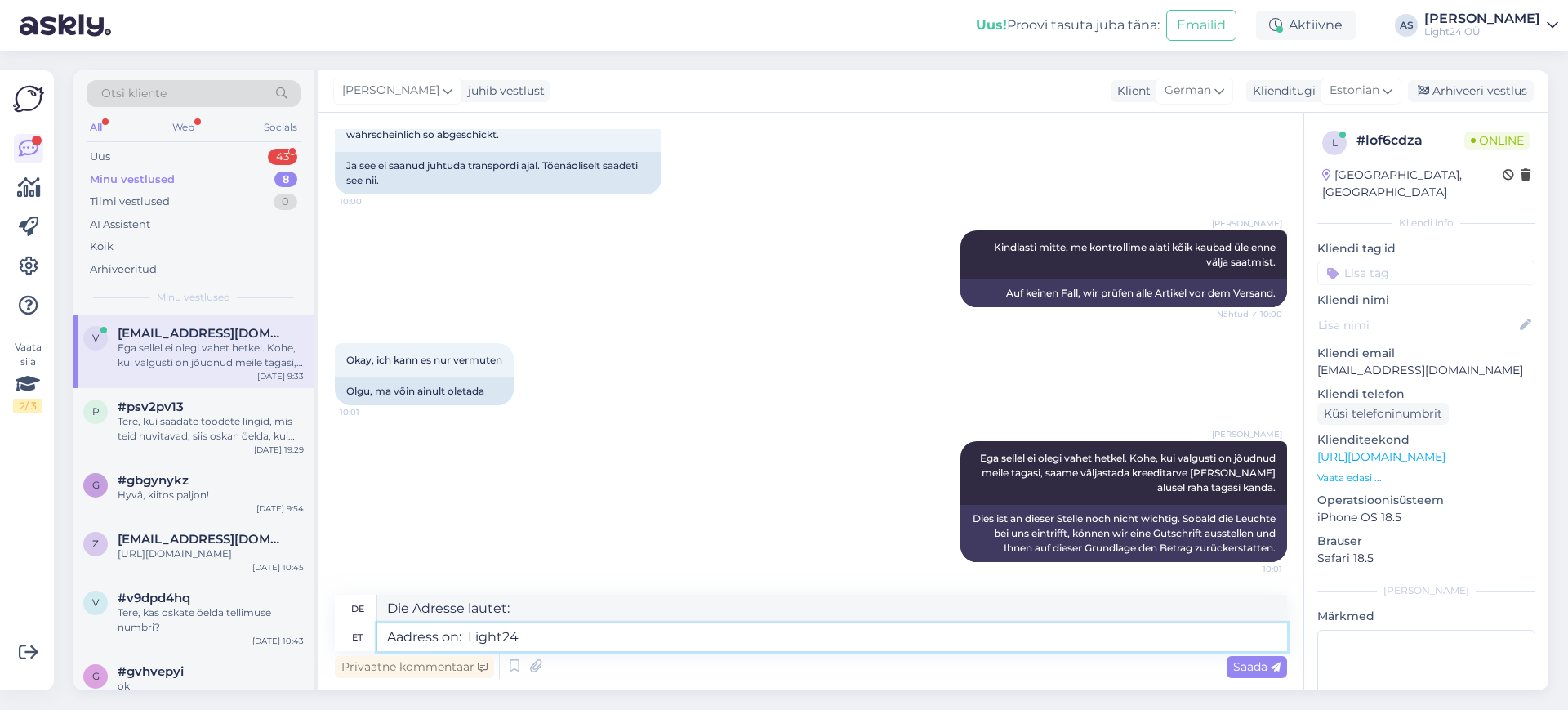
type textarea "Aadress on: Light24"
type textarea "Die Adresse lautet: Light24"
type textarea "Aadress on: Light24 [GEOGRAPHIC_DATA]"
type textarea "Die Adresse lautet: Light24 [GEOGRAPHIC_DATA]"
type textarea "Aadress on: [STREET_ADDRESS]"
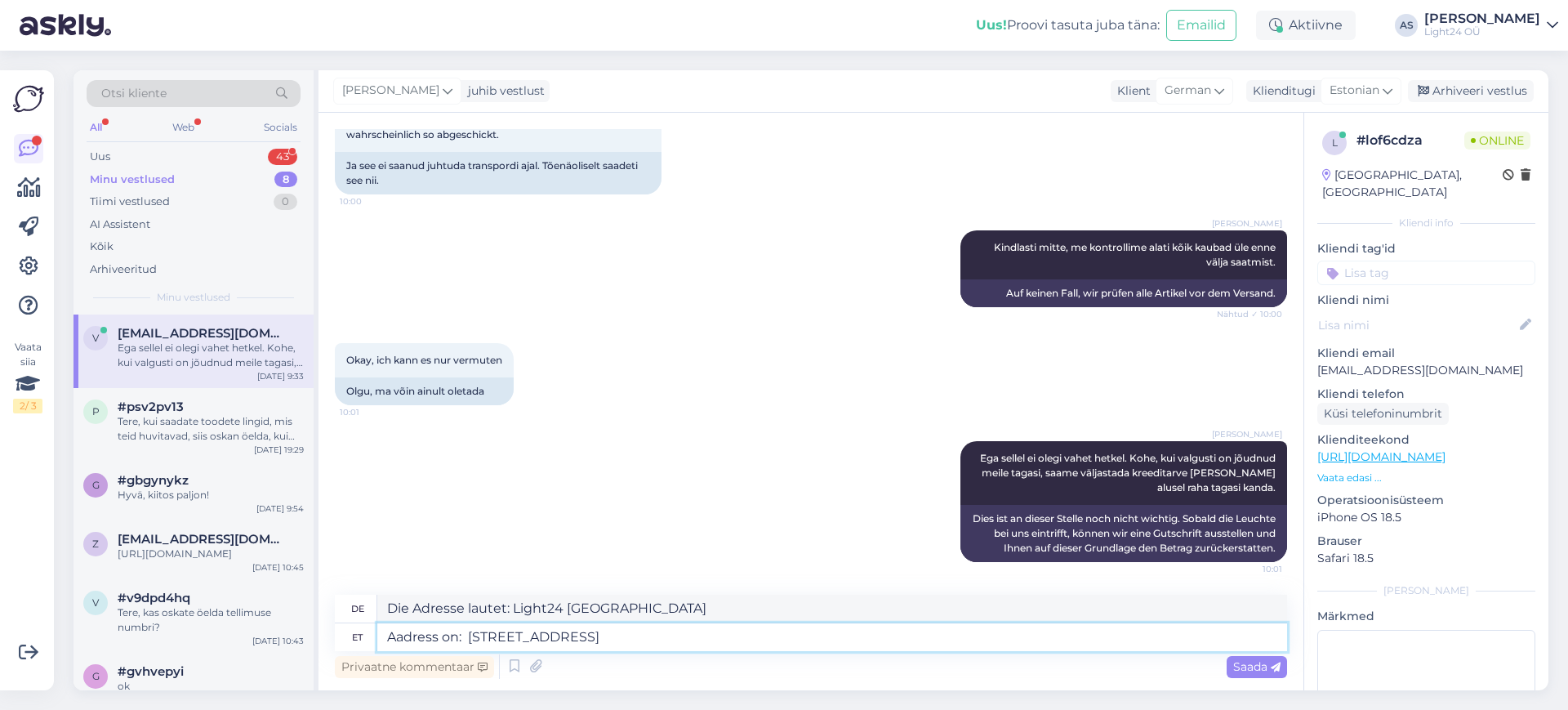
type textarea "Die Adresse lautet: Light24 [GEOGRAPHIC_DATA]"
type textarea "Aadress on: [STREET_ADDRESS]"
type textarea "Die Adresse lautet: [STREET_ADDRESS]"
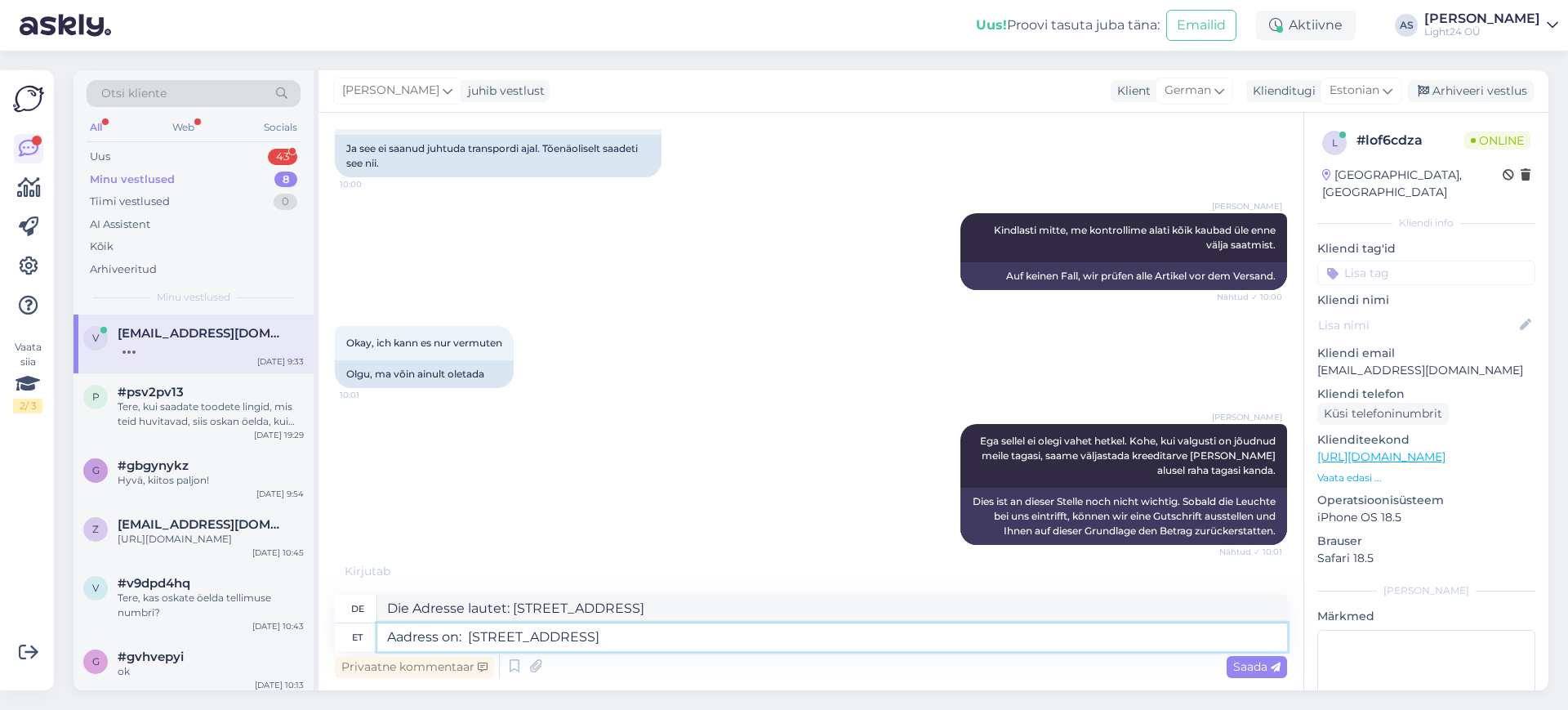
scroll to position [3865, 0]
type textarea "Aadress on: Light24 [STREET_ADDRESS]"
type textarea "Die Adresse lautet: [STREET_ADDRESS]"
type textarea "Aadress on: Light24 [STREET_ADDRESS]"
type textarea "Die Adresse lautet: [STREET_ADDRESS]"
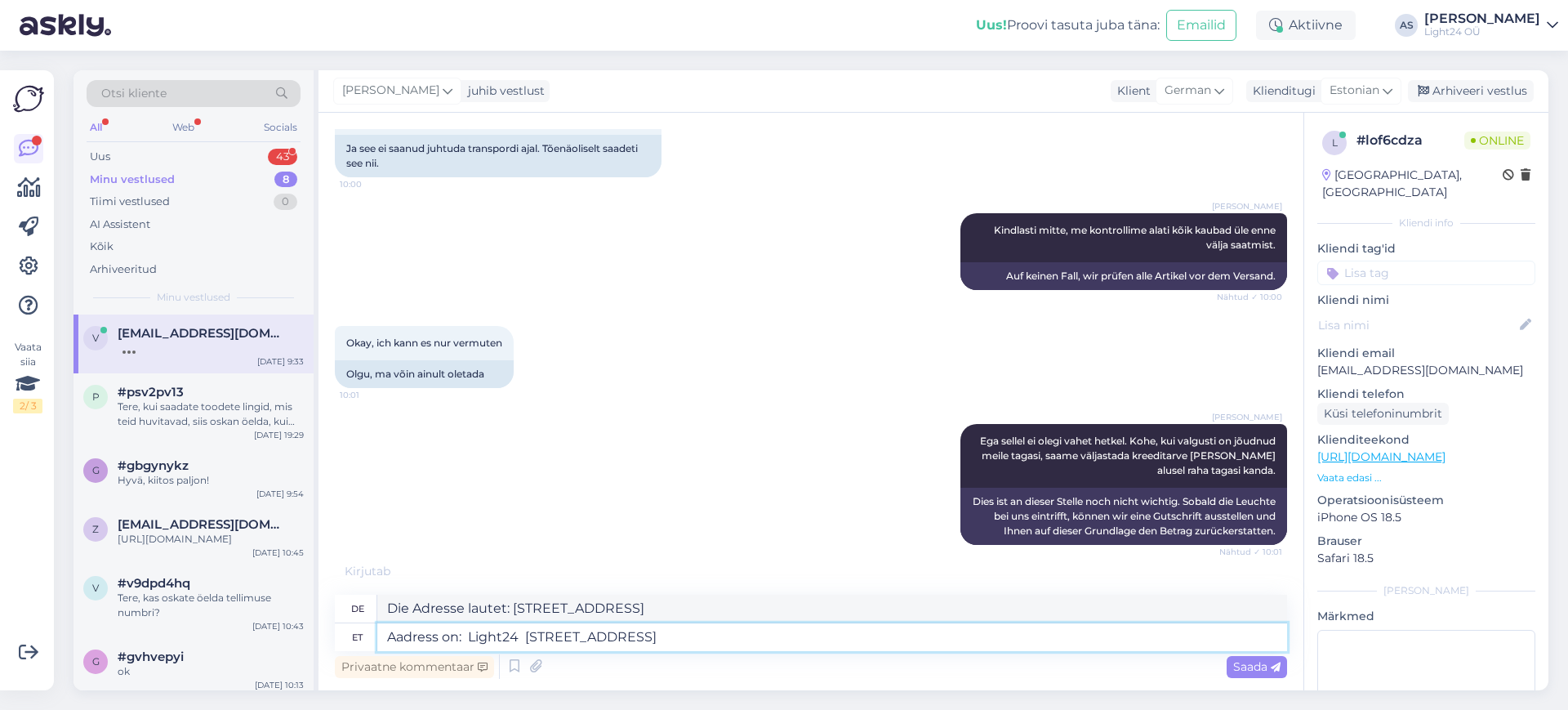
scroll to position [3848, 0]
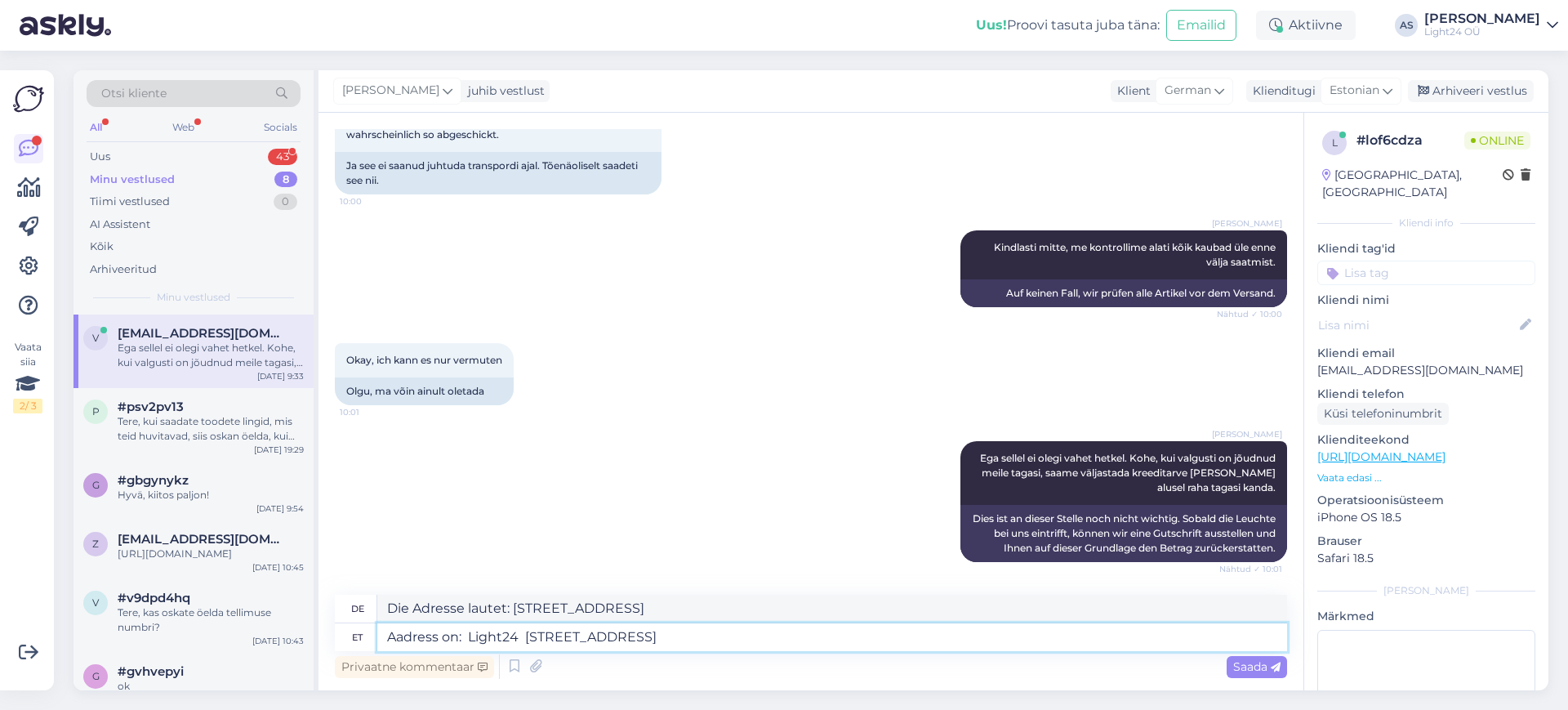
type textarea "Aadress on: Light24 [STREET_ADDRESS]"
type textarea "Die Adresse lautet: Light24 [STREET_ADDRESS]"
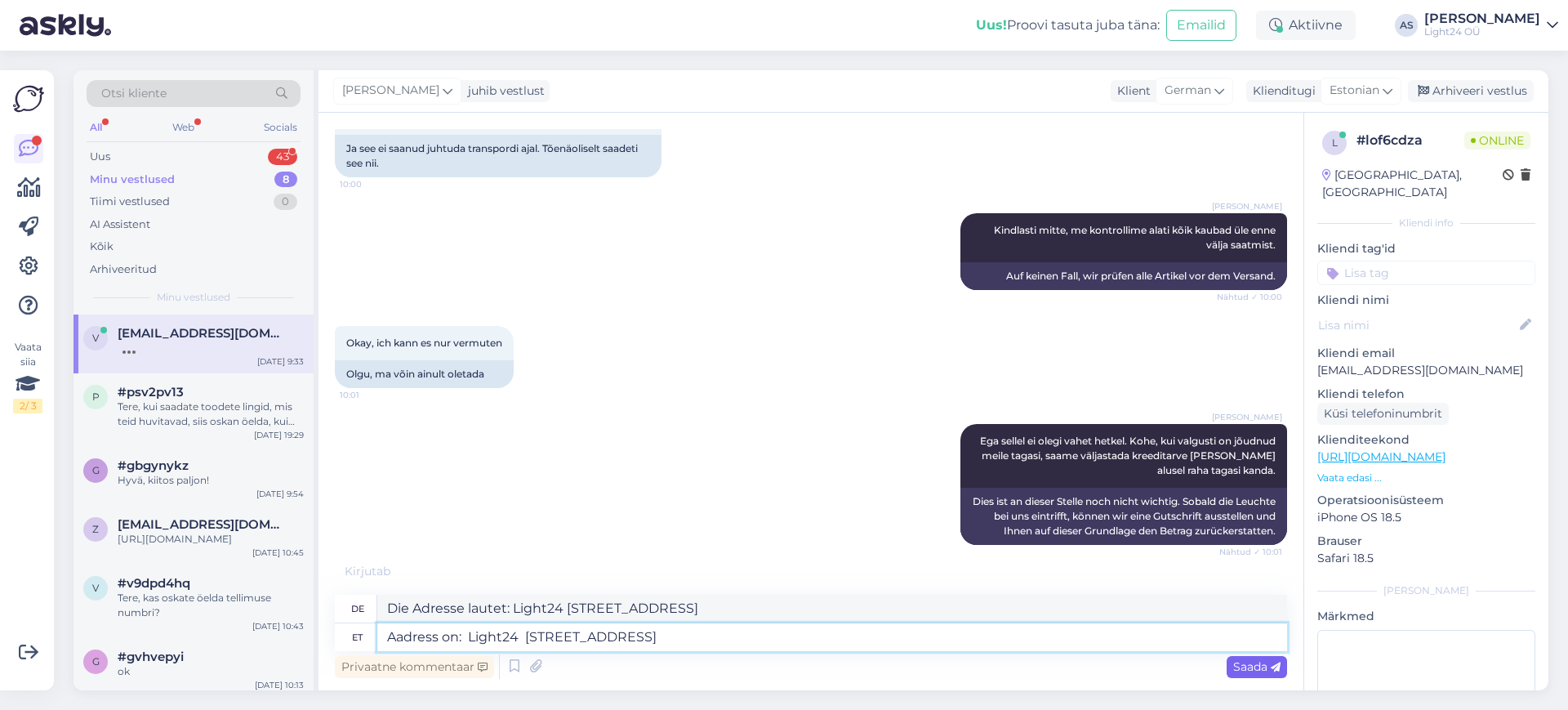
scroll to position [3865, 0]
type textarea "Aadress on: Light24 [STREET_ADDRESS]"
click at [1261, 669] on span "Saada" at bounding box center [1257, 667] width 47 height 15
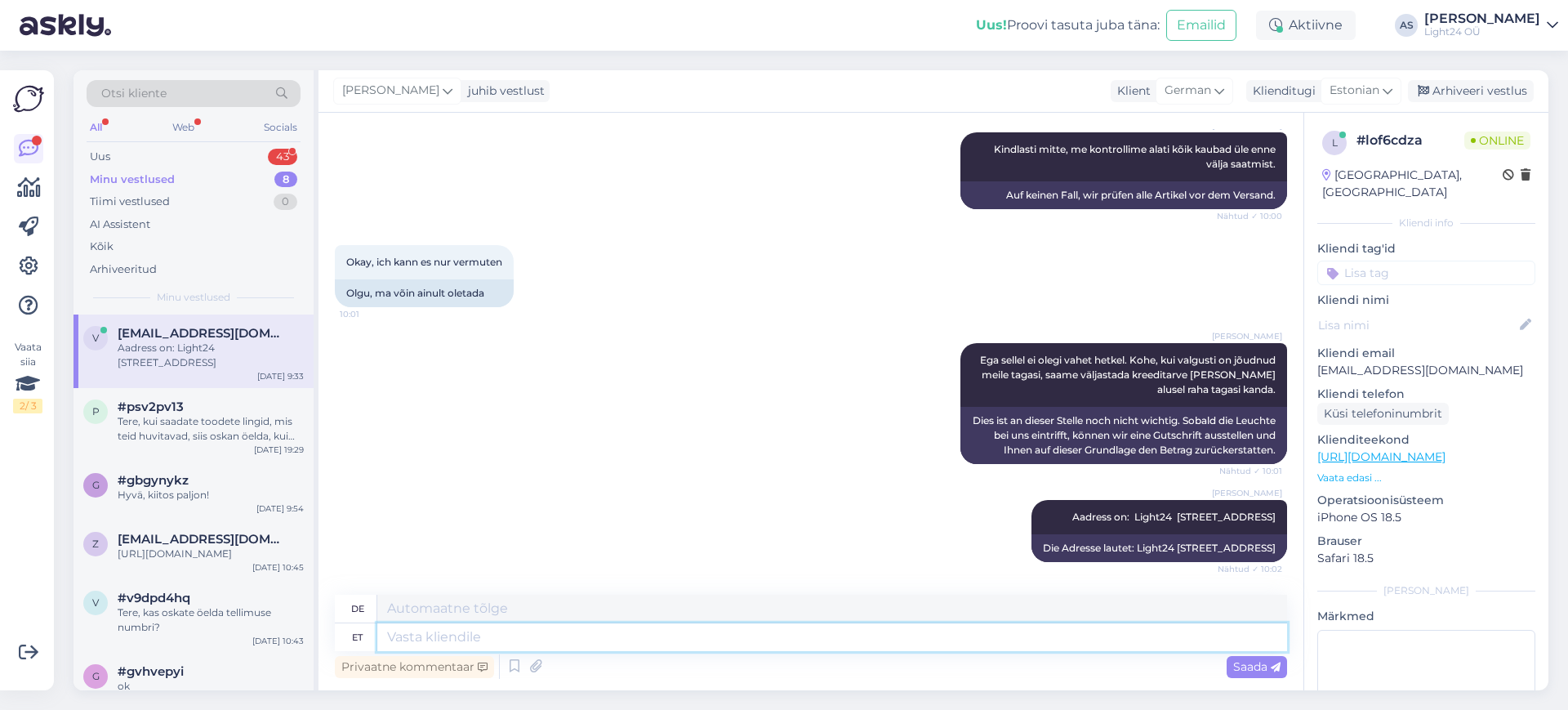
click at [604, 643] on textarea at bounding box center [832, 637] width 910 height 28
type textarea "maantee"
type textarea "Autobahn"
type textarea "maantee on s"
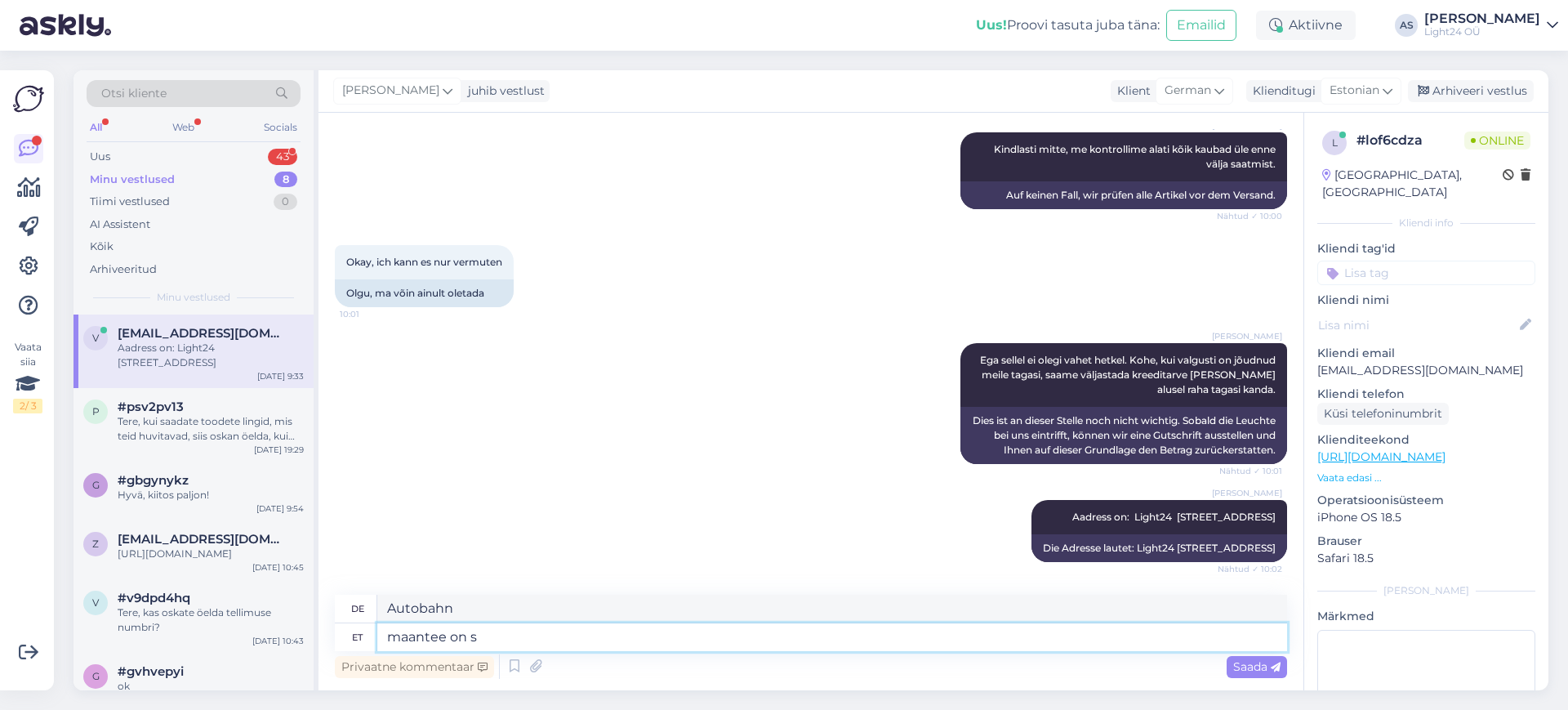
type textarea "die Straße ist"
type textarea "maantee on [PERSON_NAME] k"
type textarea "die Straße ist deutsch"
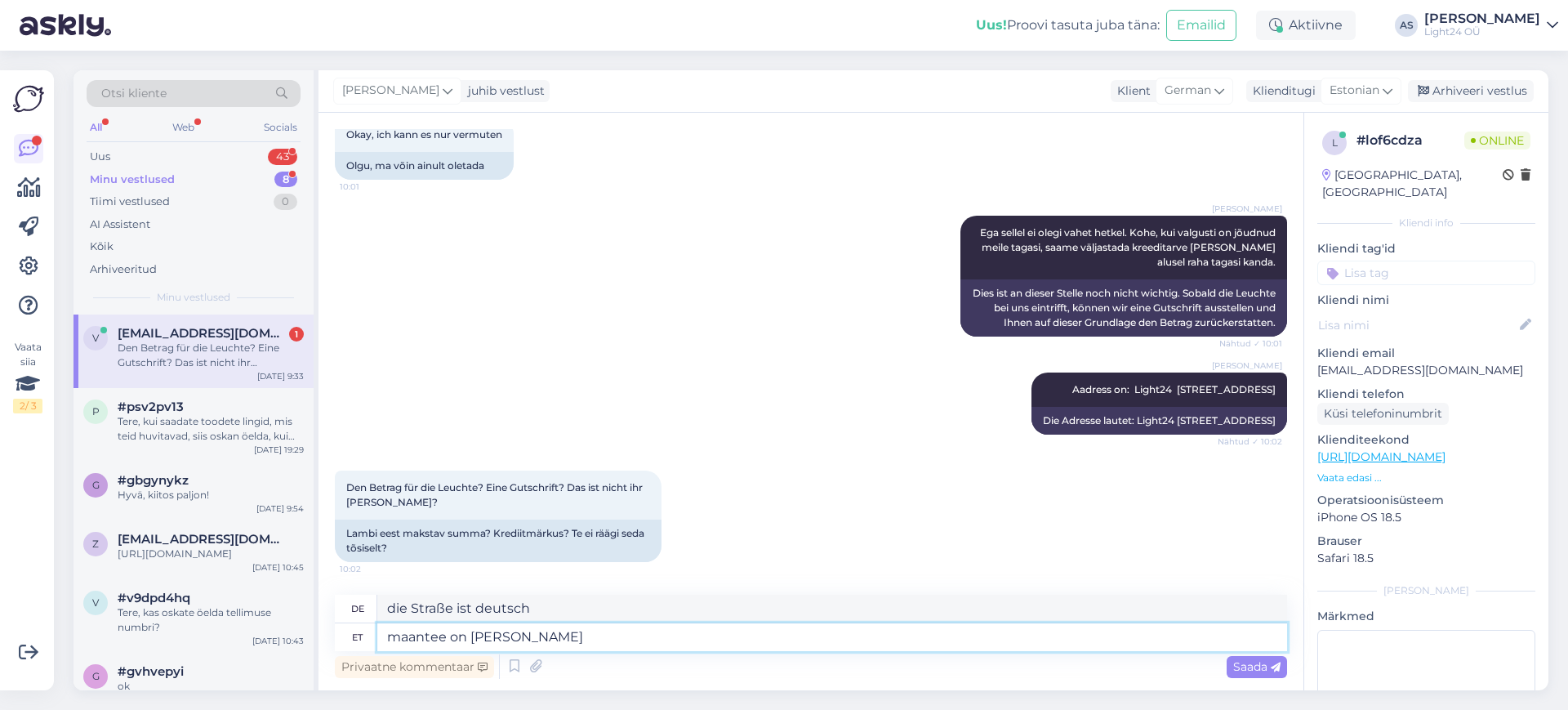
scroll to position [4088, 0]
type textarea "maantee on [PERSON_NAME] keeles"
type textarea "Straße ist auf Deutsch"
type textarea "maantee"
type textarea "die Straße ist deutsch"
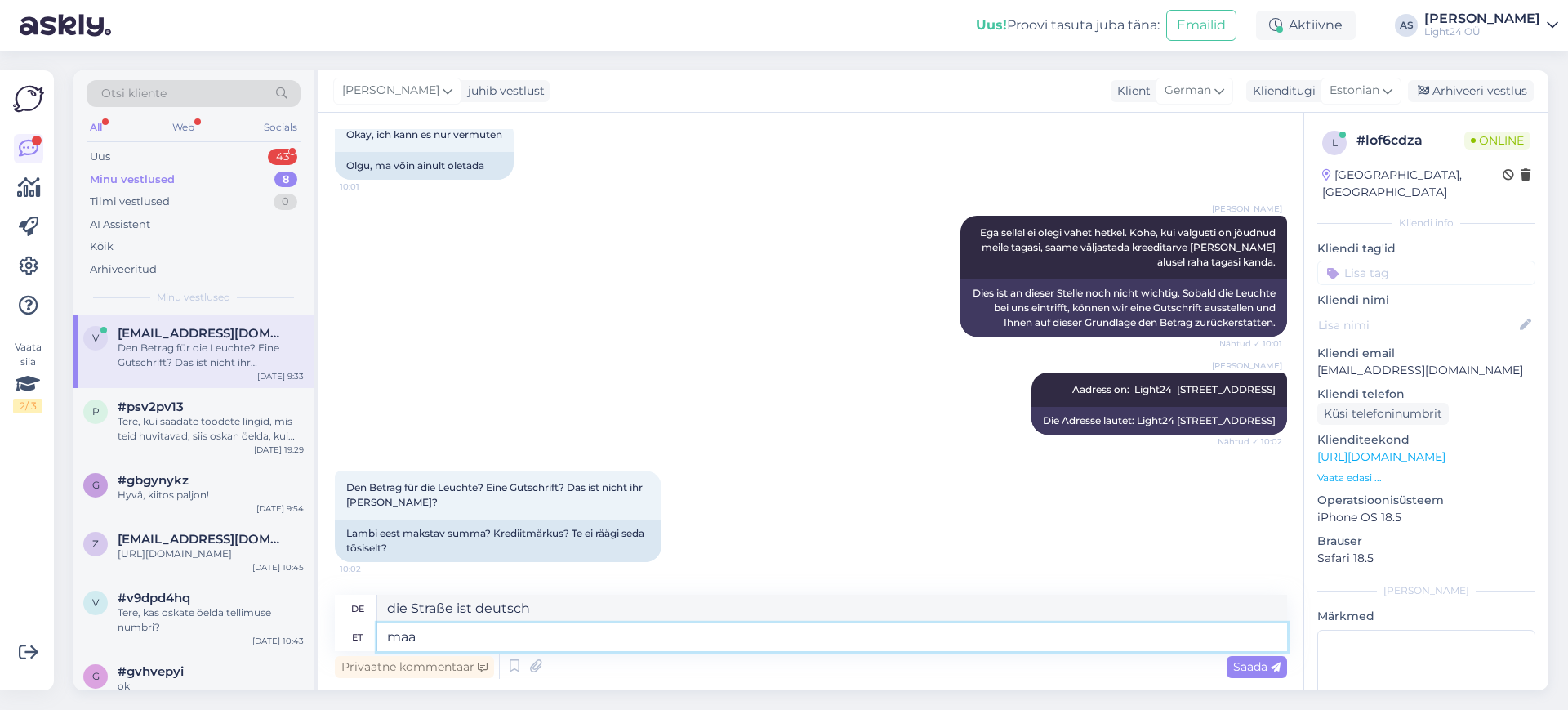
type textarea "ma"
type textarea "Autobahn"
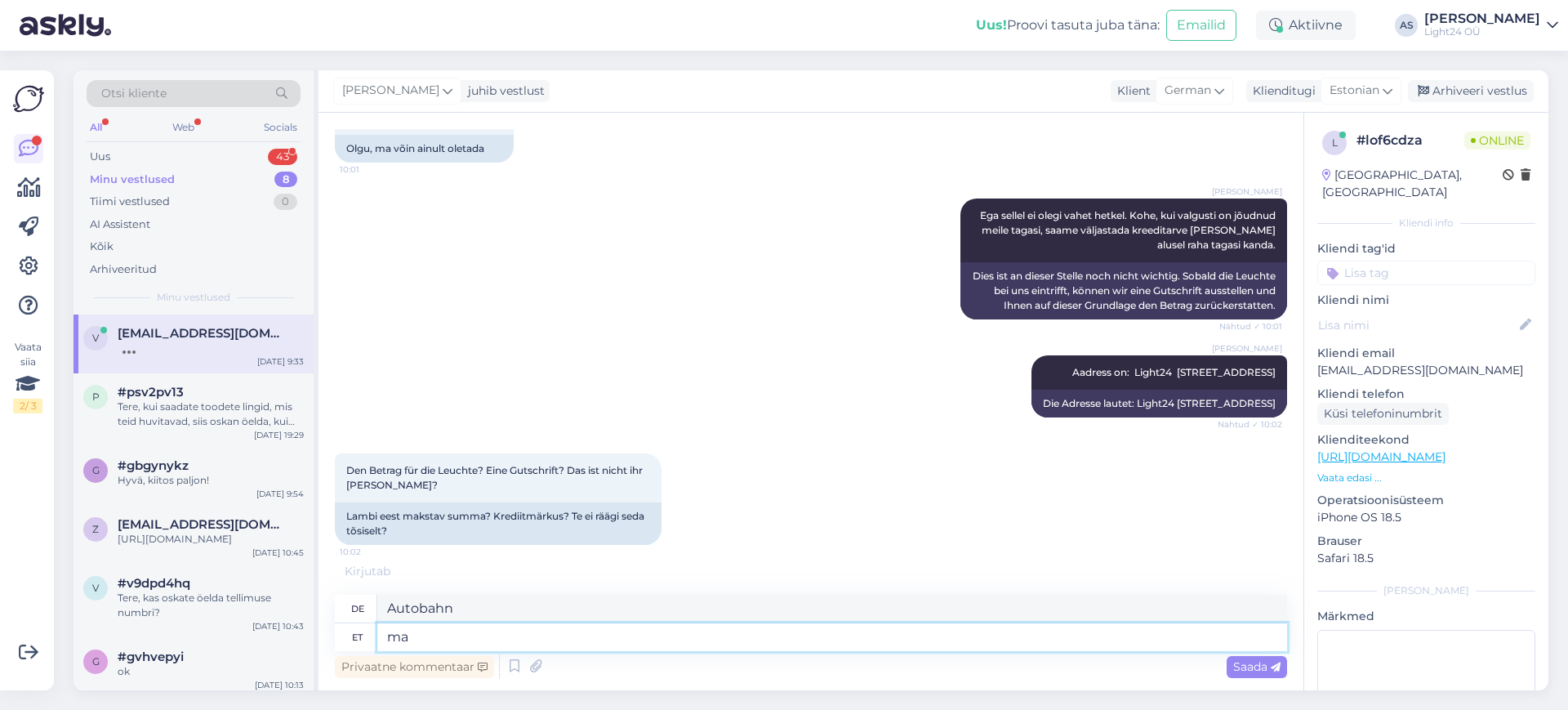
type textarea "m"
click at [604, 643] on textarea at bounding box center [832, 637] width 910 height 28
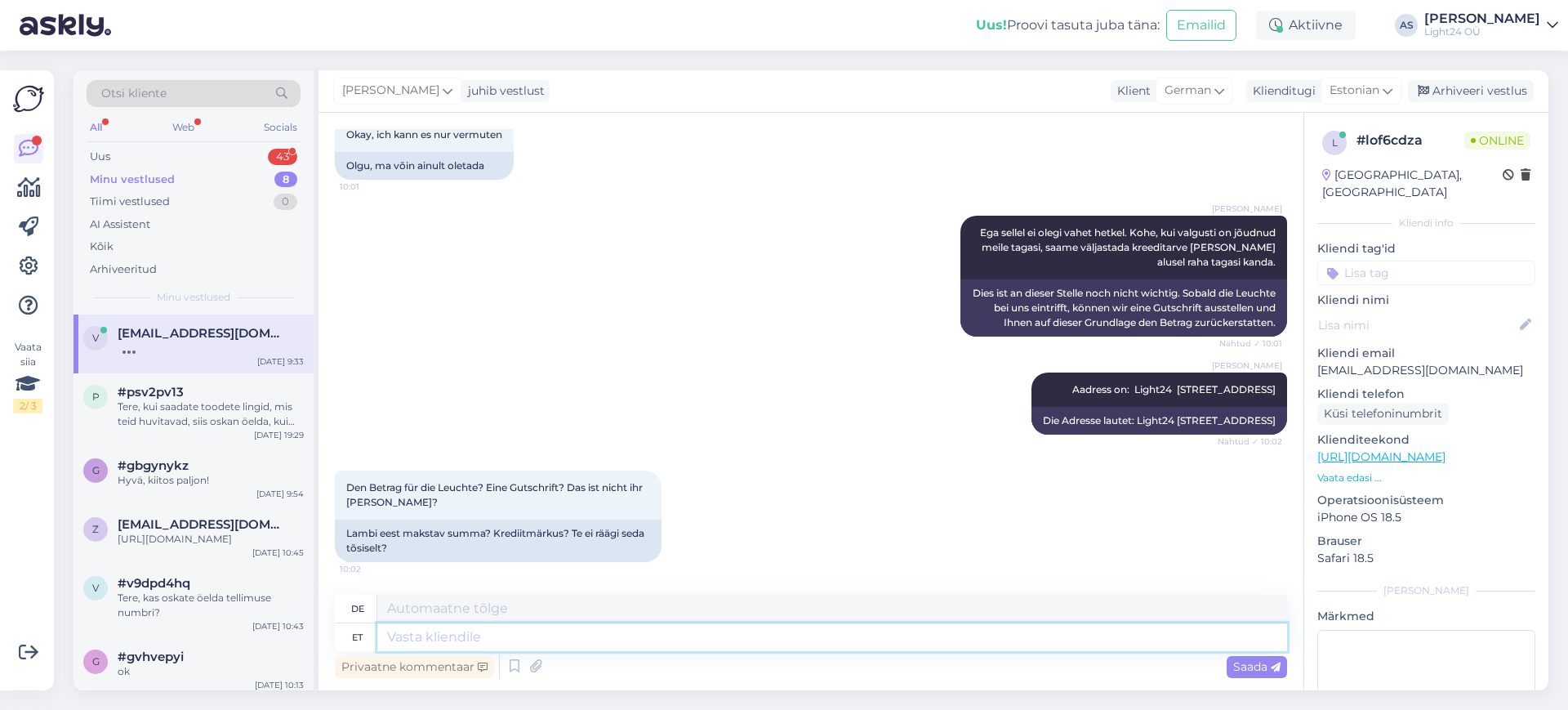
type textarea "?"
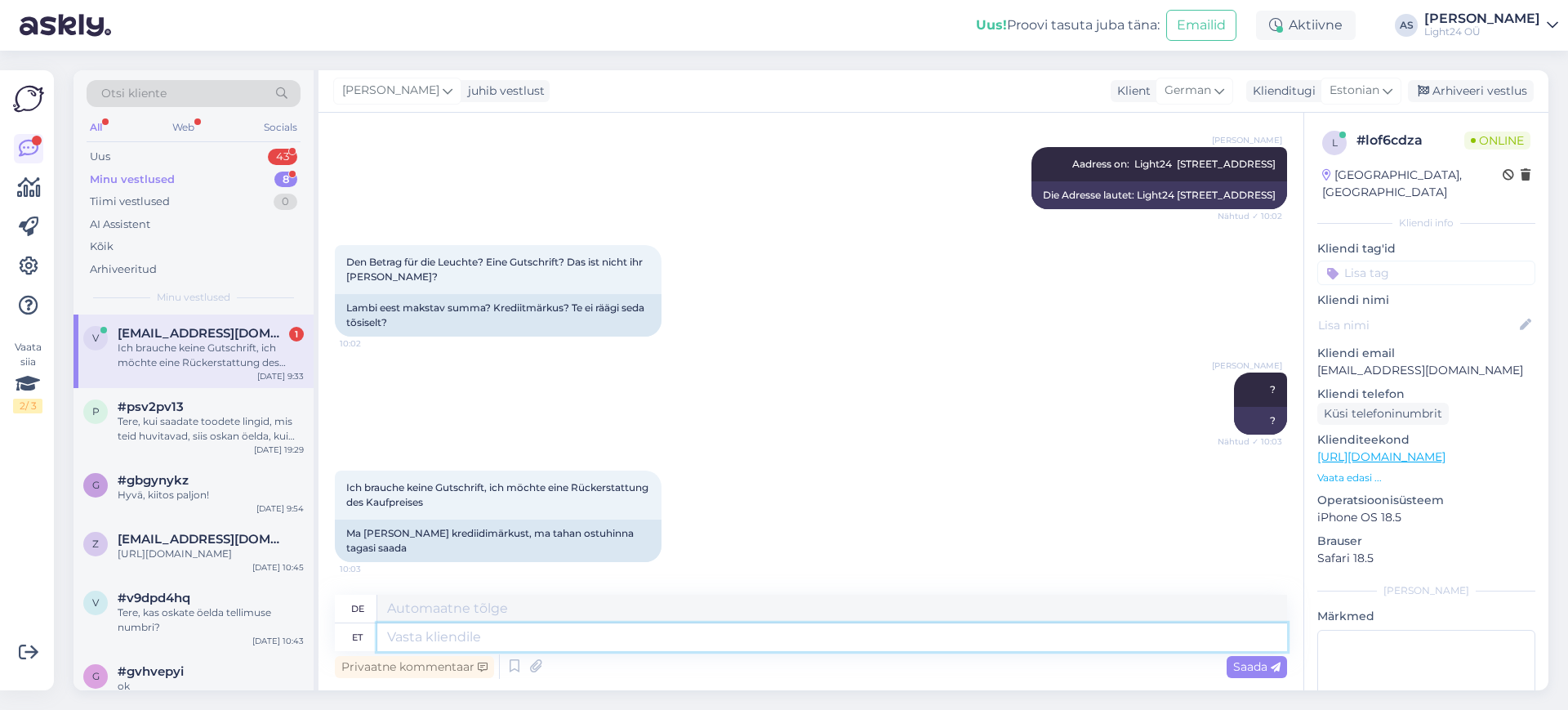
scroll to position [4299, 0]
drag, startPoint x: 480, startPoint y: 645, endPoint x: 473, endPoint y: 633, distance: 13.9
click at [473, 633] on textarea at bounding box center [832, 637] width 910 height 28
type textarea "ilmselt"
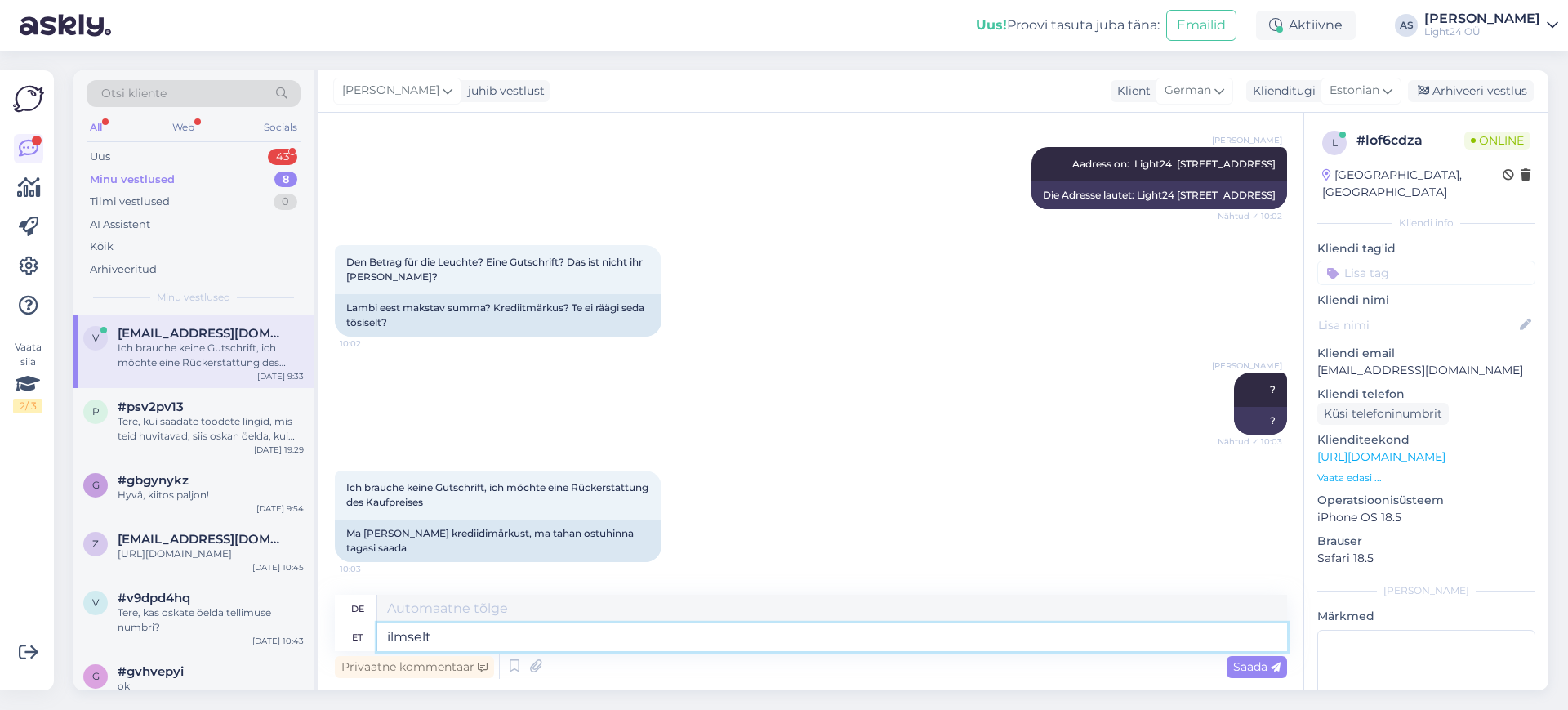
type textarea "wahrscheinlich"
type textarea "ilmselt on t"
type textarea "wahrscheinlich ist"
type textarea "ilmselt on tälkeviga,"
type textarea "Es liegt wahrscheinlich ein Tippfehler vor,"
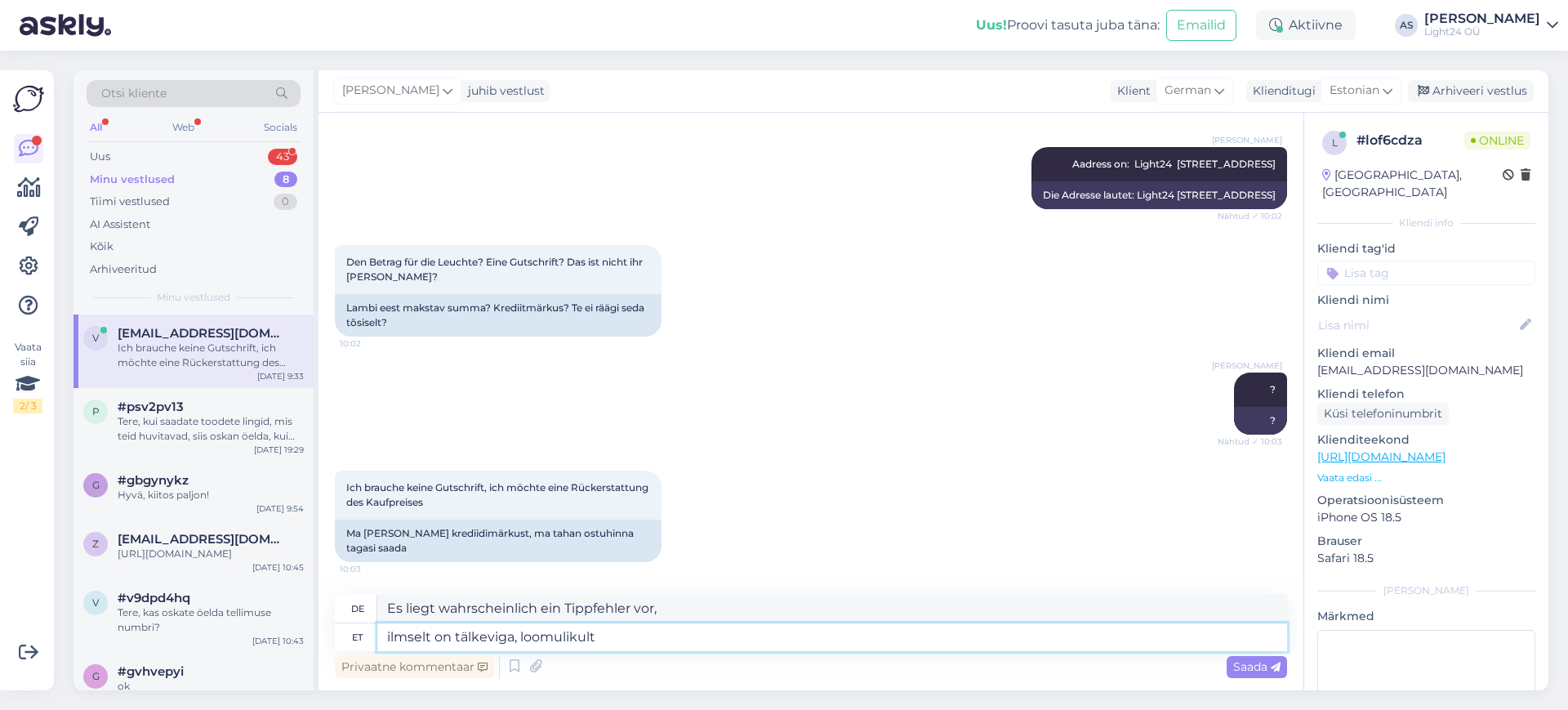
type textarea "ilmselt on tälkeviga, loomulikult s"
type textarea "Natürlich liegt wahrscheinlich ein Tippfehler vor."
type textarea "ilmselt on tälkeviga, loomulikult saate"
type textarea "wahrscheinlich liegt ein Tippfehler vor, natürlich können Sie"
type textarea "ilmselt on tälkeviga, loomulikult saate ostuhinna t"
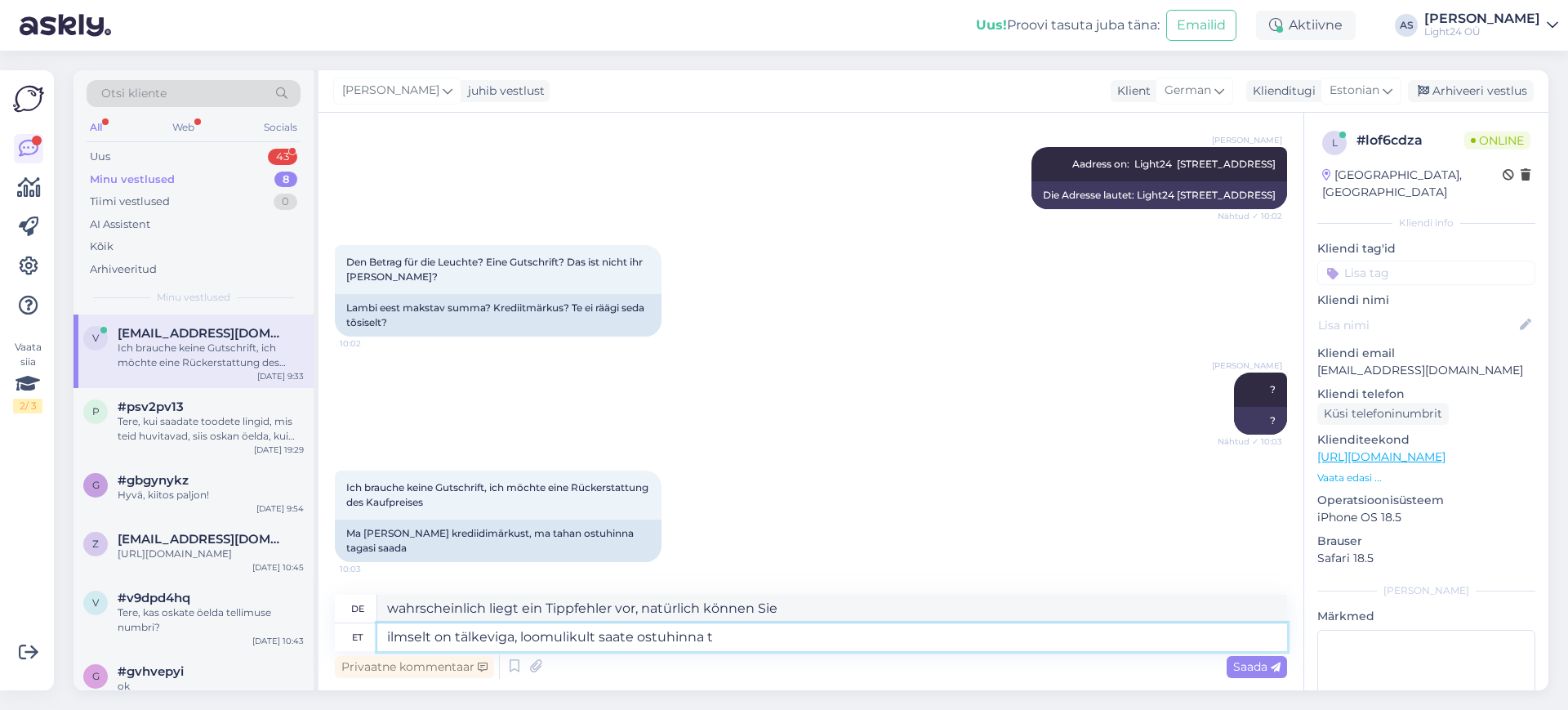
type textarea "wahrscheinlich liegt ein Tippfehler vor, natürlich erhältst du den Kaufpreis"
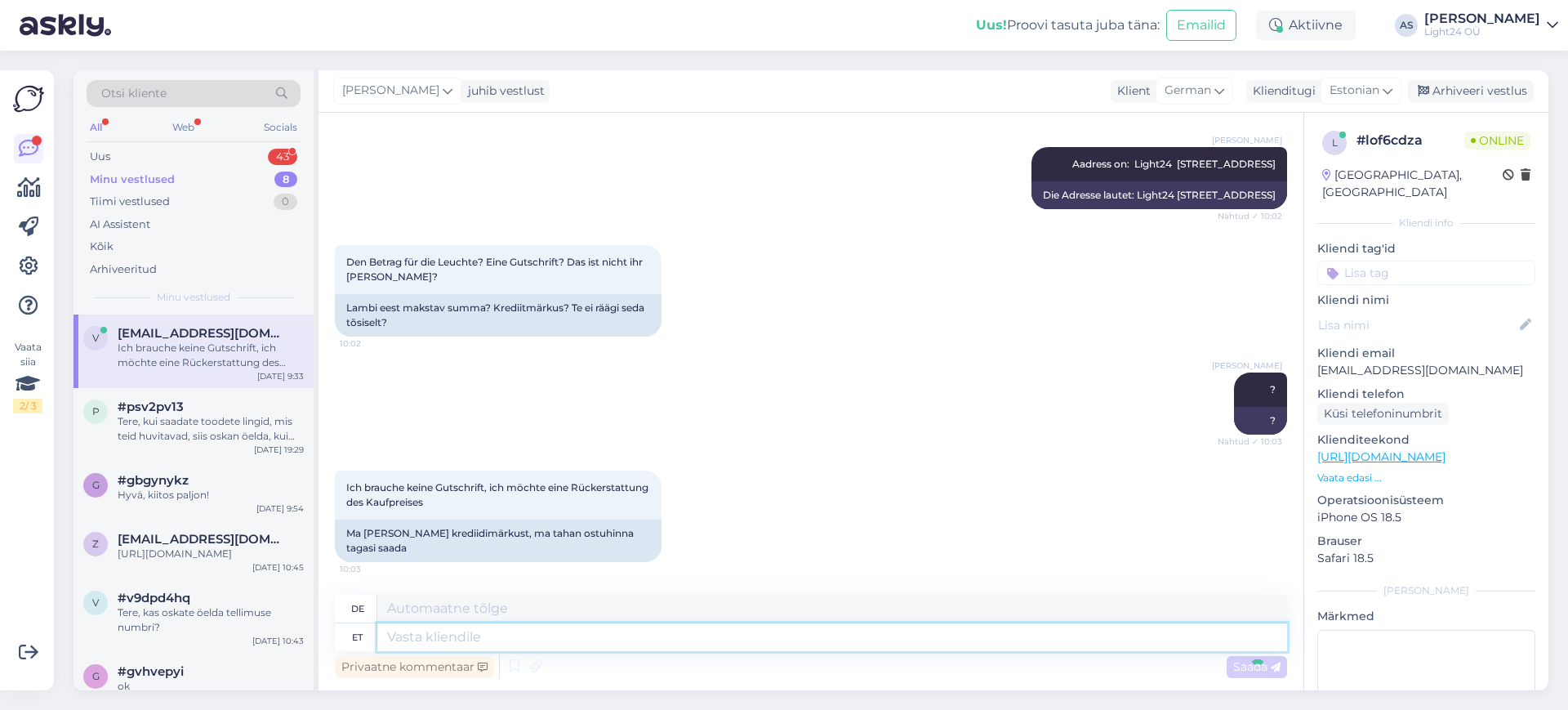
scroll to position [4412, 0]
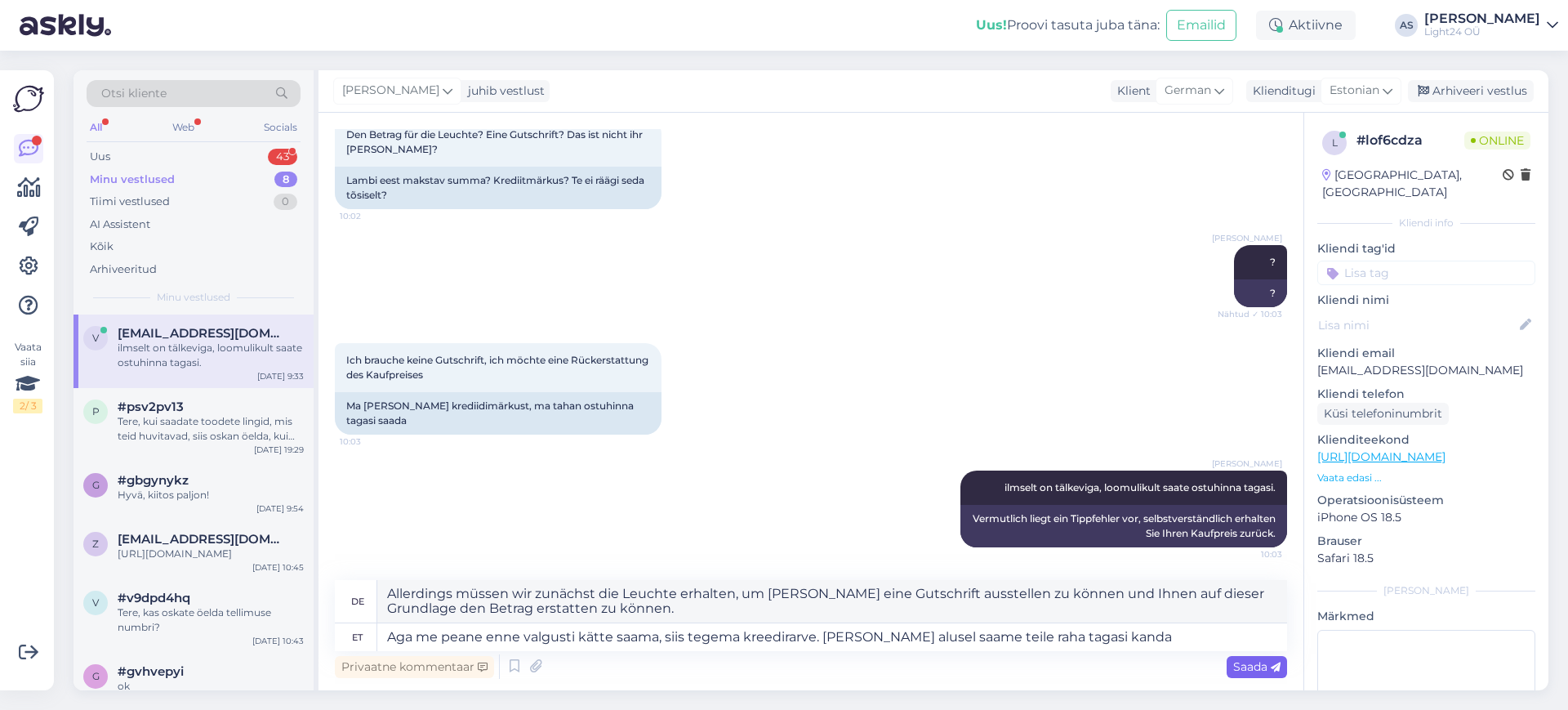
click at [1260, 661] on span "Saada" at bounding box center [1257, 667] width 47 height 15
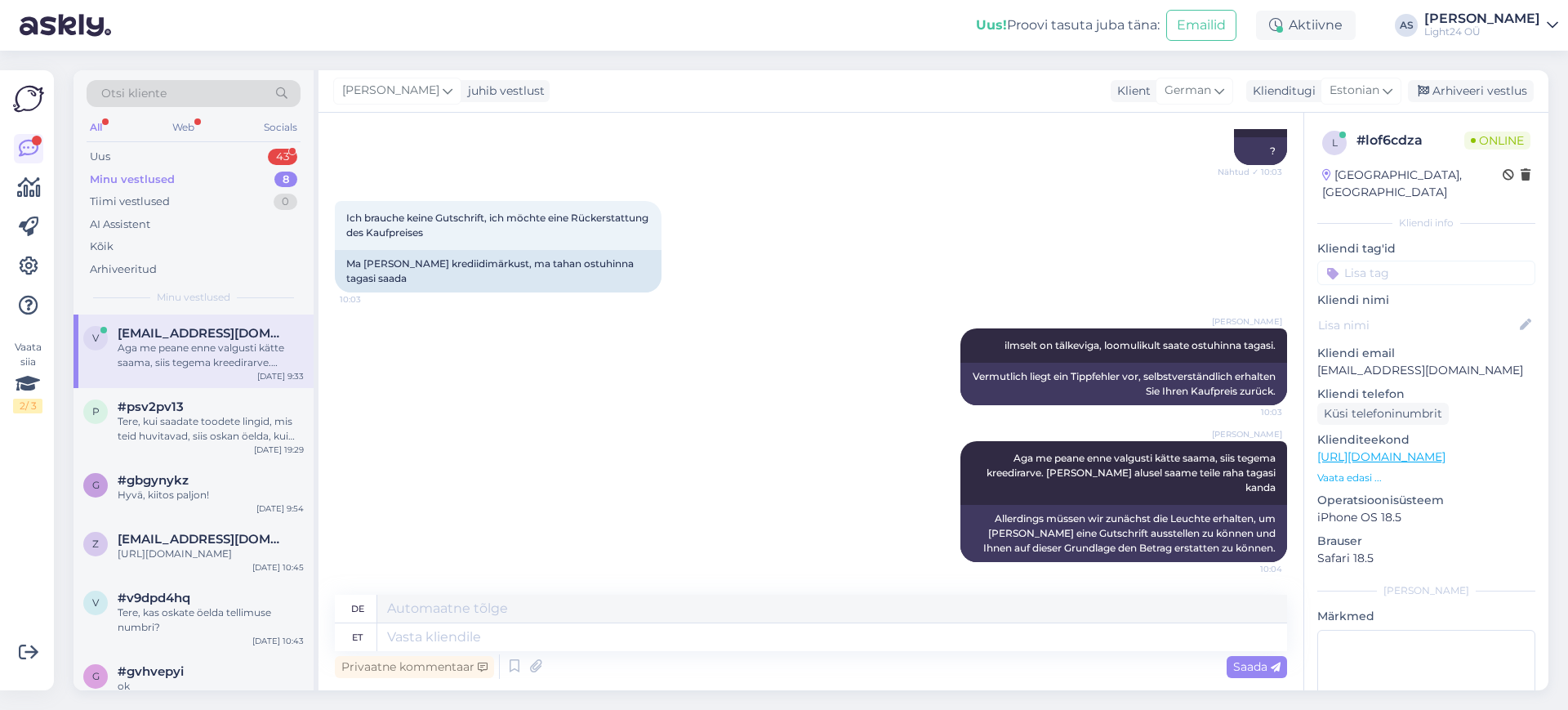
scroll to position [4569, 0]
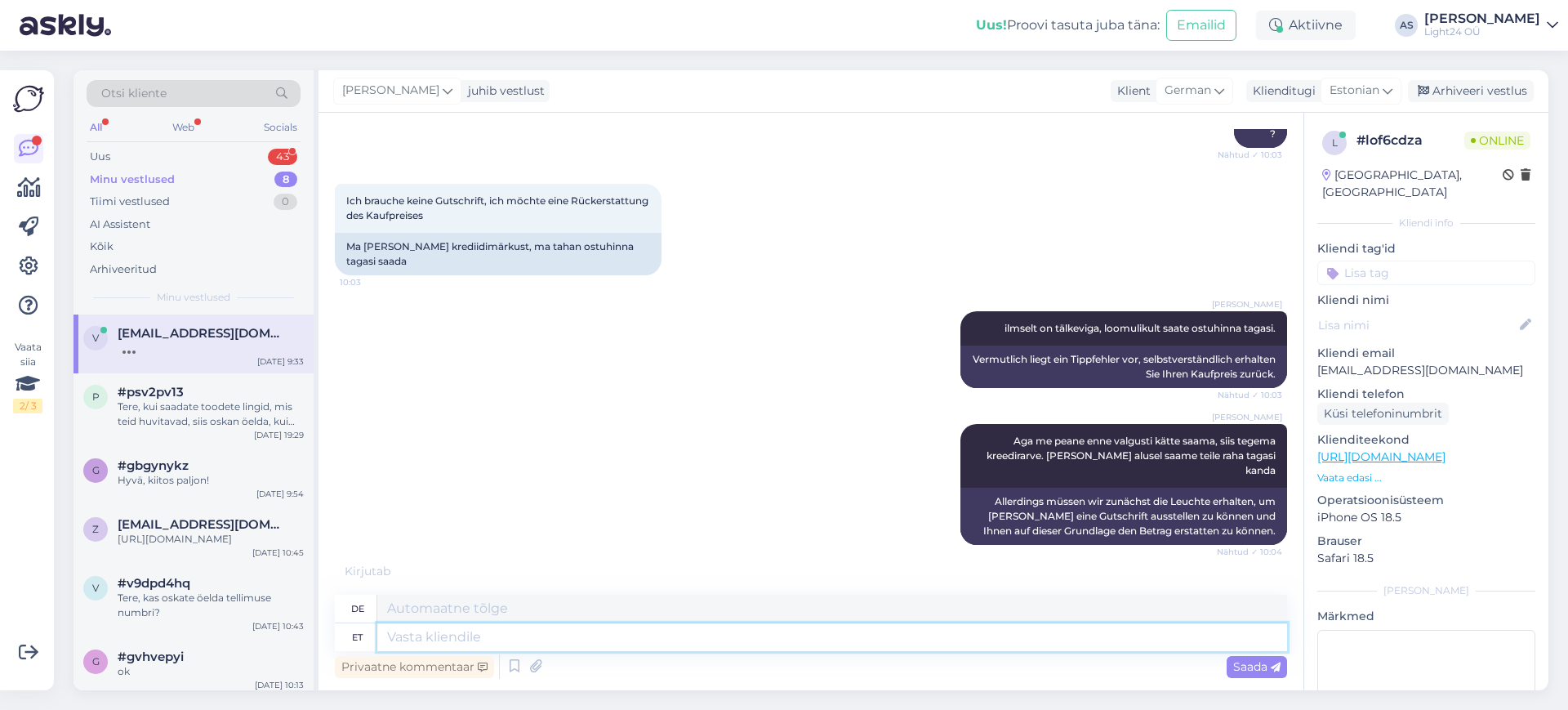
click at [488, 636] on textarea at bounding box center [832, 637] width 910 height 28
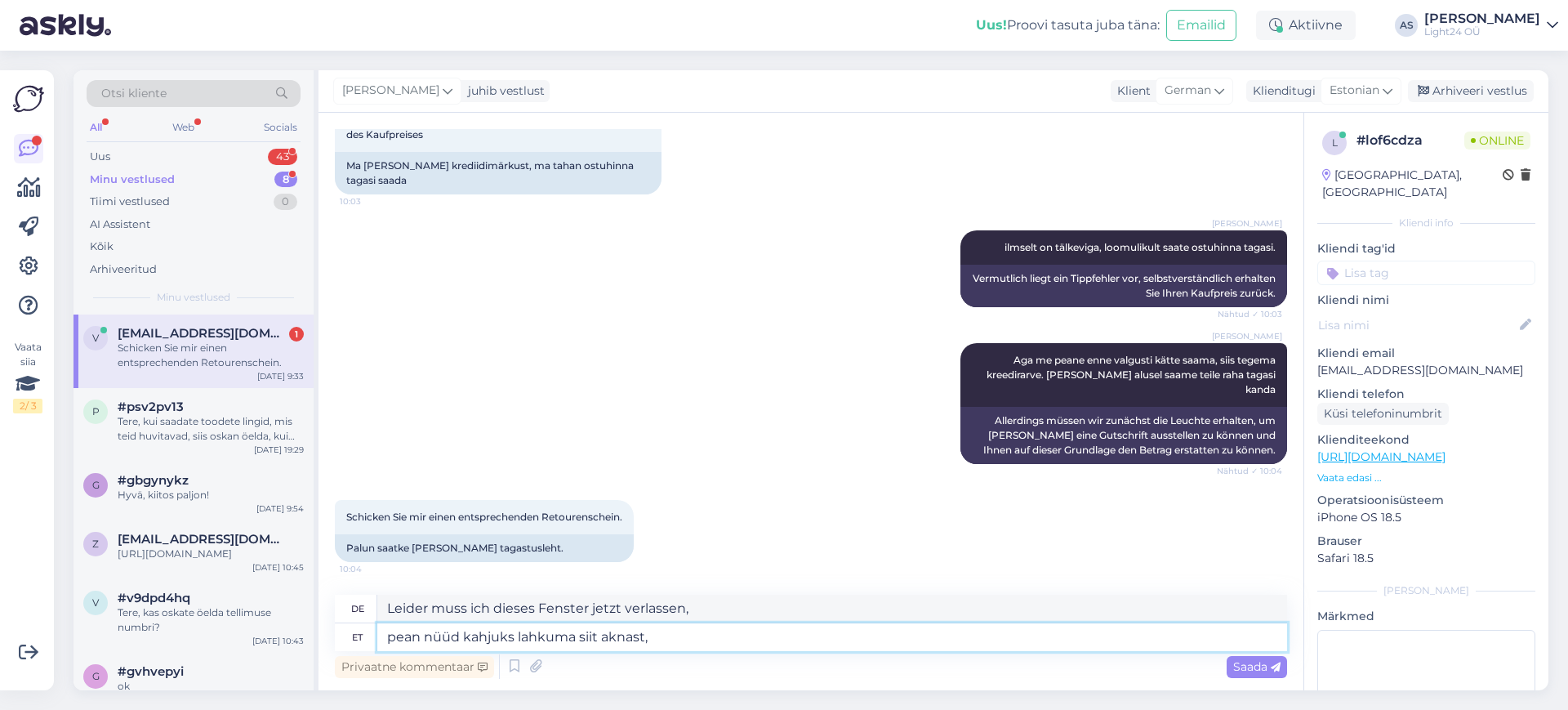
scroll to position [4652, 0]
click at [500, 644] on textarea at bounding box center [832, 637] width 910 height 28
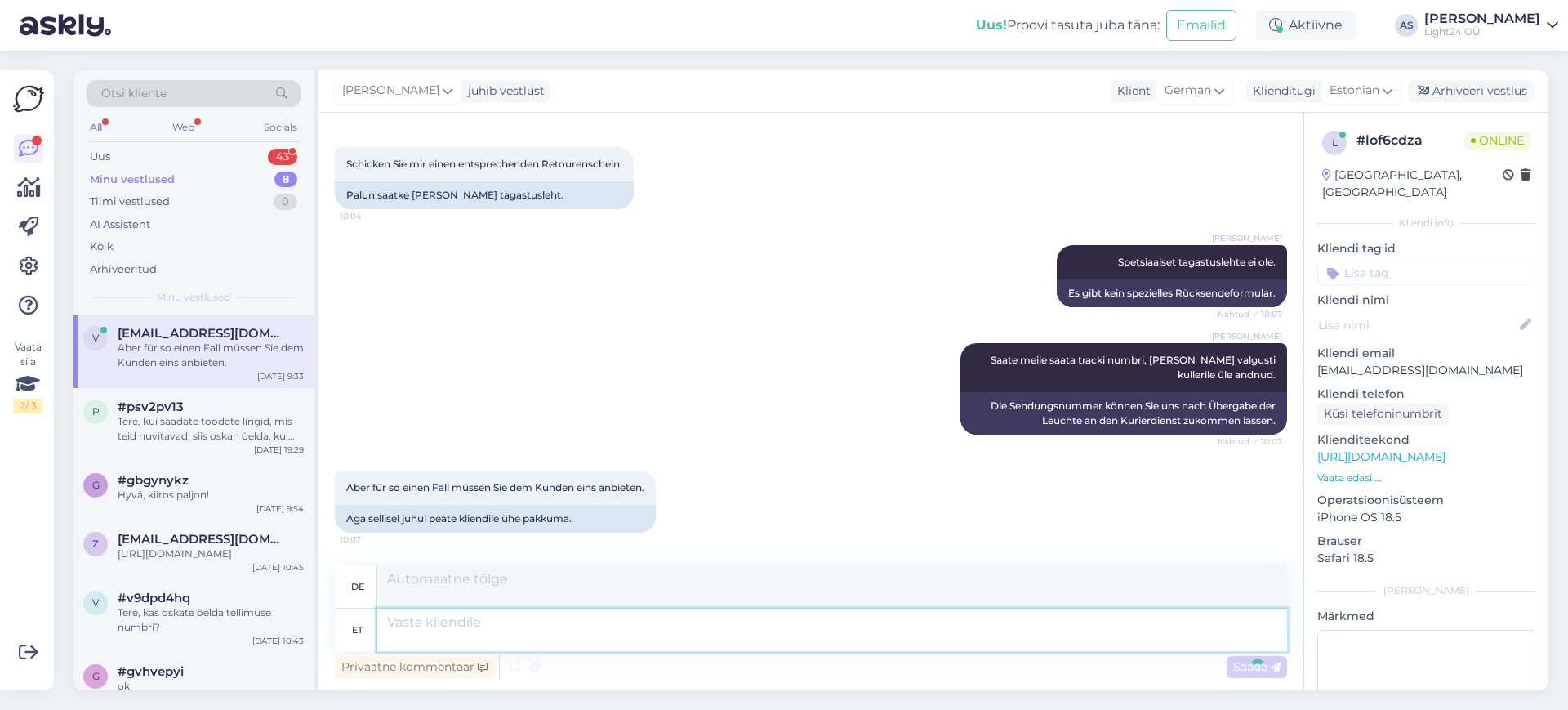
scroll to position [5162, 0]
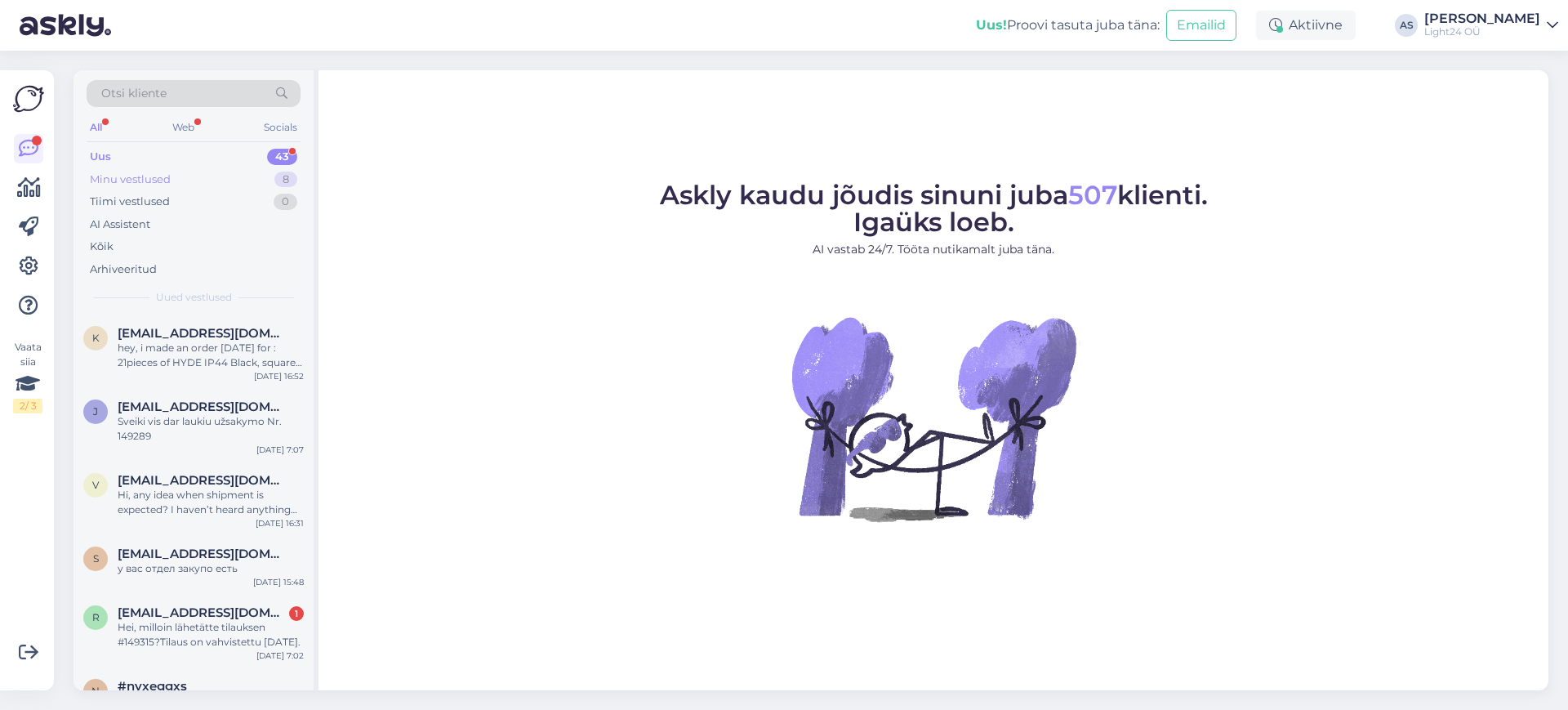
click at [148, 177] on div "Minu vestlused" at bounding box center [130, 180] width 81 height 16
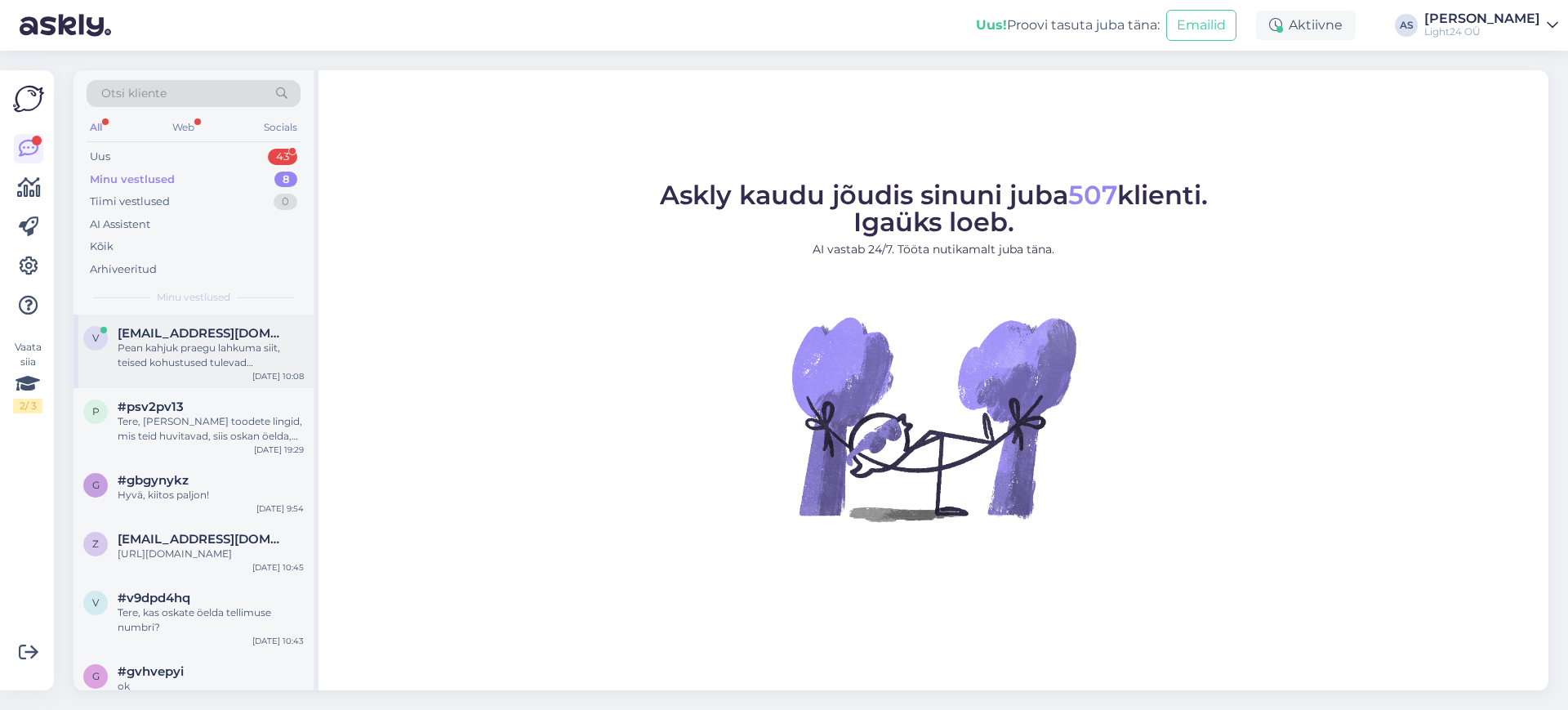
click at [212, 354] on div "Pean kahjuk praegu lahkuma siit, teised kohustused tulevad [PERSON_NAME]. Usun,…" at bounding box center [211, 355] width 186 height 29
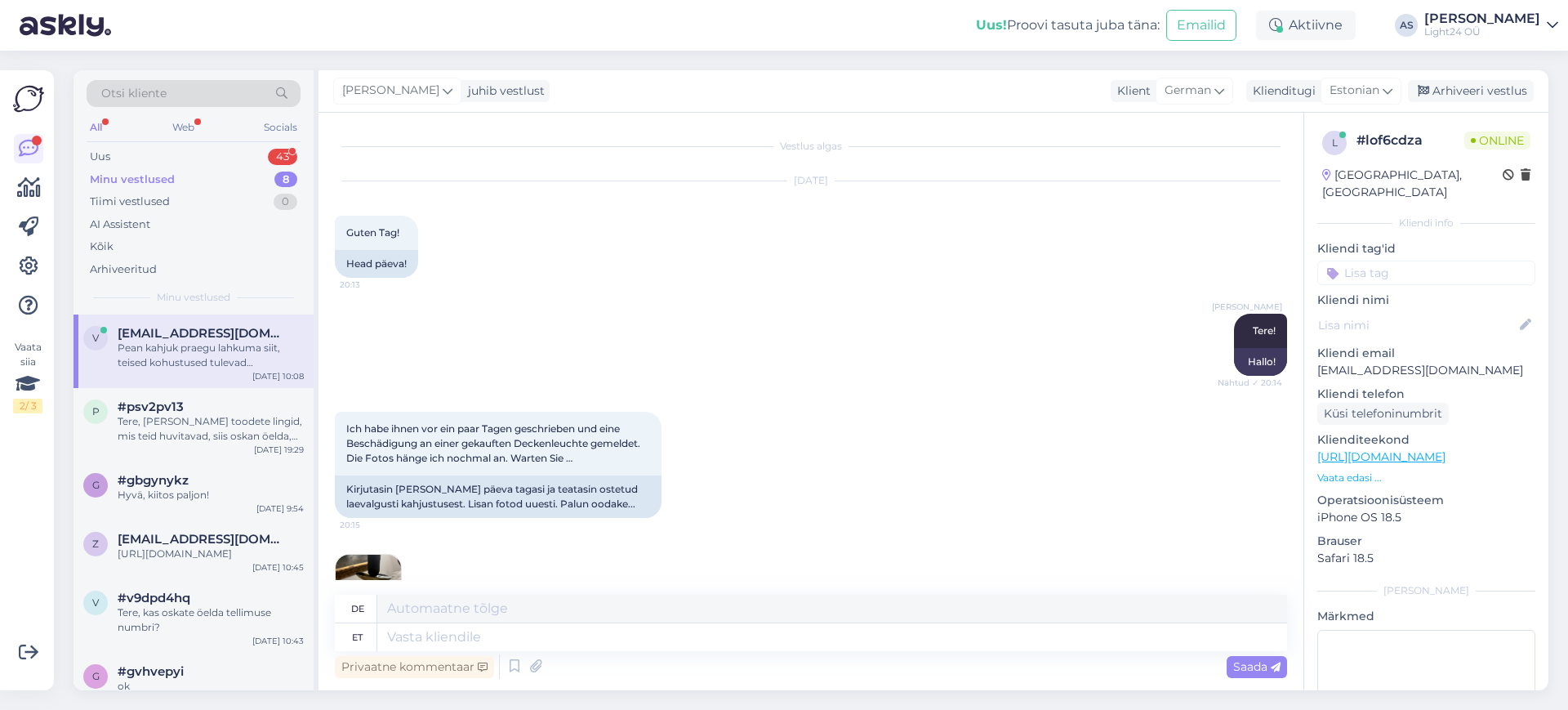
scroll to position [5162, 0]
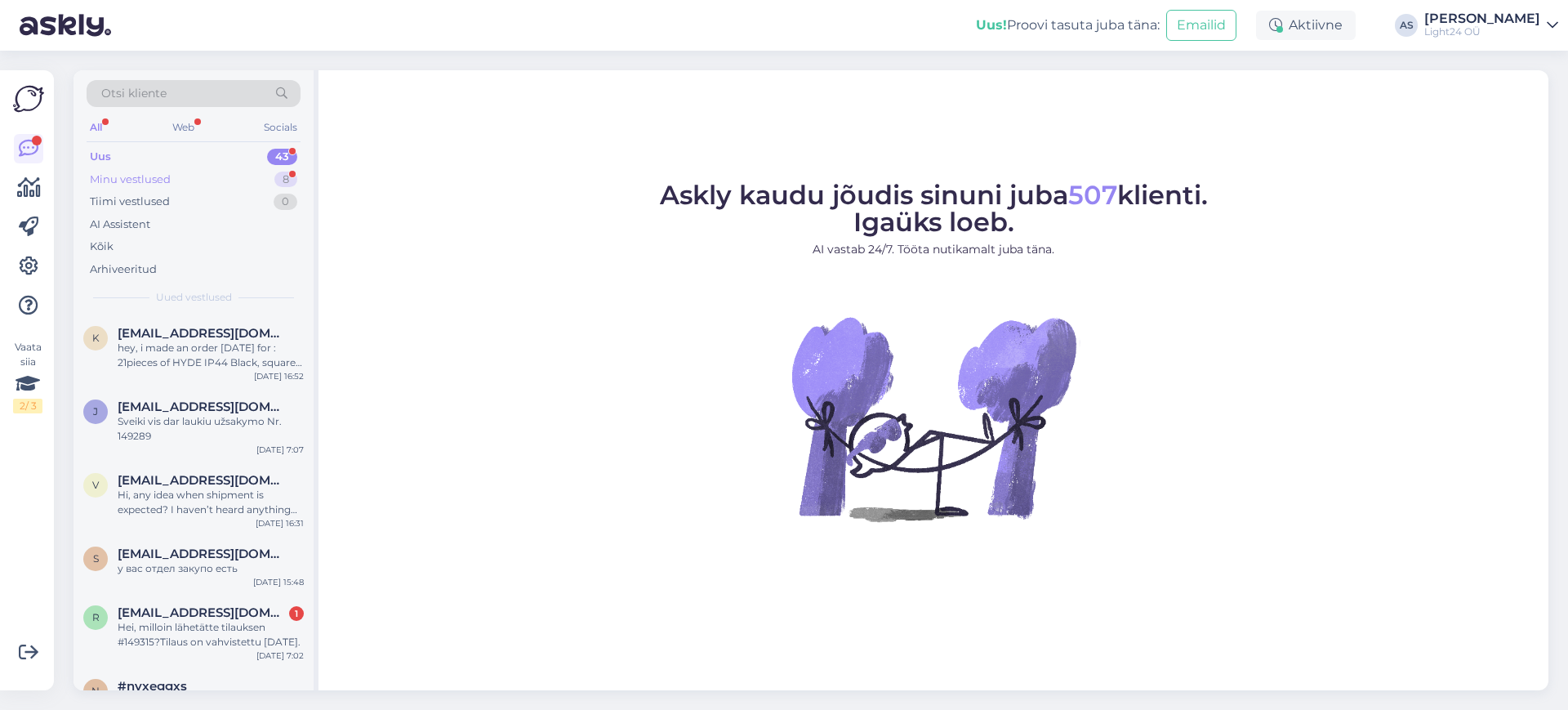
click at [128, 181] on div "Minu vestlused" at bounding box center [130, 180] width 81 height 16
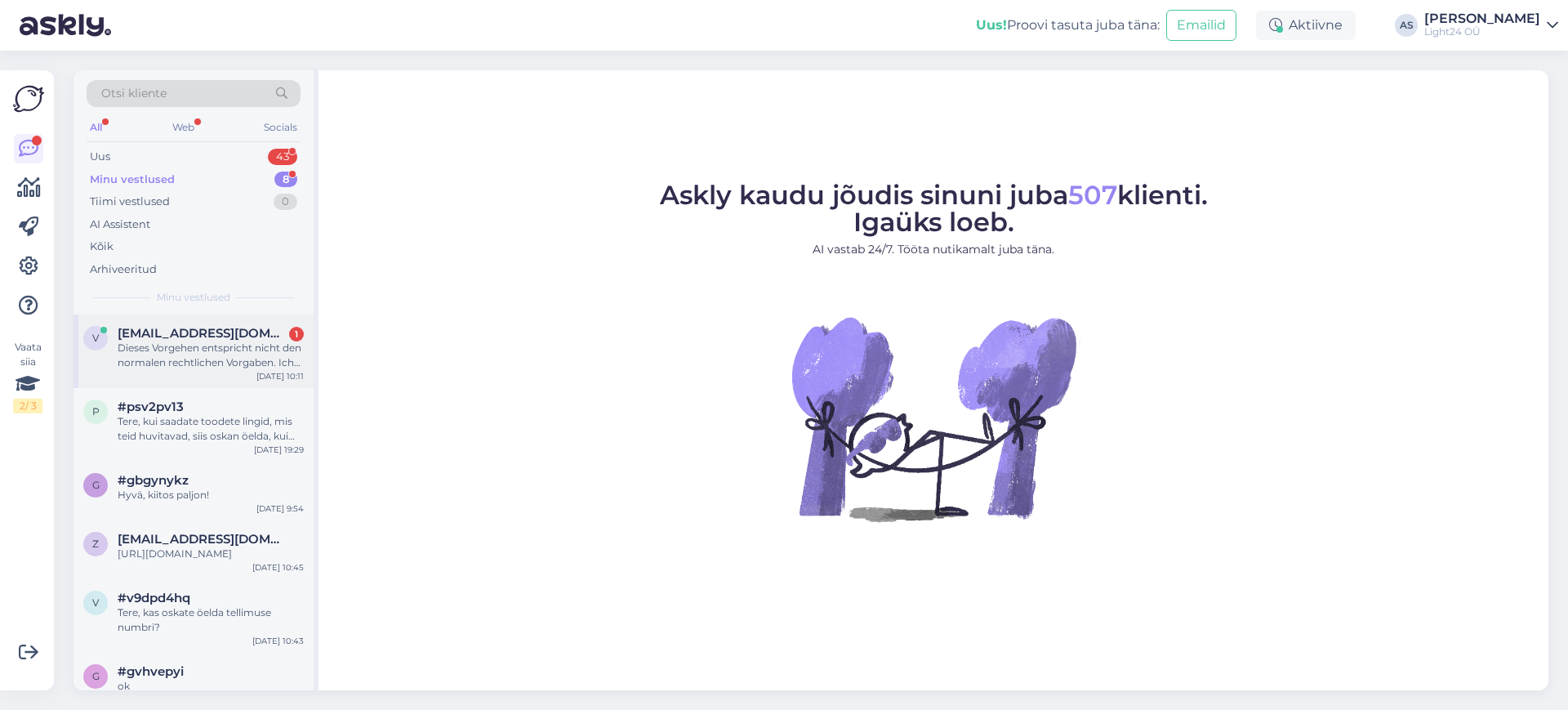
click at [215, 361] on div "Dieses Vorgehen entspricht nicht den normalen rechtlichen Vorgaben. Ich werde d…" at bounding box center [211, 355] width 186 height 29
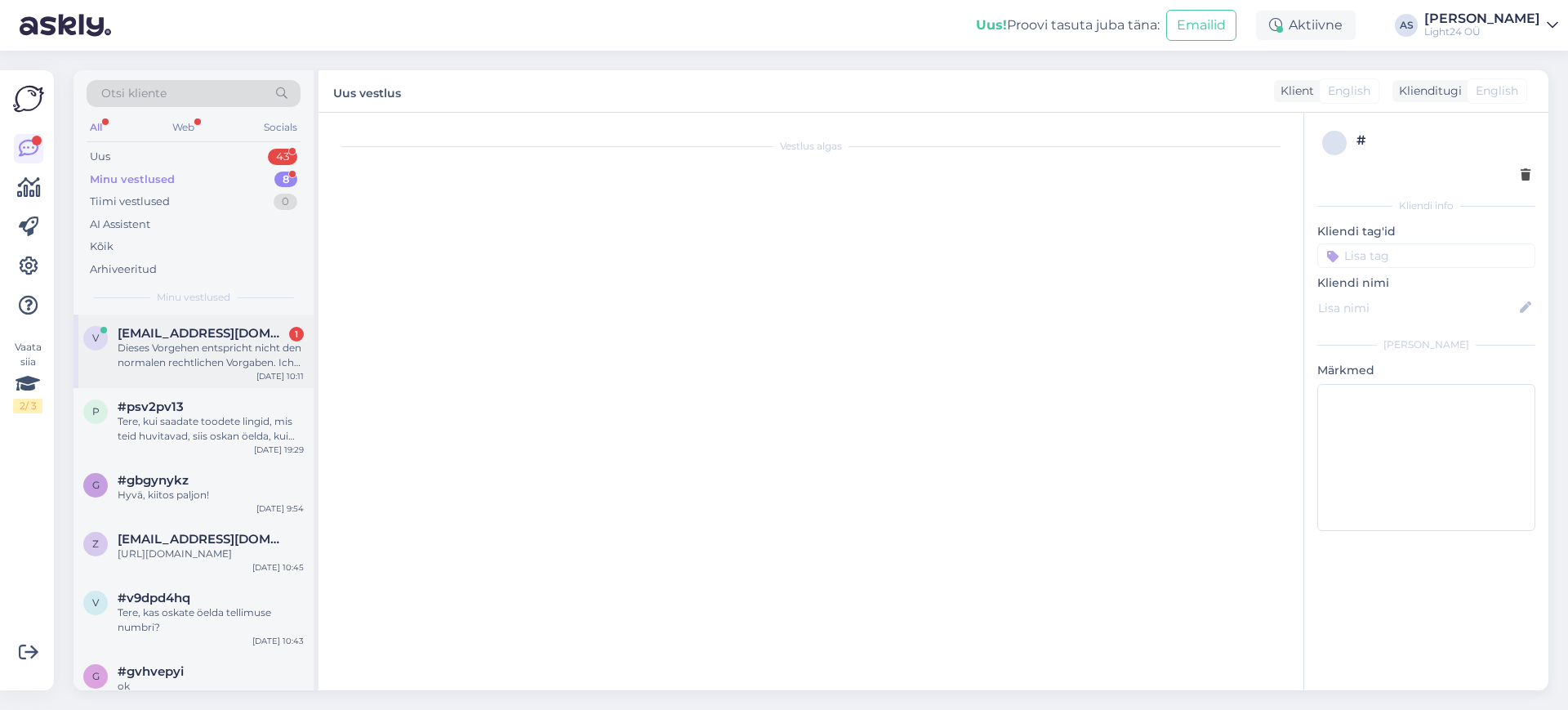
scroll to position [5319, 0]
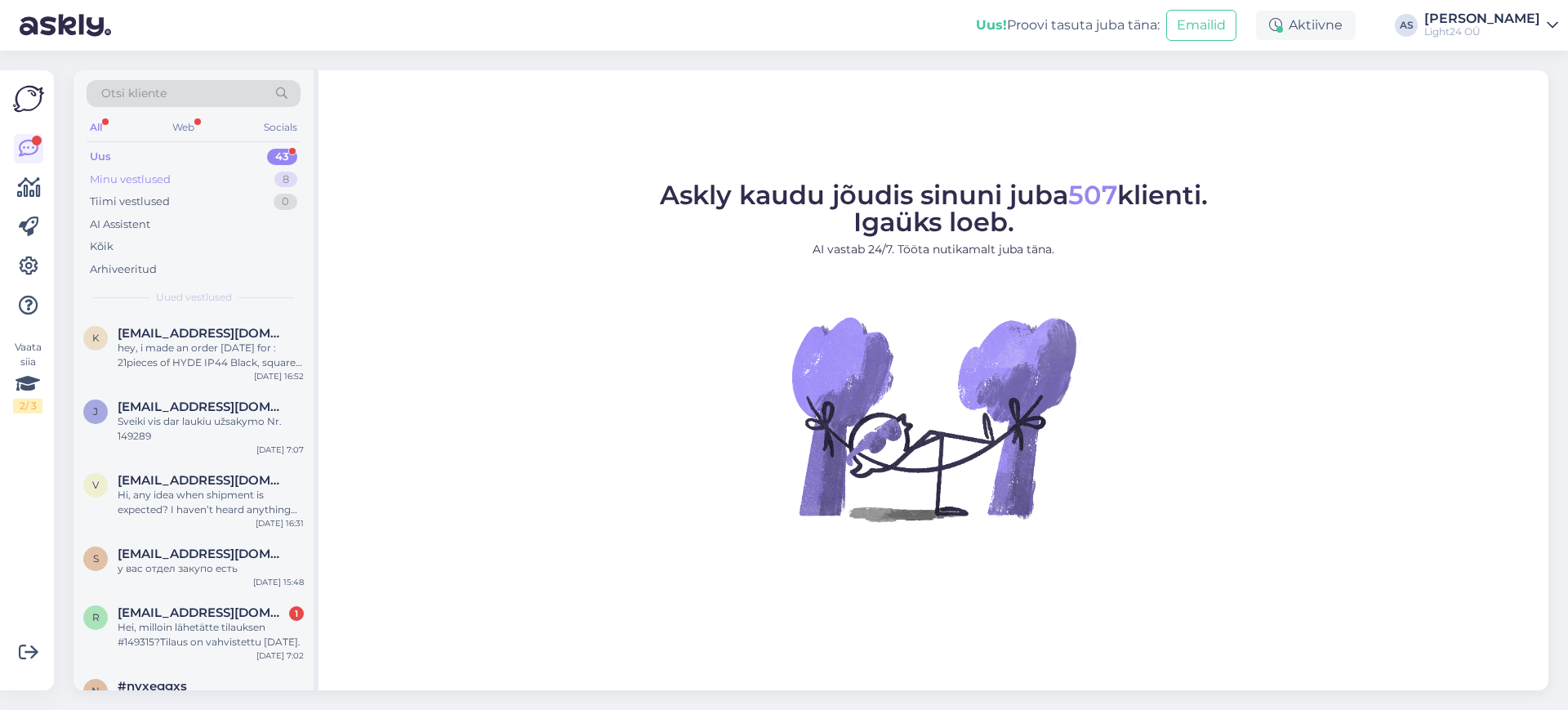
click at [140, 181] on div "Minu vestlused" at bounding box center [130, 180] width 81 height 16
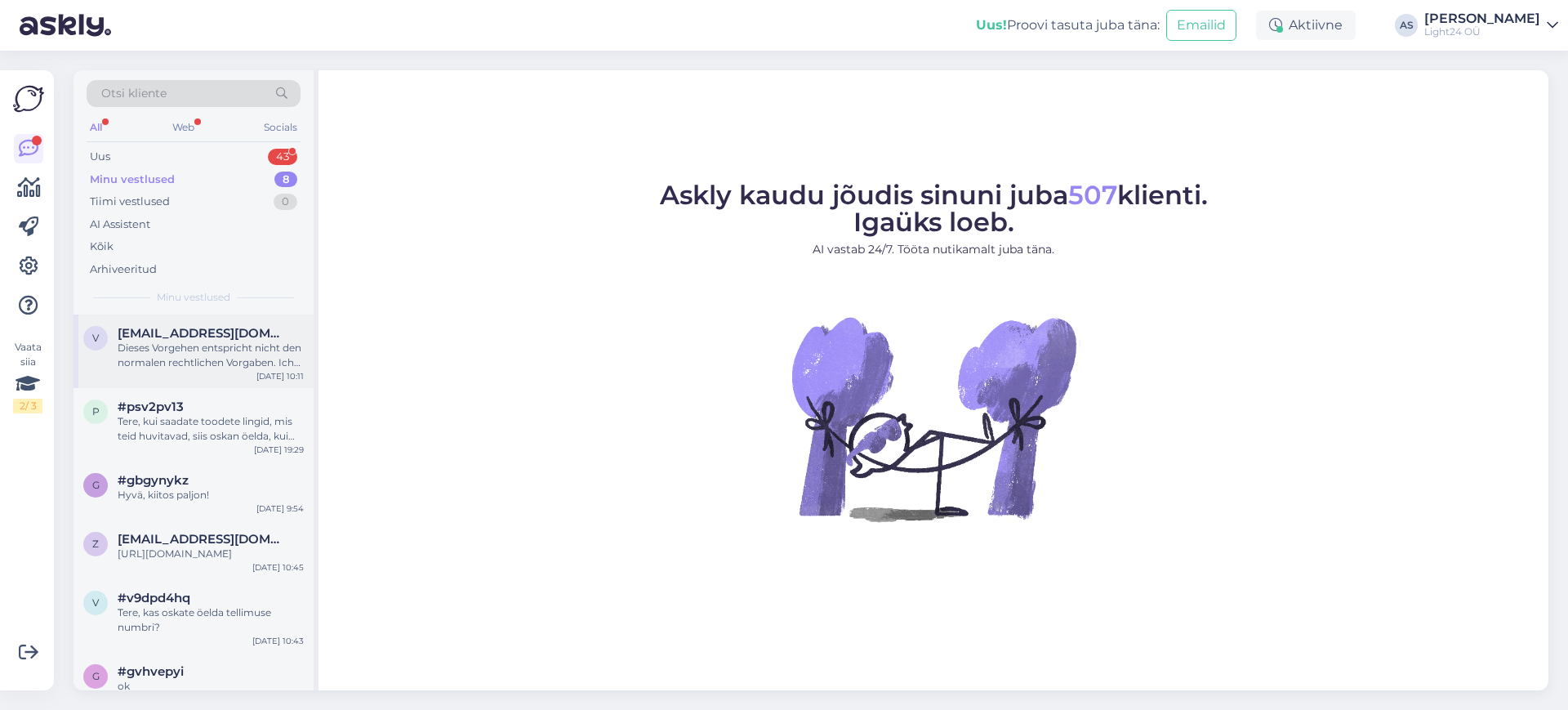
click at [185, 343] on div "Dieses Vorgehen entspricht nicht den normalen rechtlichen Vorgaben. Ich werde d…" at bounding box center [211, 355] width 186 height 29
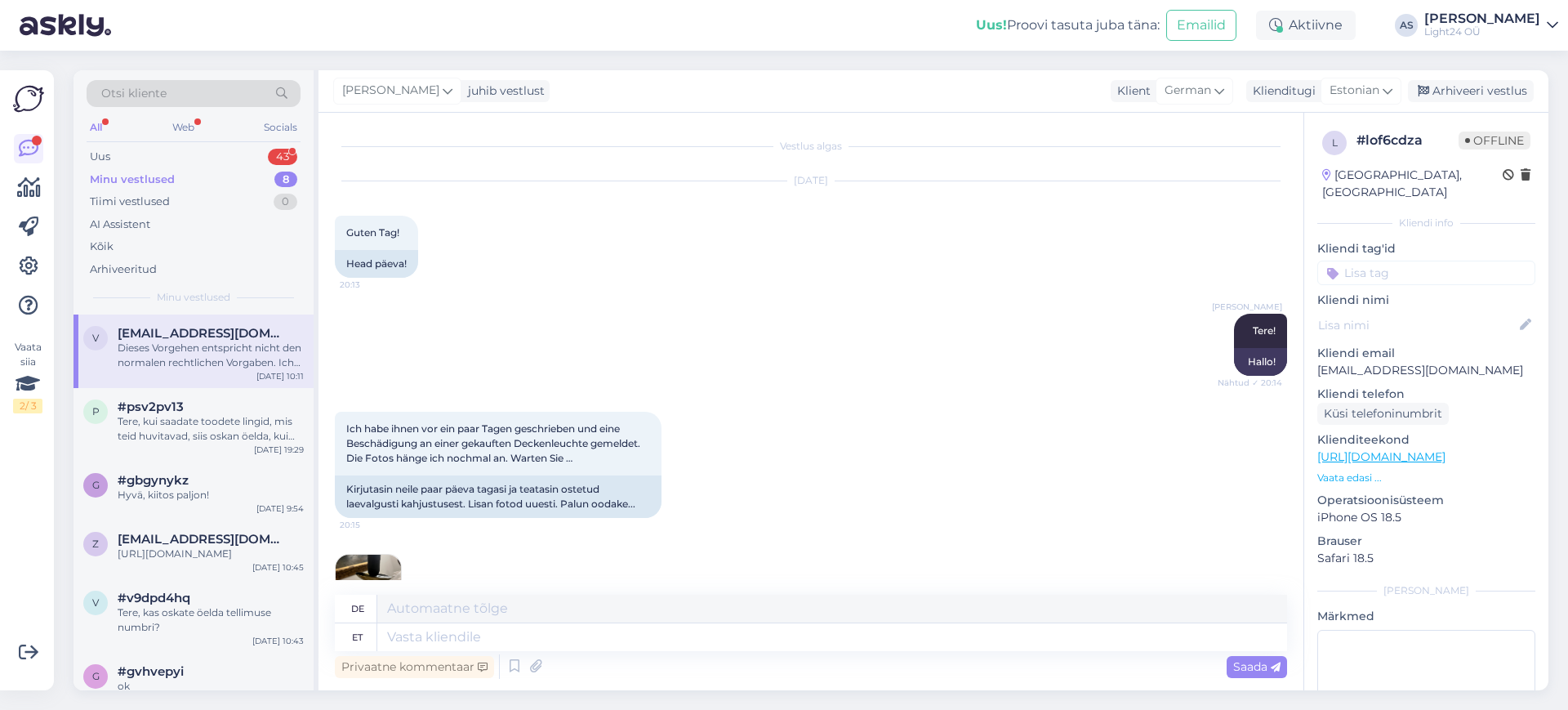
scroll to position [5319, 0]
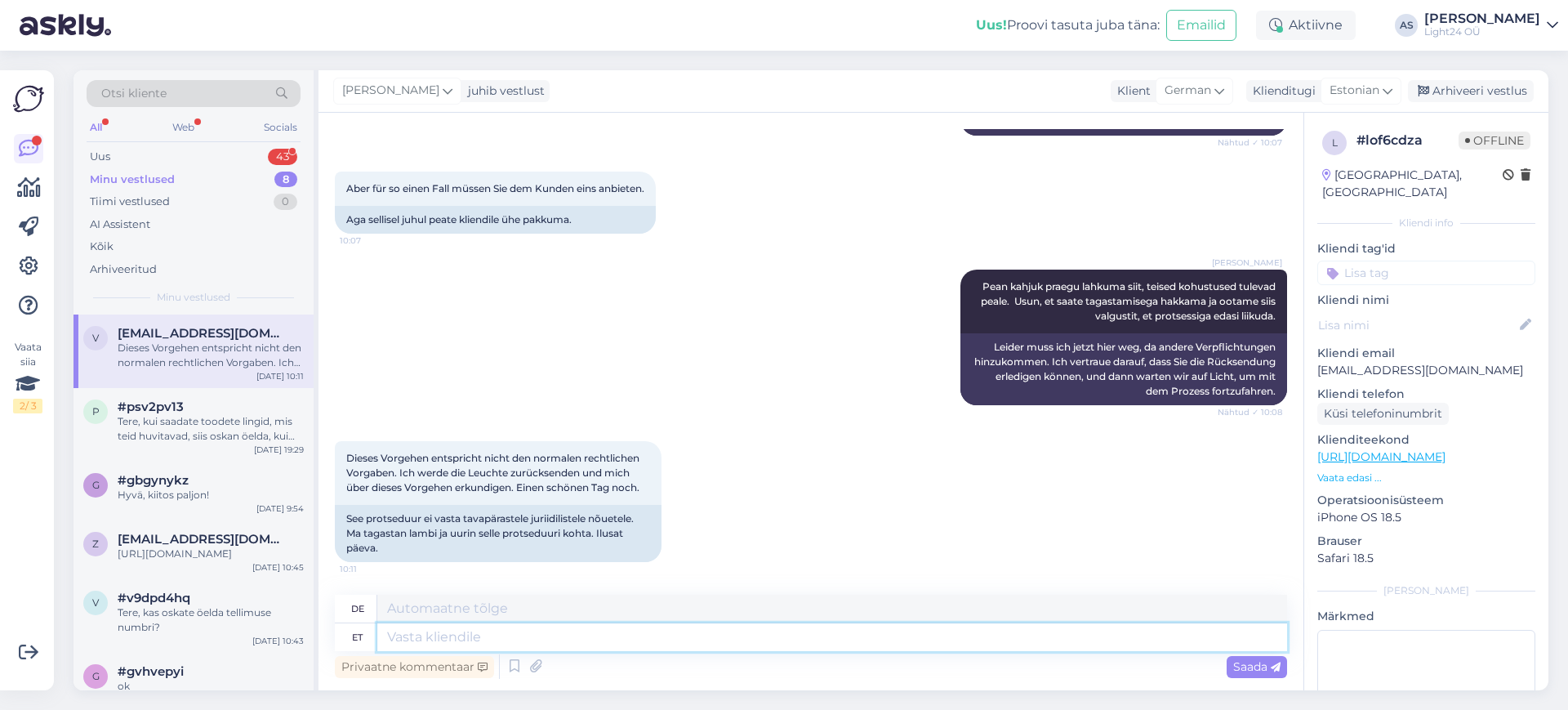
click at [479, 639] on textarea at bounding box center [832, 637] width 910 height 28
type textarea "Me"
type textarea "Wir"
type textarea "Me epood"
type textarea "Wir E-Shop"
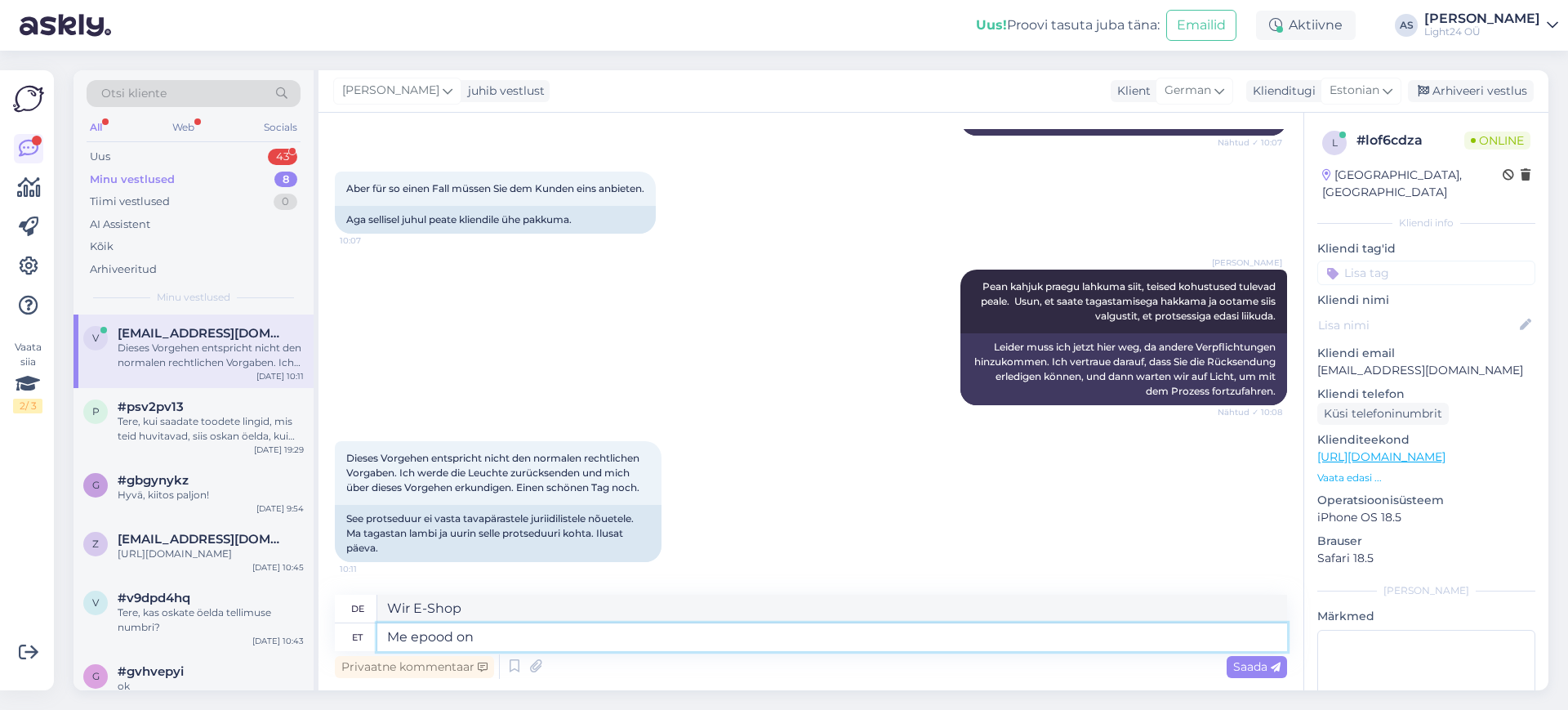
type textarea "Me epood on"
type textarea "Unser E-Shop ist"
type textarea "Me epood on 19 a"
type textarea "Unser E-Shop ist 19"
type textarea "Me epood on 19 aastat"
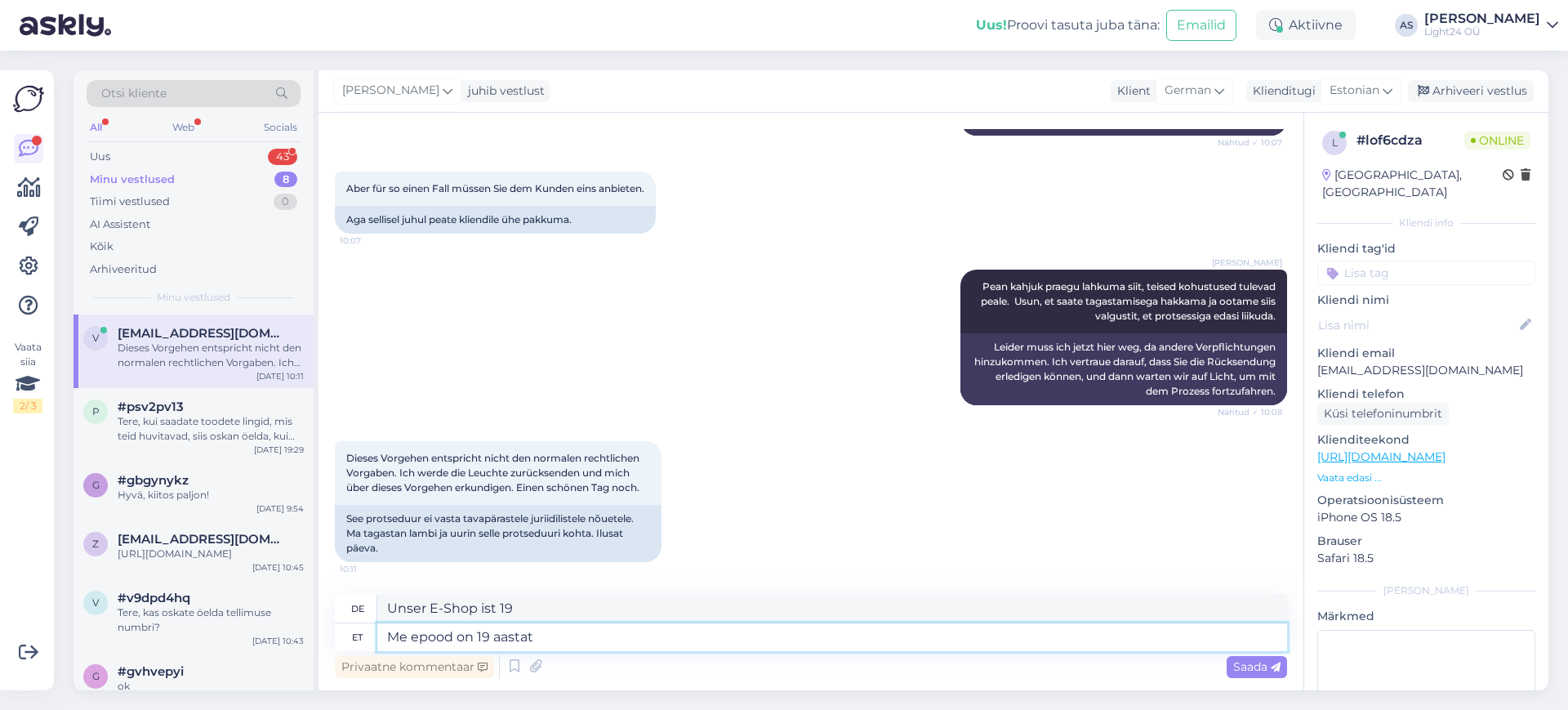
type textarea "Unser E-Shop ist 19 Jahre alt."
type textarea "Me epood on 19 aastat t"
type textarea "Unseren E-Shop gibt es seit 19 Jahren."
type textarea "Me epood on 19 aastat"
type textarea "Unser E-Shop ist 19 Jahre alt."
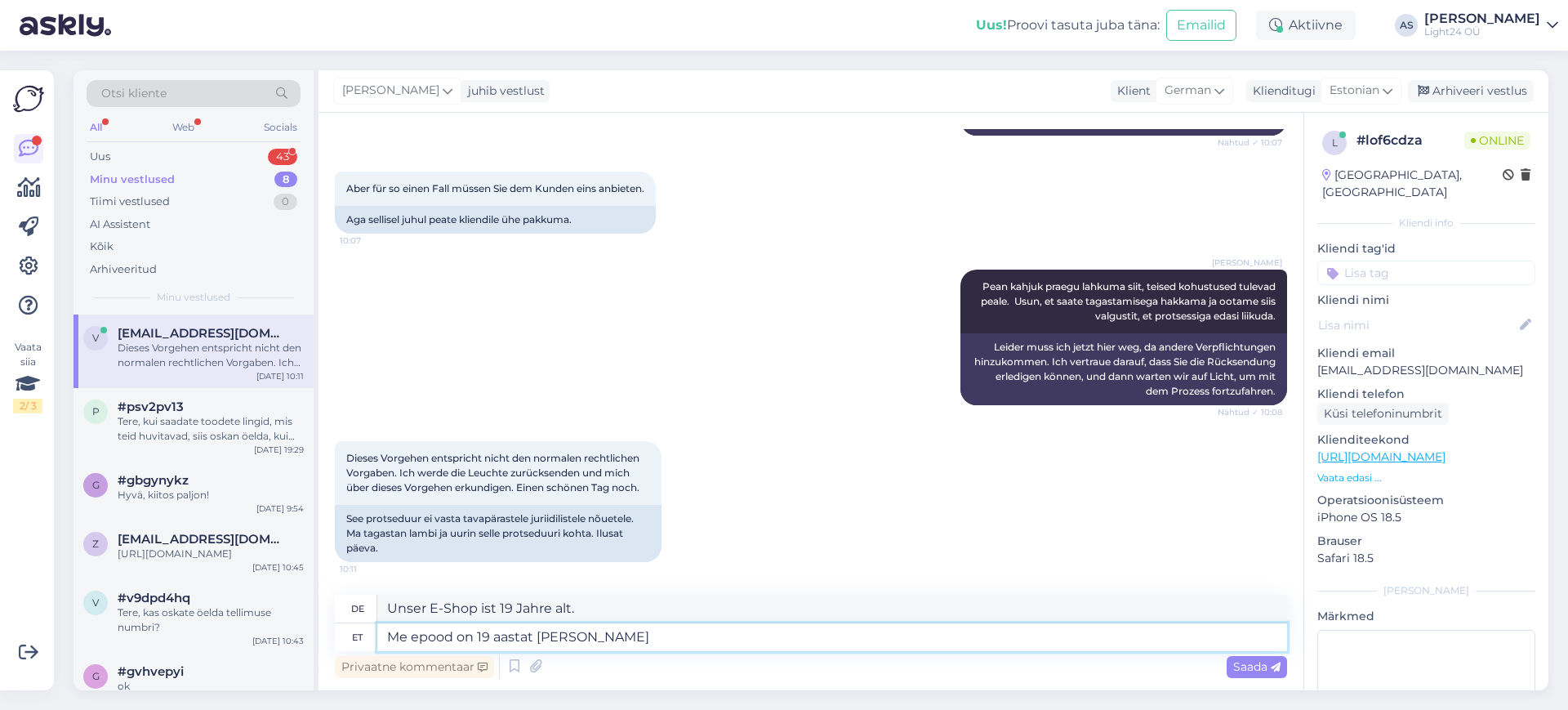
type textarea "Me epood on 19 aastat vana ja"
type textarea "Unser E-Shop ist 19 Jahre alt und"
type textarea "Me epood on 19 aas"
type textarea "Unser E-Shop ist 19 Jahre alt."
type textarea "Me epood on 1"
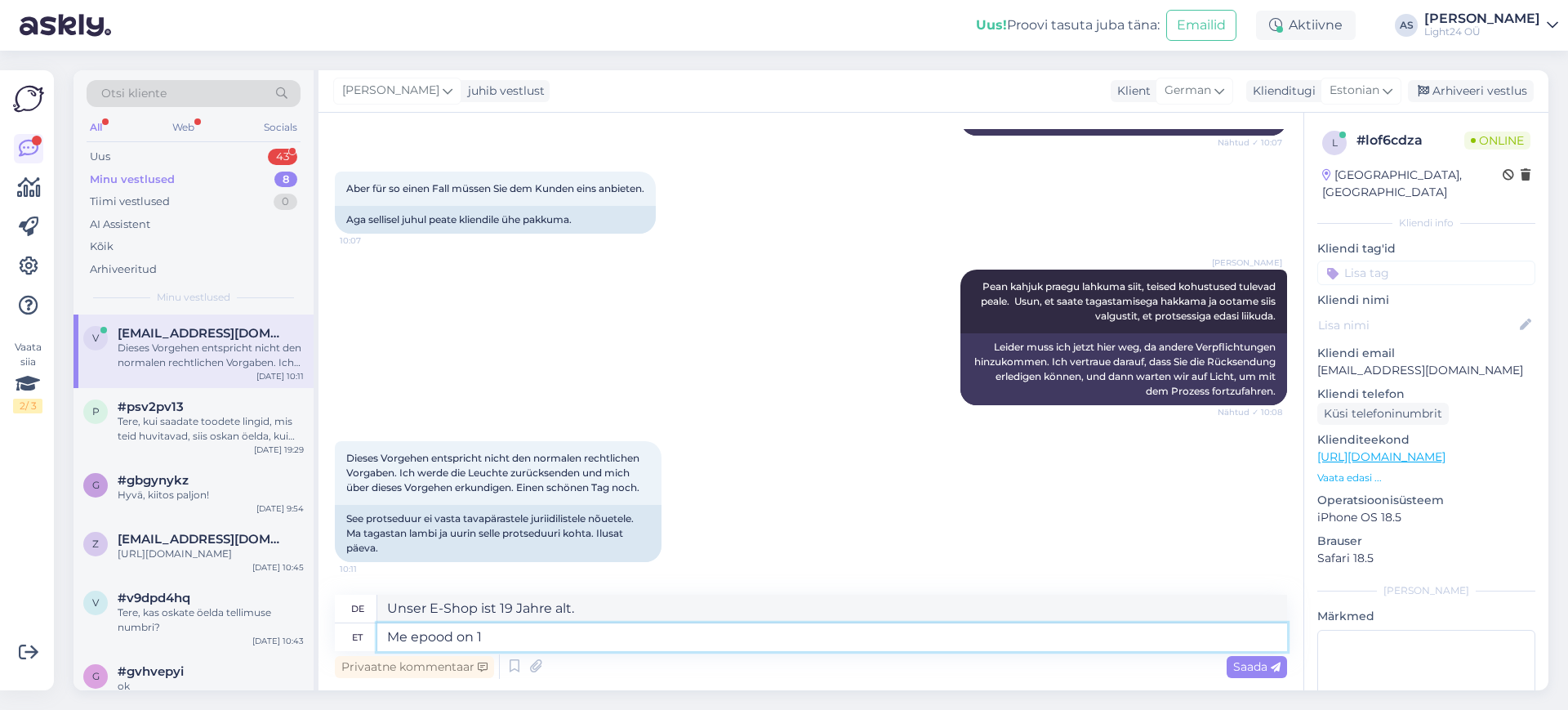
type textarea "Unser E-Shop ist 19"
type textarea "Me epood on"
type textarea "Unser E-Shop ist"
type textarea "Me"
type textarea "Wir E-Shop"
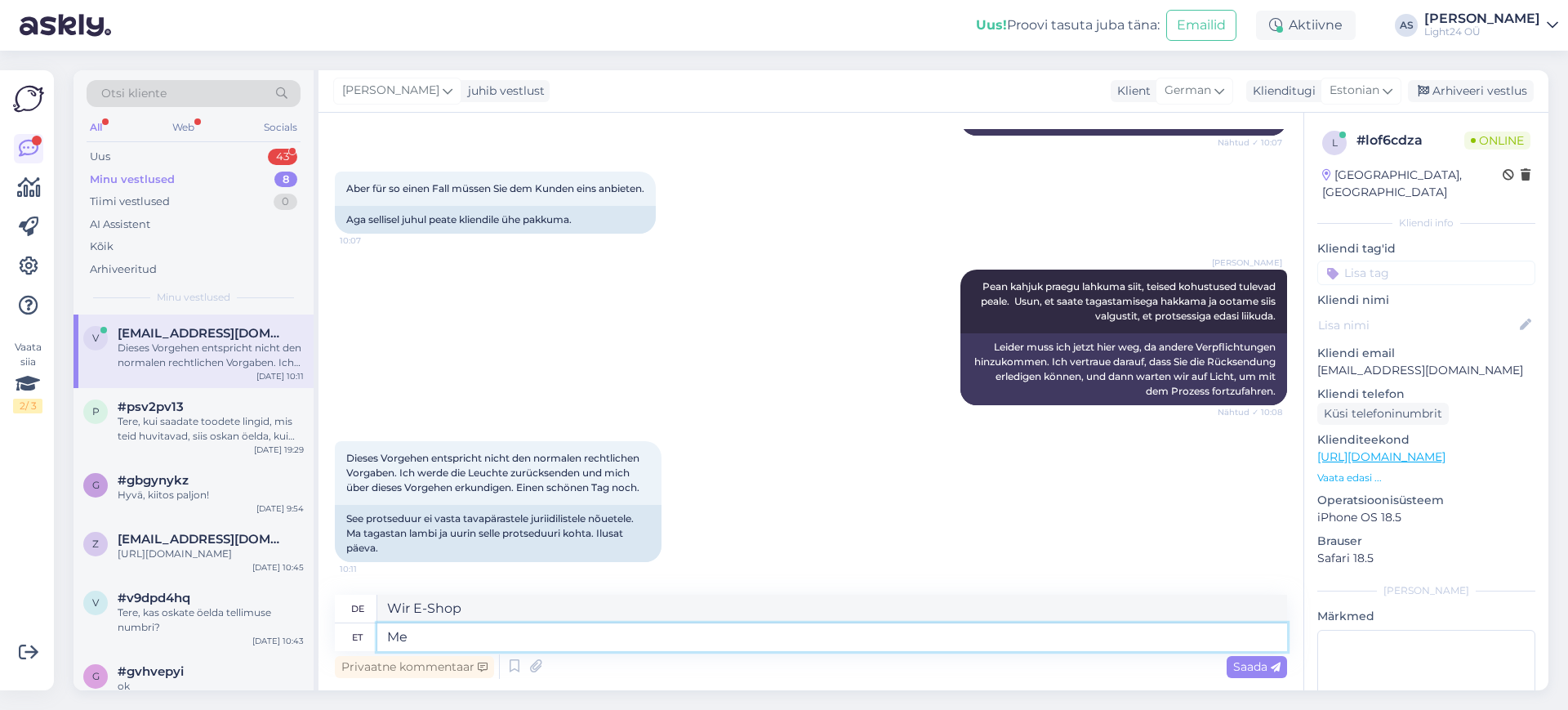
type textarea "M"
type textarea "Wir"
type textarea "Light24"
type textarea "Licht24"
type textarea "Light24 e-pood"
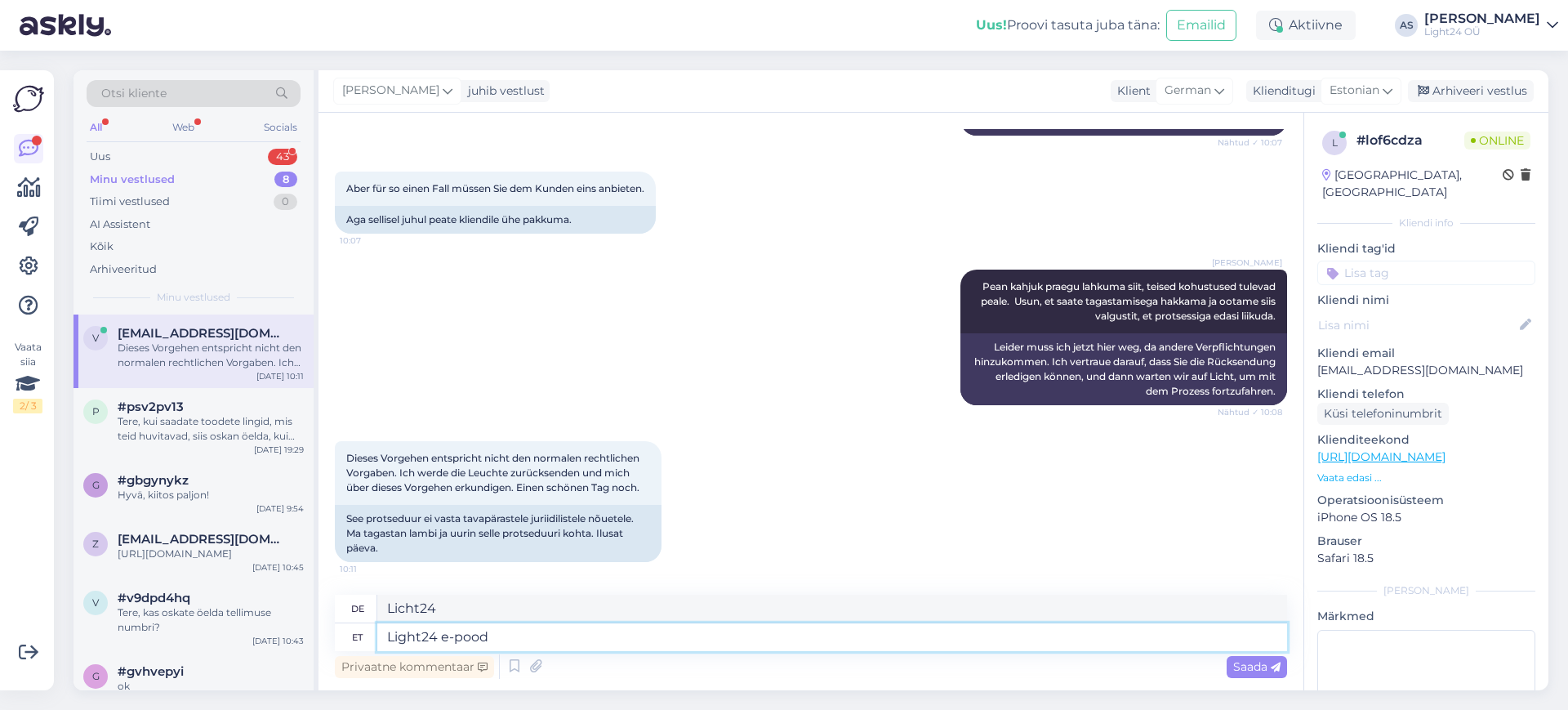
type textarea "Light24 Online-Shop"
type textarea "Light24 e-pood töötab 1"
type textarea "Der Light24 Online-Shop funktioniert"
type textarea "Light24 e-pood töötab 19"
type textarea "Der Light24 Online-Shop ist geöffnet 19"
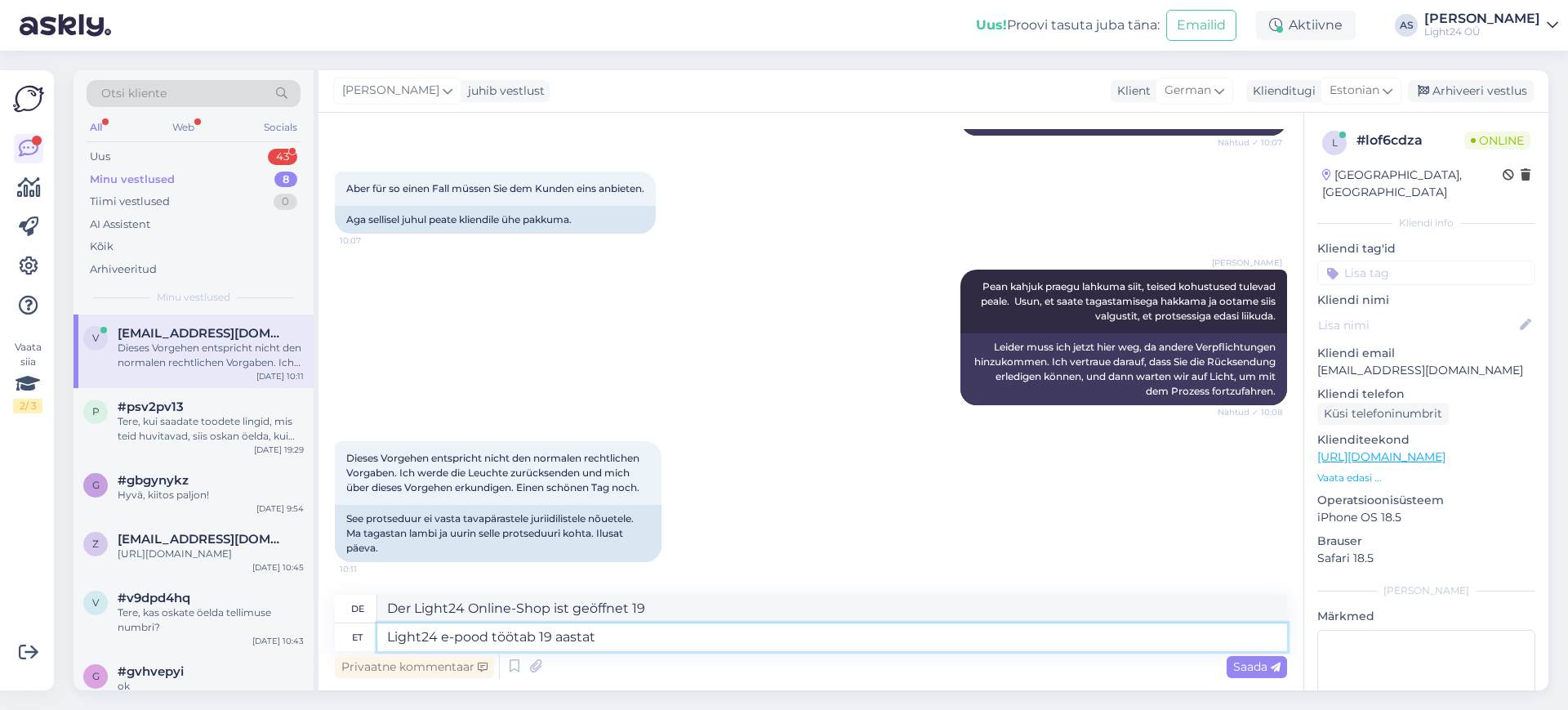
type textarea "Light24 e-pood töötab 19 aastat"
type textarea "Der Light24 Online-Shop ist seit 19 Jahren in Betrieb"
type textarea "Light24 e-pood töötab 19 aastat ja s"
type textarea "Der Light24 Online-Shop besteht seit 19 Jahren und"
type textarea "Light24 e-pood töötab 19 aastat ja siiamaani o"
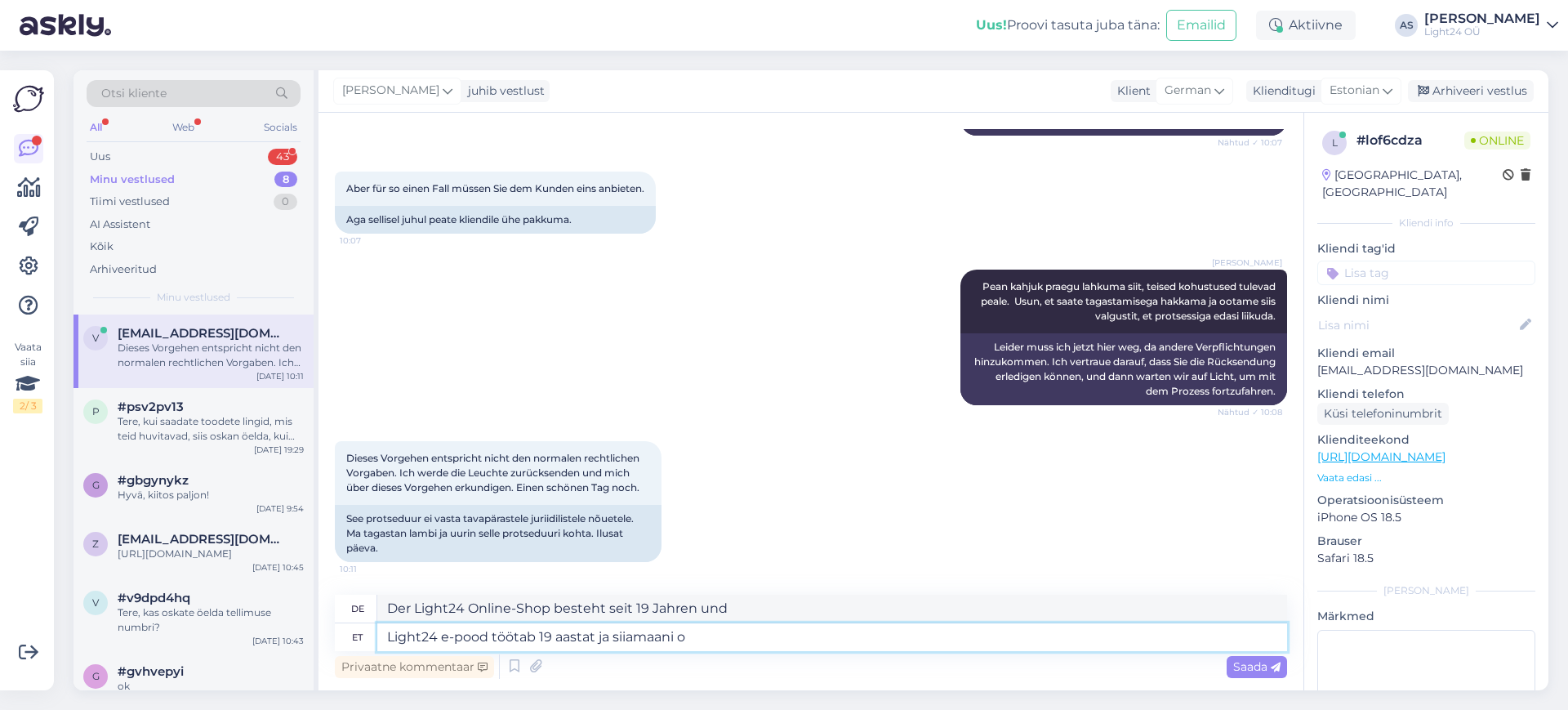
type textarea "Der Light24 Online-Shop ist seit 19 Jahren in Betrieb und ist immer noch"
type textarea "Light24 e-pood töötab 19 aastat ja siiamaani on"
type textarea "Der Light24 Online-Shop besteht seit 19 Jahren und ist immer noch"
type textarea "Light24 e-pood töötab 19 aastat ja siiamaani"
type textarea "Der Light24 Online-Shop ist seit 19 Jahren in Betrieb und ist immer noch"
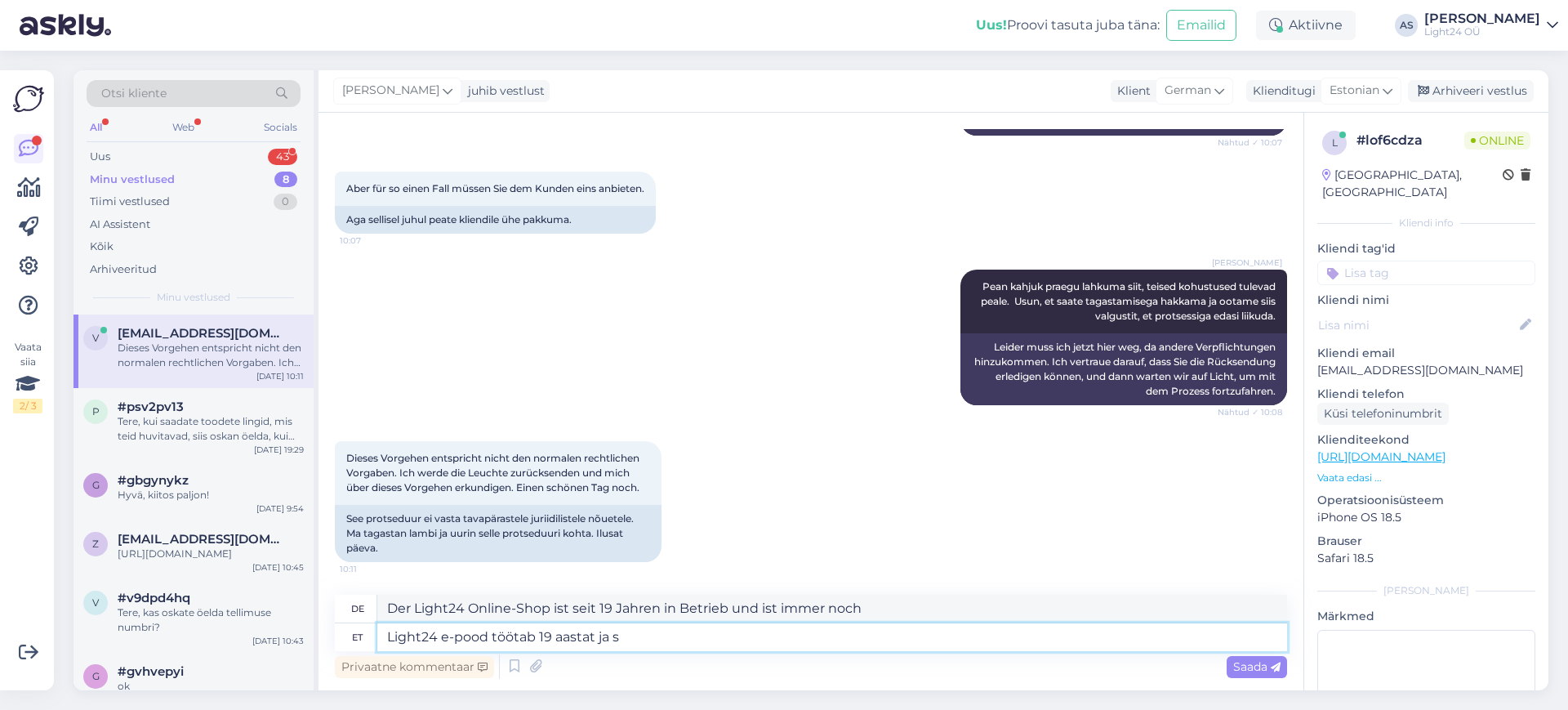
type textarea "Light24 e-pood töötab 19 aastat ja"
type textarea "Der Light24 Online-Shop besteht seit 19 Jahren und"
type textarea "Light24 e-pood töötab 19 aastat ja te ol"
type textarea "Der Light24 Online-Shop besteht seit 19 Jahren und Sie"
type textarea "Light24 e-pood töötab 19 aastat ja te olete s"
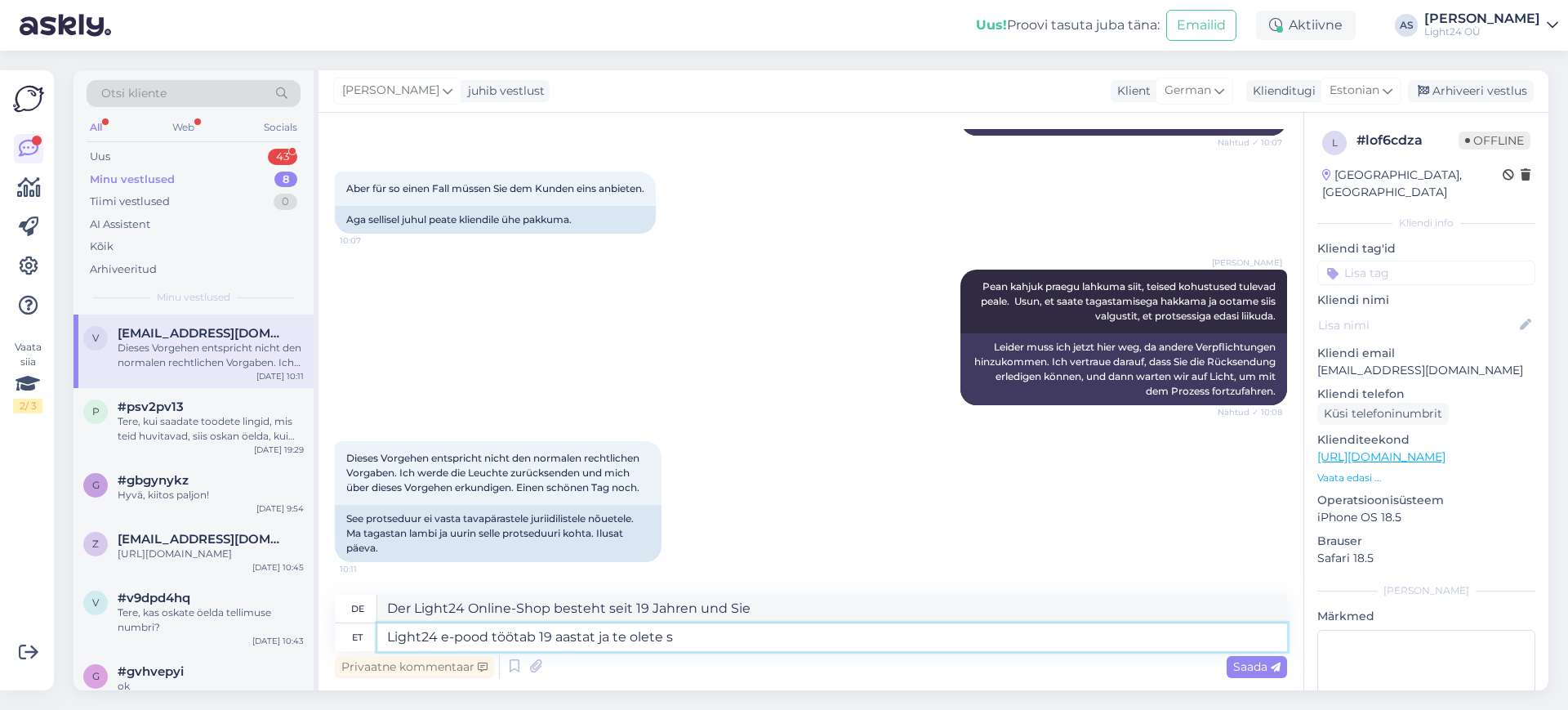
type textarea "Der Light24 Online-Shop besteht seit 19 Jahren und Sie sind"
type textarea "Light24 e-pood töötab 19 aastat ja te olete esimene, k"
type textarea "Der Light24 Online-Shop besteht seit 19 Jahren und Sie sind der Erste,"
type textarea "Light24 e-pood töötab 19 aastat ja te olete esimene, kes"
type textarea "Der Light24 Online-Shop besteht seit 19 Jahren und Sie sind der Erste, der"
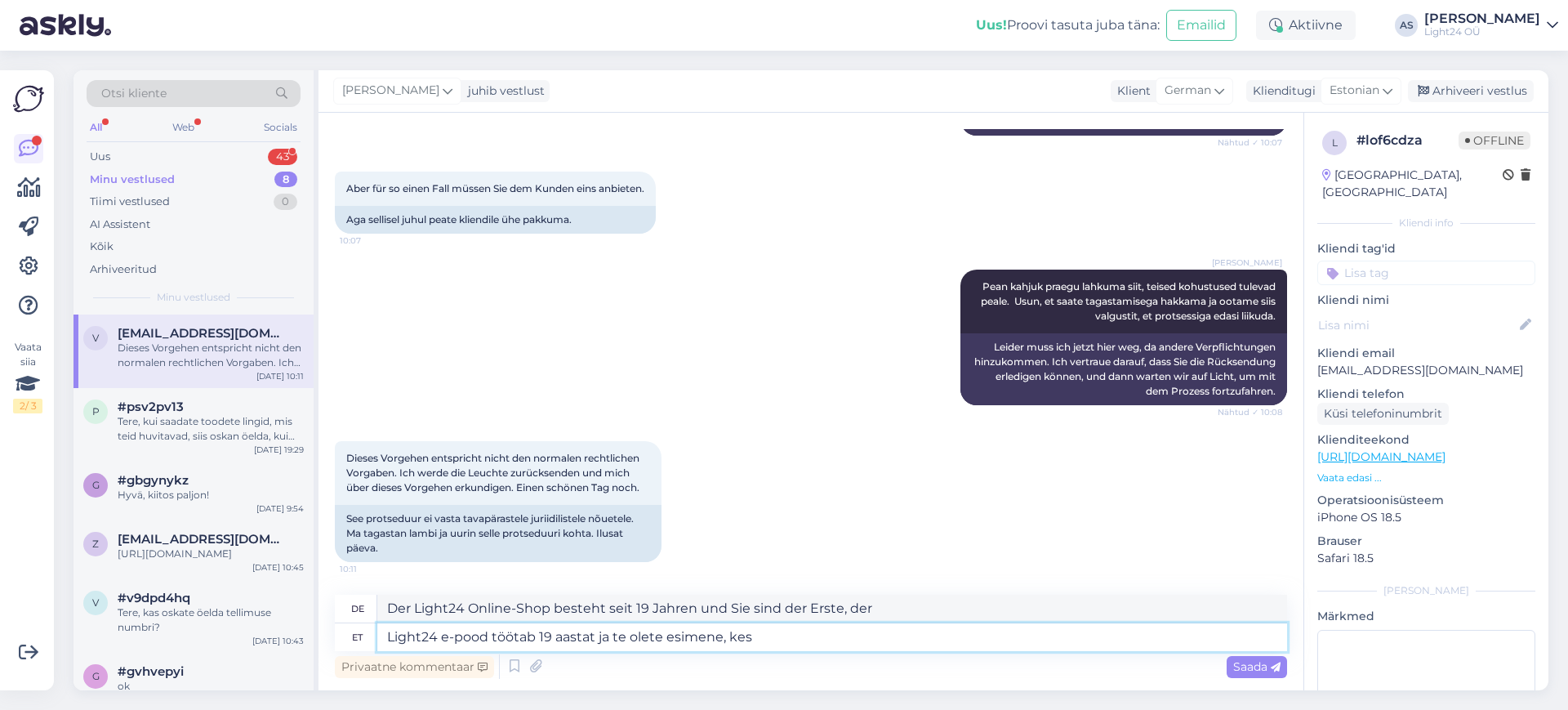
type textarea "Light24 e-pood töötab 19 aastat ja te olete esimene, kes p"
type textarea "Der Light24 Online-Shop besteht seit 19 Jahren und Sie sind der Erste, der p"
type textarea "Light24 e-pood töötab 19 aastat ja te olete esimene, kes praegu le"
type textarea "Der Light24 Online-Shop besteht seit 19 Jahren und Sie sind der Erste, der"
type textarea "Light24 e-pood töötab 19 aastat ja te olete esimene, kes praegu leiab, et"
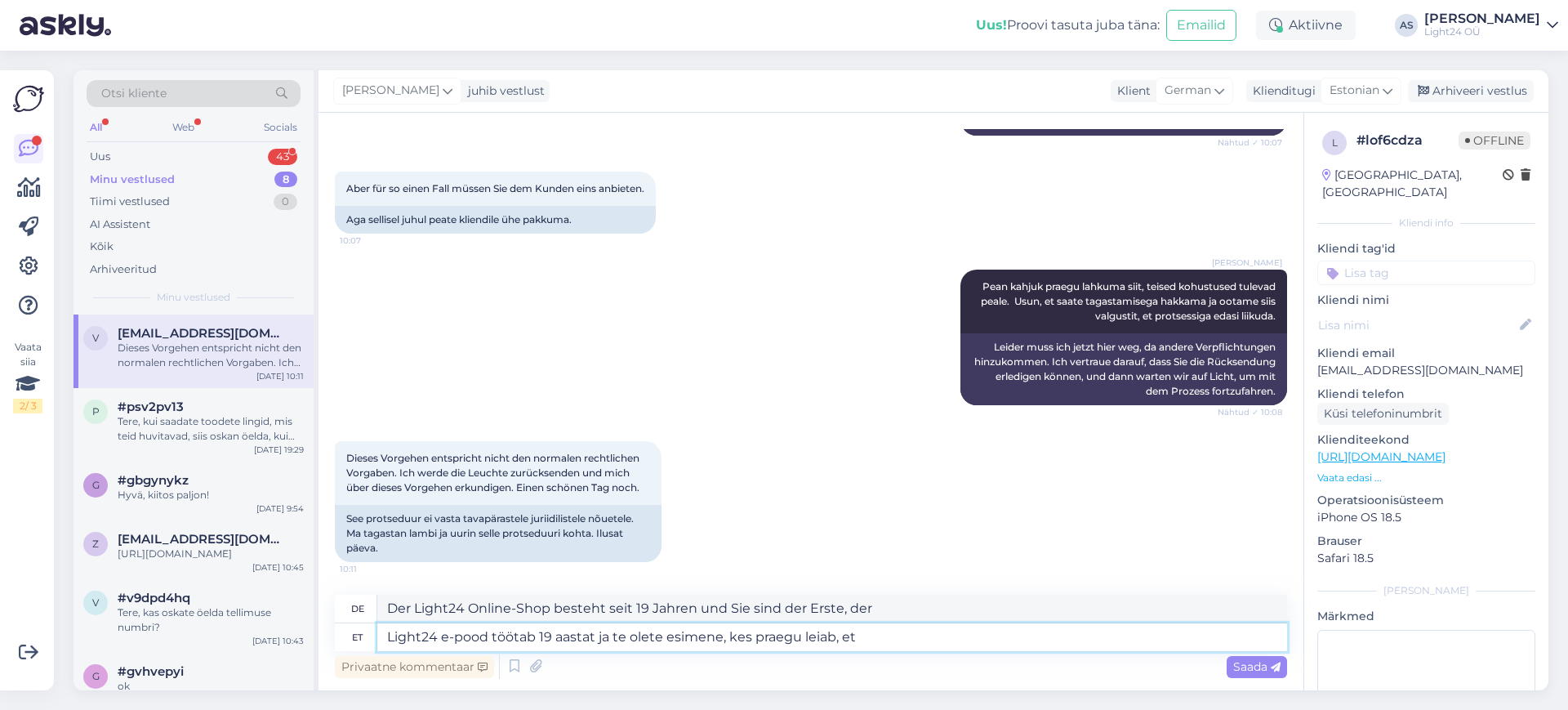
type textarea "Den Light24 Online-Shop gibt es seit 19 Jahren und Sie sind jetzt der Erste, de…"
type textarea "Light24 e-pood töötab 19 aastat ja te olete esimene, kes praegu leiab, et m"
type textarea "Der Light24 Online-Shop besteht seit 19 Jahren und Sie sind der Erste, der das …"
type textarea "Light24 e-pood töötab 19 aastat ja te olete esimene, kes praegu leiab, et midag…"
type textarea "Der Light24 Online-Shop besteht seit 19 Jahren und Sie sind der Erste, der fest…"
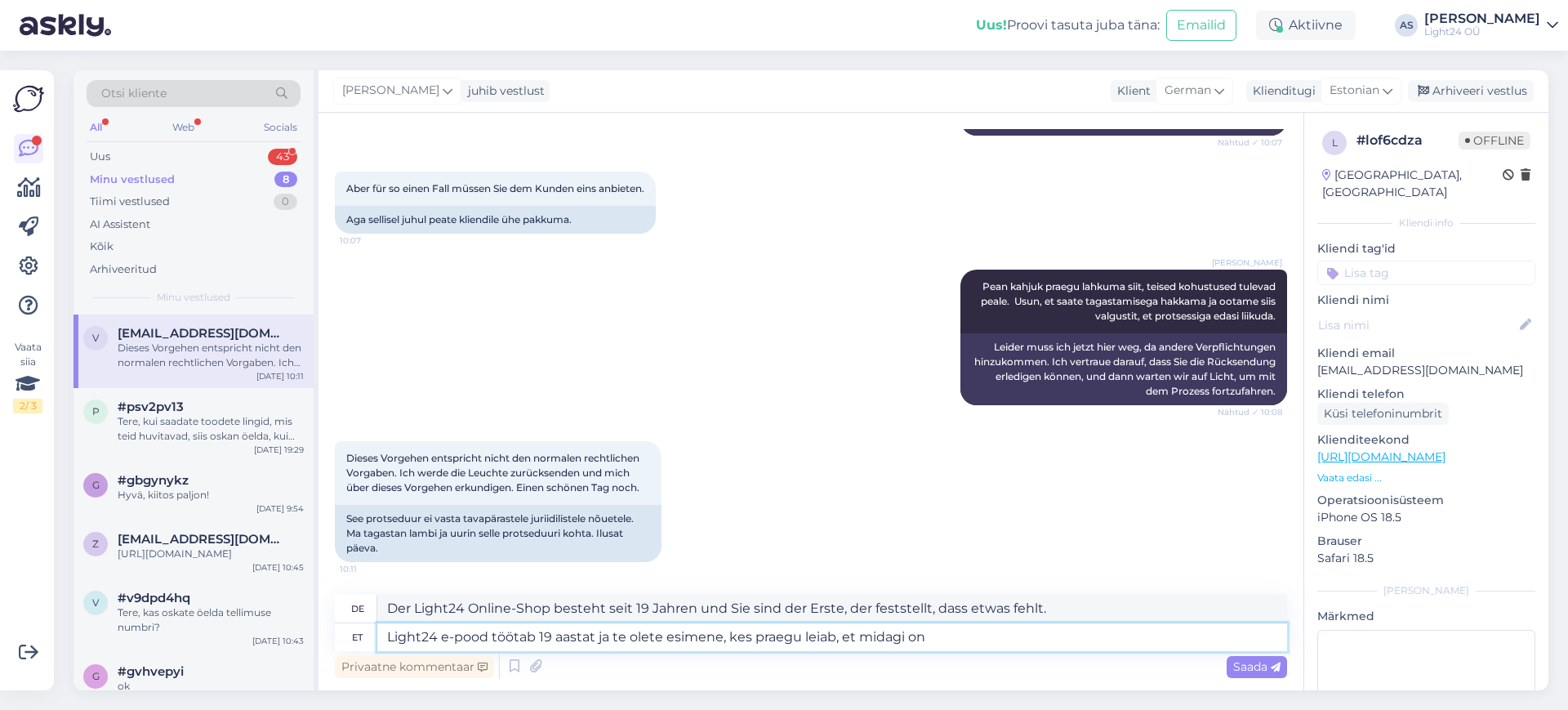
type textarea "Light24 e-pood töötab 19 aastat ja te olete esimene, kes praegu leiab, et midag…"
type textarea "Der Light24 Online-Shop besteht seit 19 Jahren und Sie sind der Erste, der fest…"
type textarea "Light24 e-pood töötab 19 aastat ja te olete esimene, kes praegu leiab, et midag…"
type textarea "Der Light24-Onlineshop besteht seit 19 Jahren und Sie sind der Erste, der fests…"
drag, startPoint x: 978, startPoint y: 633, endPoint x: 368, endPoint y: 643, distance: 610.1
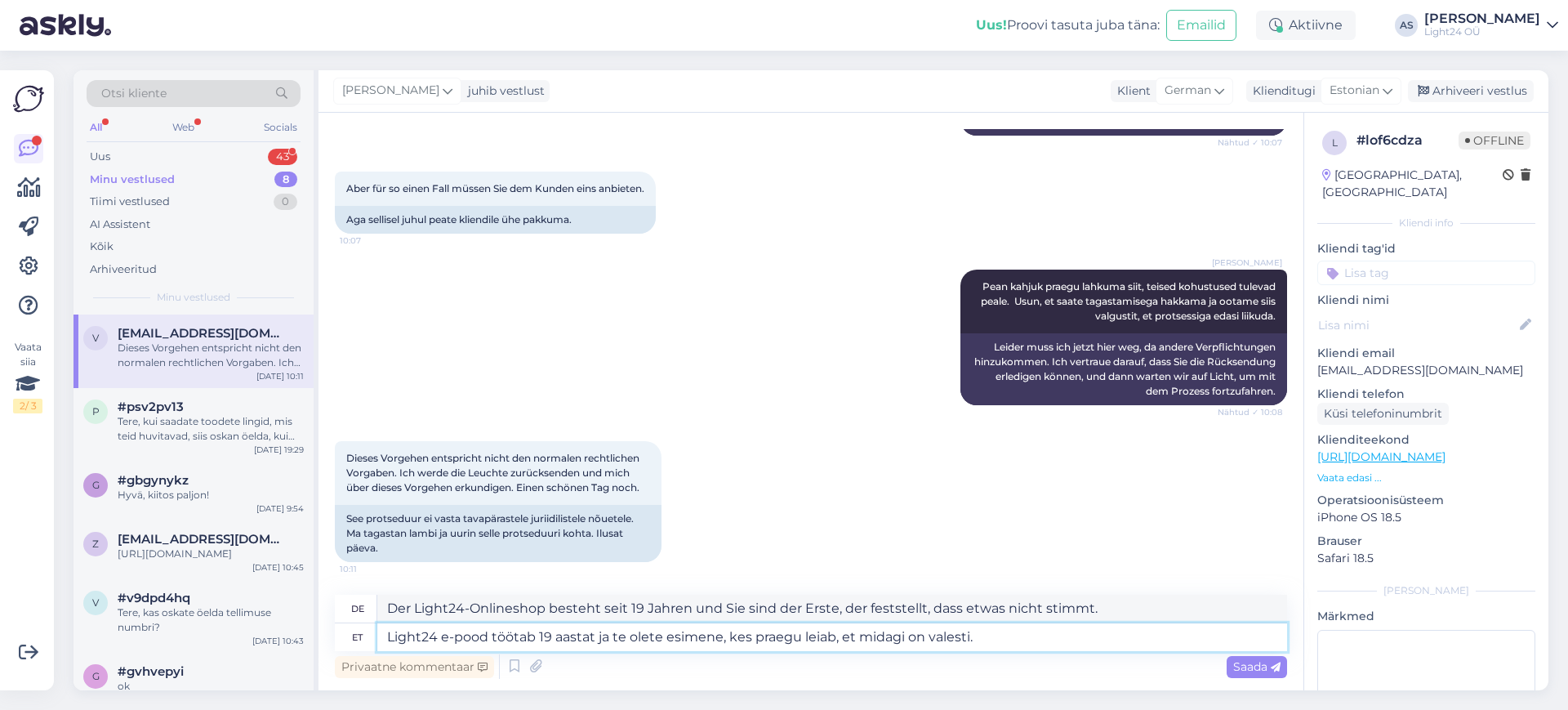
click at [368, 643] on div "et Light24 e-pood töötab 19 aastat ja te olete esimene, kes praegu leiab, et mi…" at bounding box center [811, 637] width 952 height 28
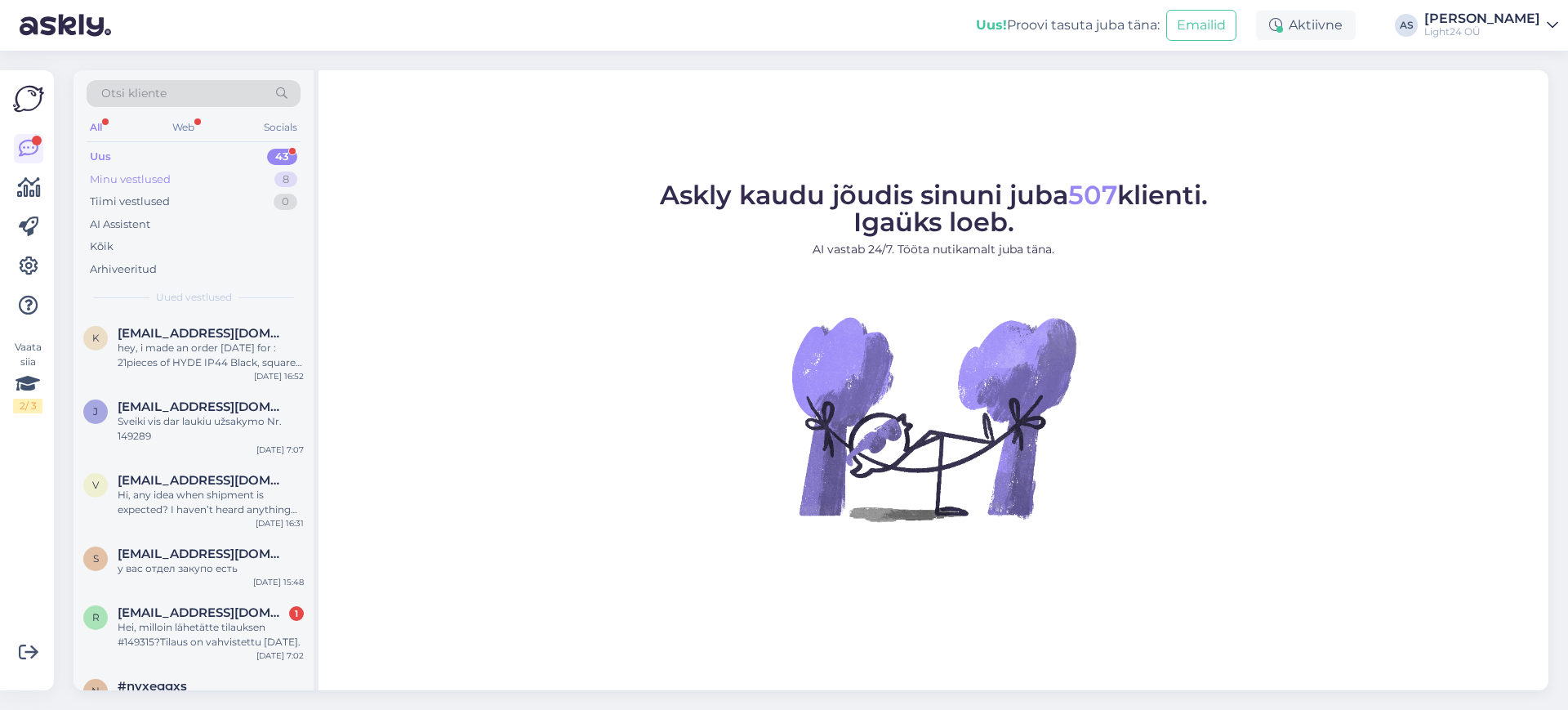
click at [140, 187] on div "Minu vestlused 8" at bounding box center [194, 180] width 214 height 23
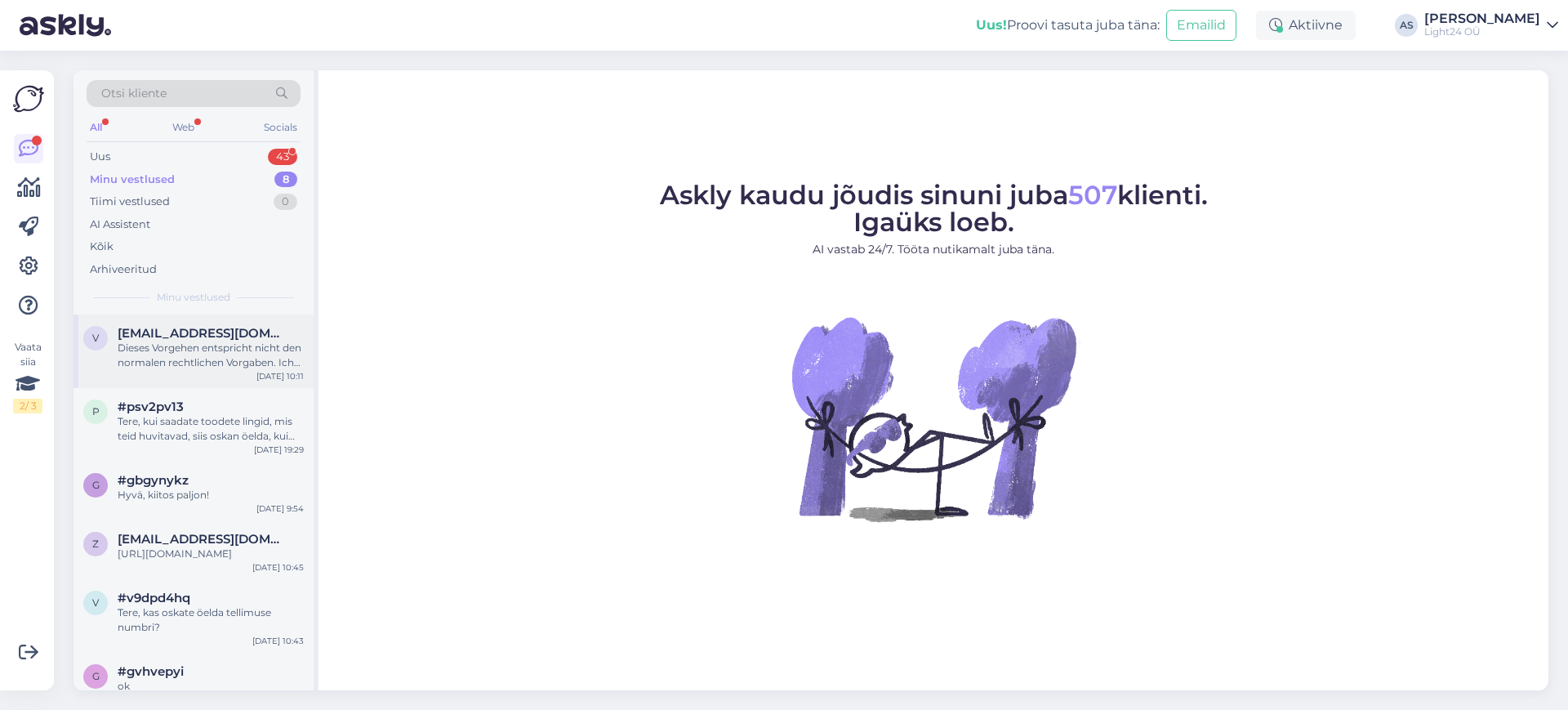
click at [167, 337] on span "[EMAIL_ADDRESS][DOMAIN_NAME]" at bounding box center [203, 333] width 170 height 15
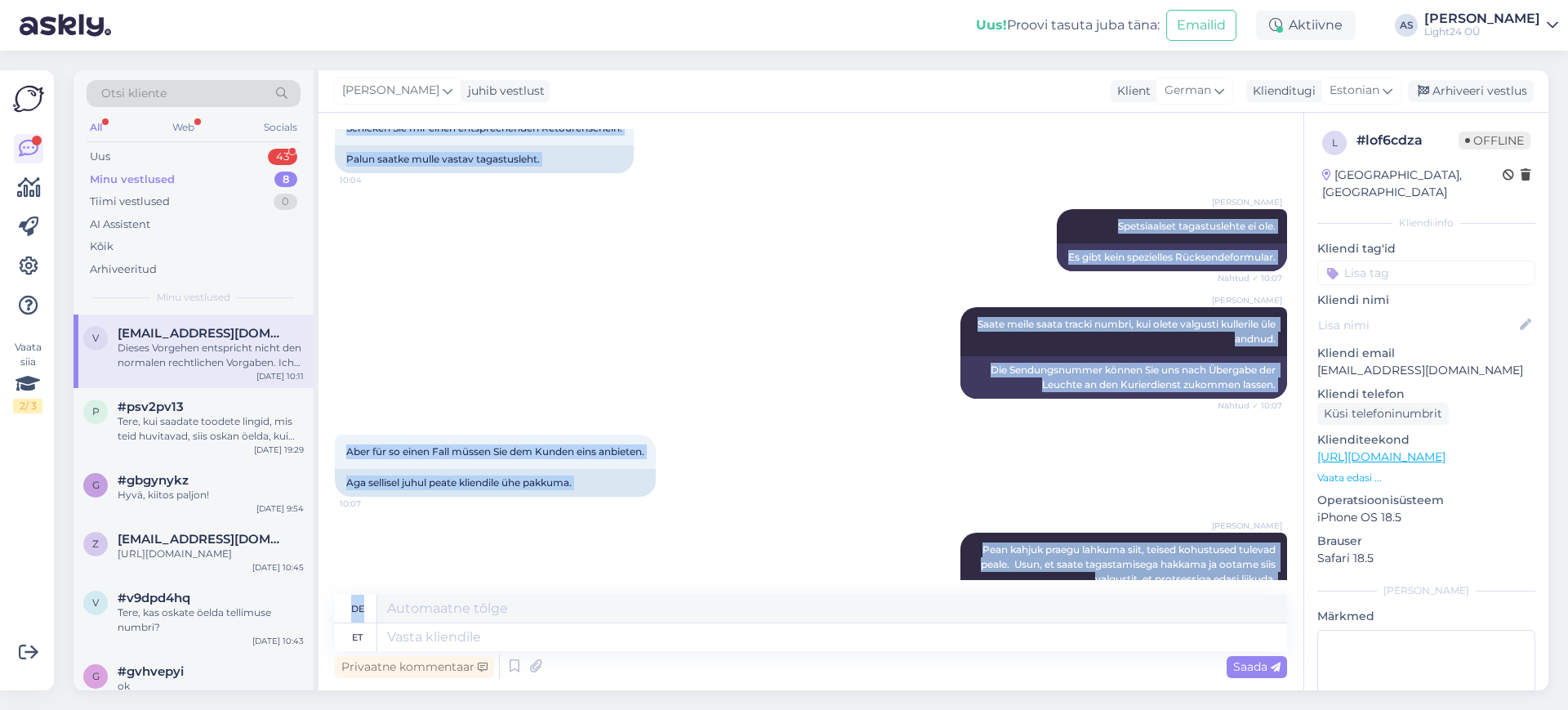
scroll to position [5319, 0]
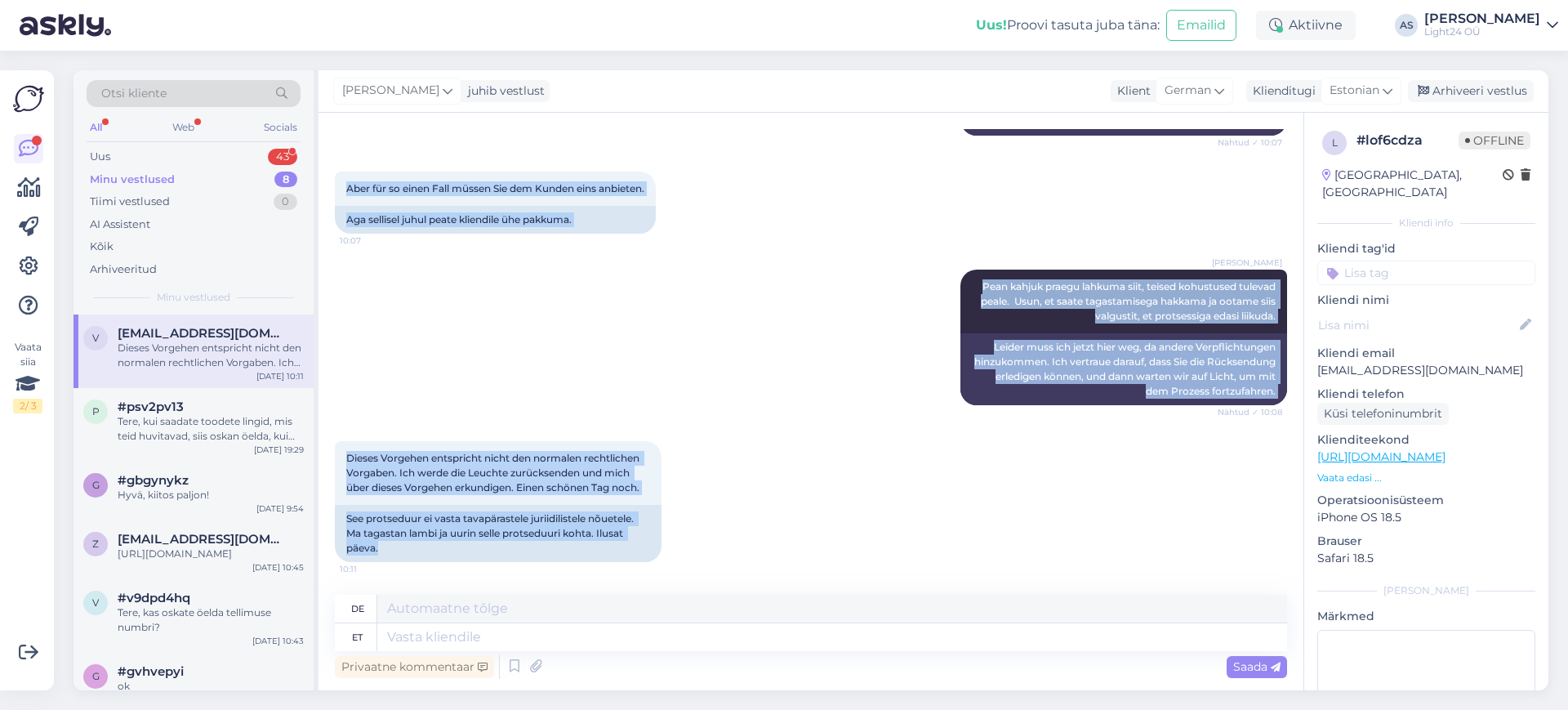
drag, startPoint x: 348, startPoint y: 221, endPoint x: 934, endPoint y: 556, distance: 675.0
click at [934, 556] on div "Vestlus algas Sep 22 2025 Guten Tag! 20:13 Head päeva! Aarne Sulev Tere! Nähtud…" at bounding box center [818, 355] width 967 height 451
copy div "Ich brauche keine Gutschrift, ich möchte eine Rückerstattung des Kaufpreises 10…"
